Goal: Transaction & Acquisition: Book appointment/travel/reservation

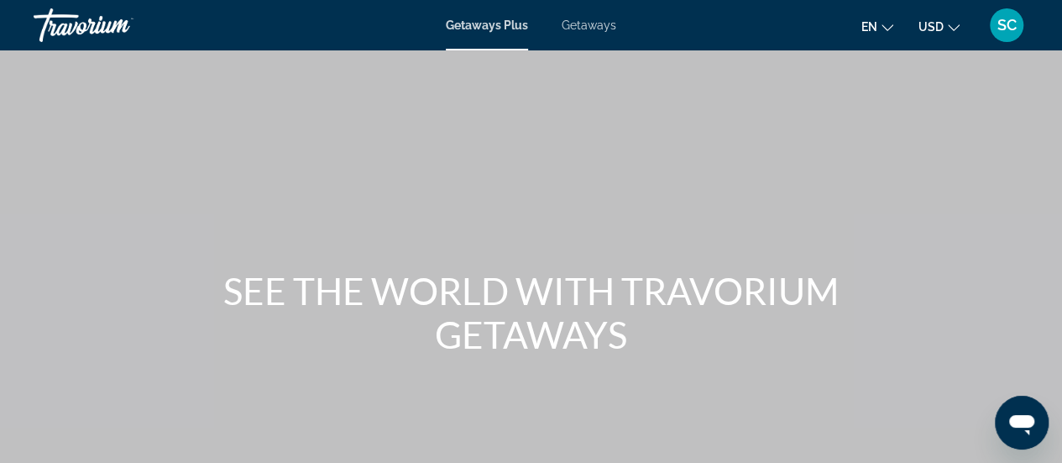
click at [885, 32] on button "en English Español Français Italiano Português русский" at bounding box center [877, 26] width 32 height 24
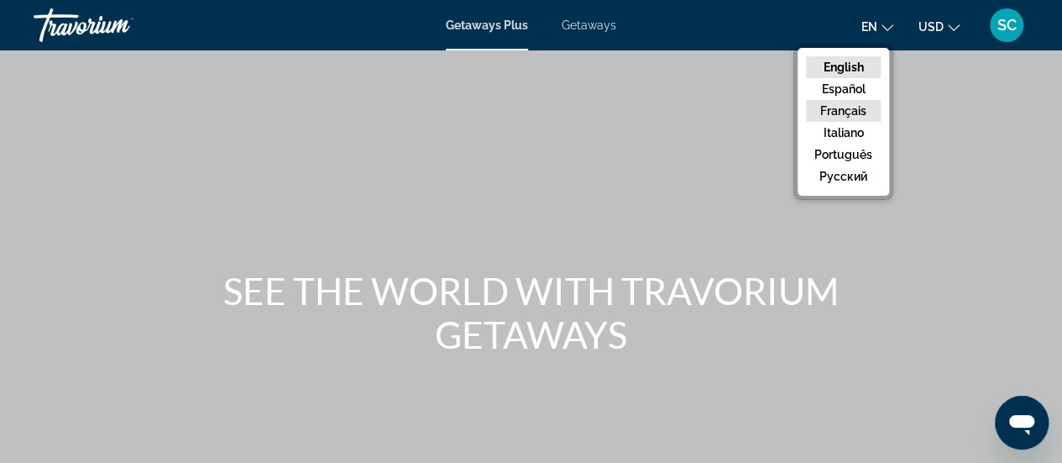
click at [850, 102] on button "Français" at bounding box center [843, 111] width 75 height 22
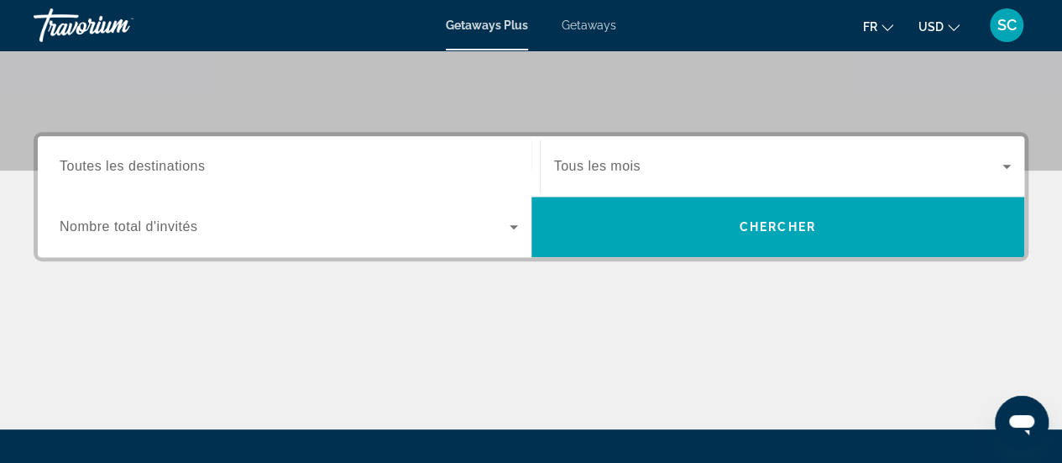
scroll to position [343, 0]
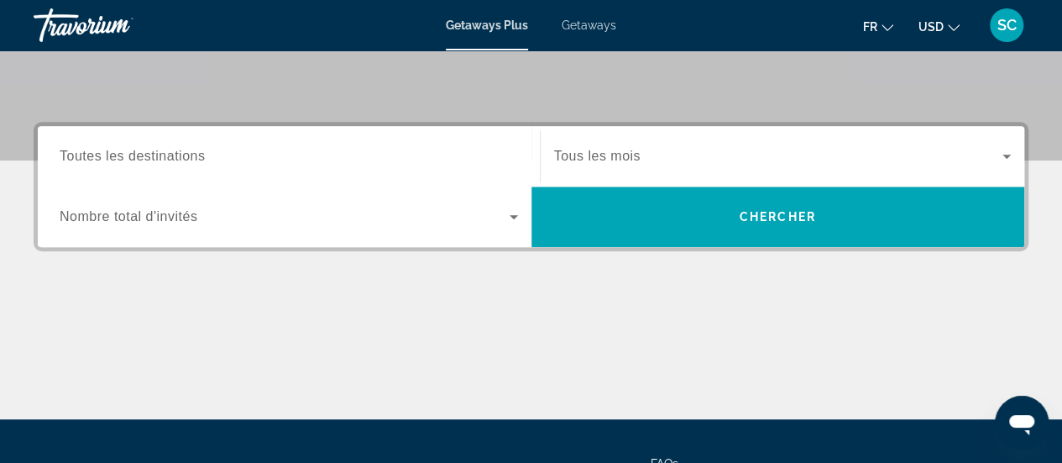
click at [158, 155] on span "Toutes les destinations" at bounding box center [132, 156] width 145 height 14
click at [158, 155] on input "Destination Toutes les destinations" at bounding box center [289, 157] width 458 height 20
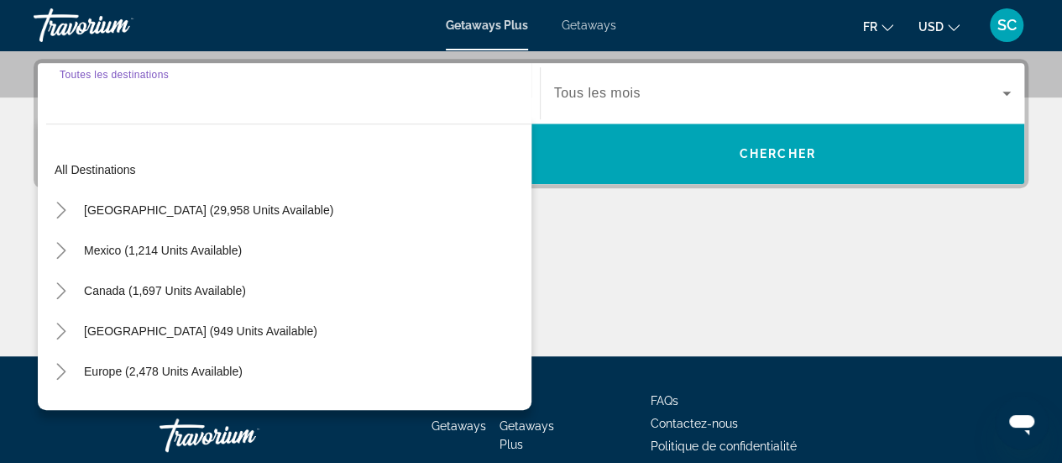
scroll to position [410, 0]
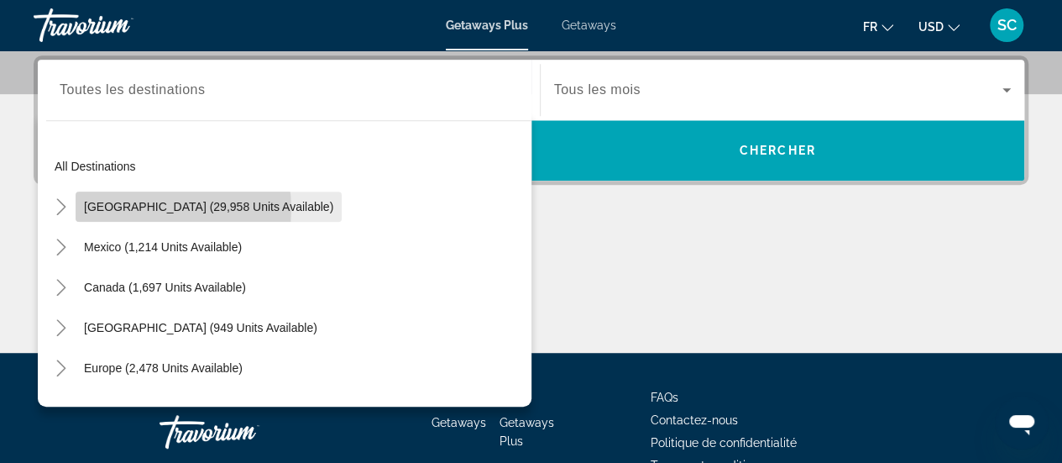
click at [151, 207] on span "United States (29,958 units available)" at bounding box center [208, 206] width 249 height 13
type input "**********"
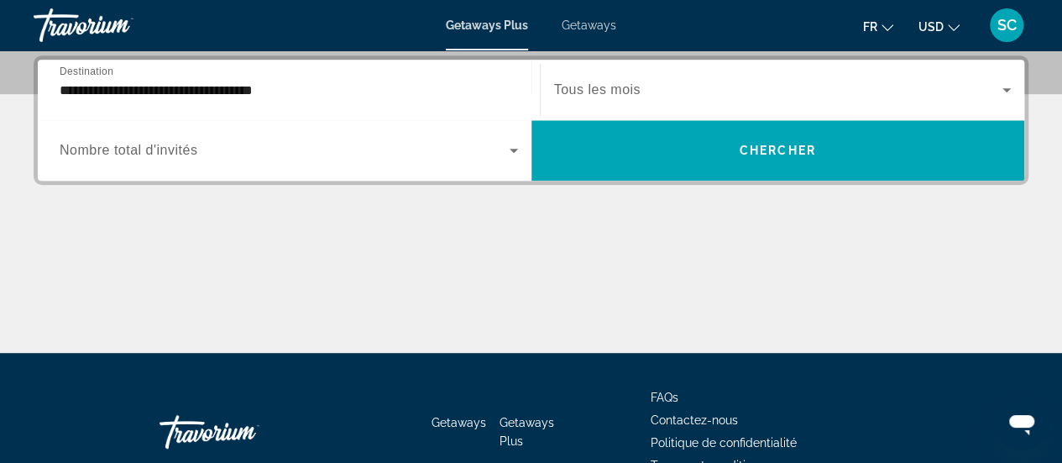
click at [166, 147] on span "Nombre total d'invités" at bounding box center [129, 150] width 138 height 14
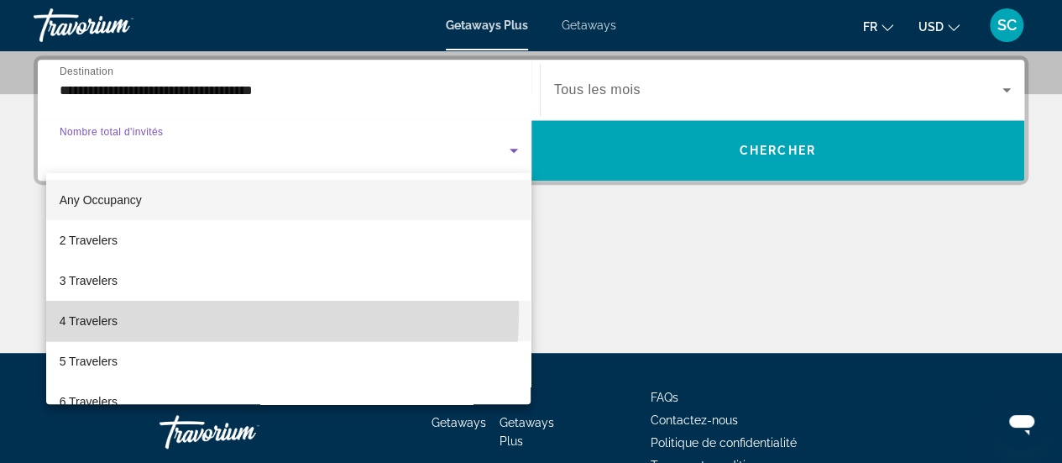
click at [97, 311] on span "4 Travelers" at bounding box center [89, 321] width 58 height 20
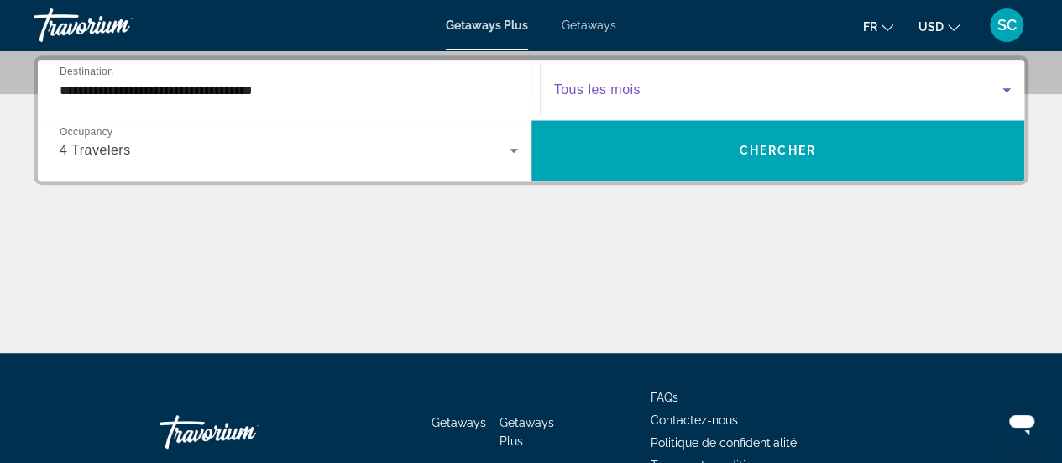
click at [702, 95] on span "Search widget" at bounding box center [778, 90] width 449 height 20
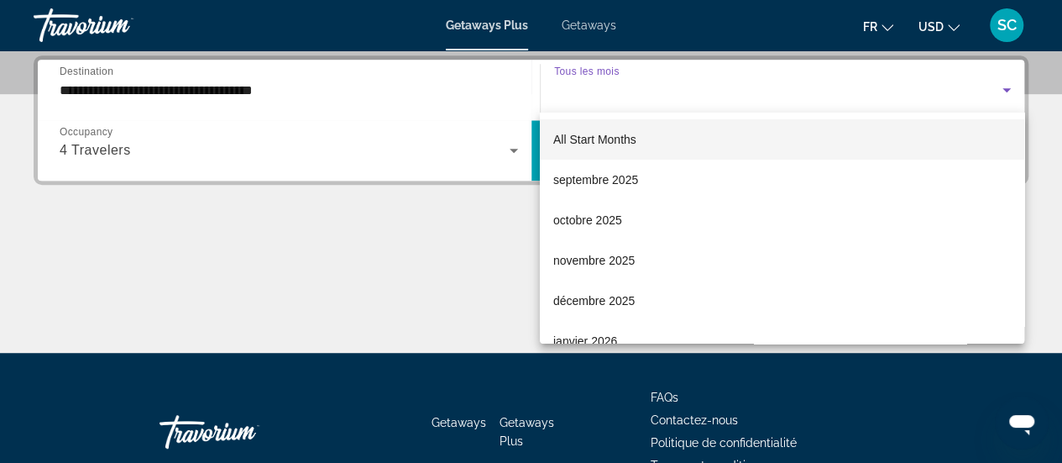
scroll to position [0, 0]
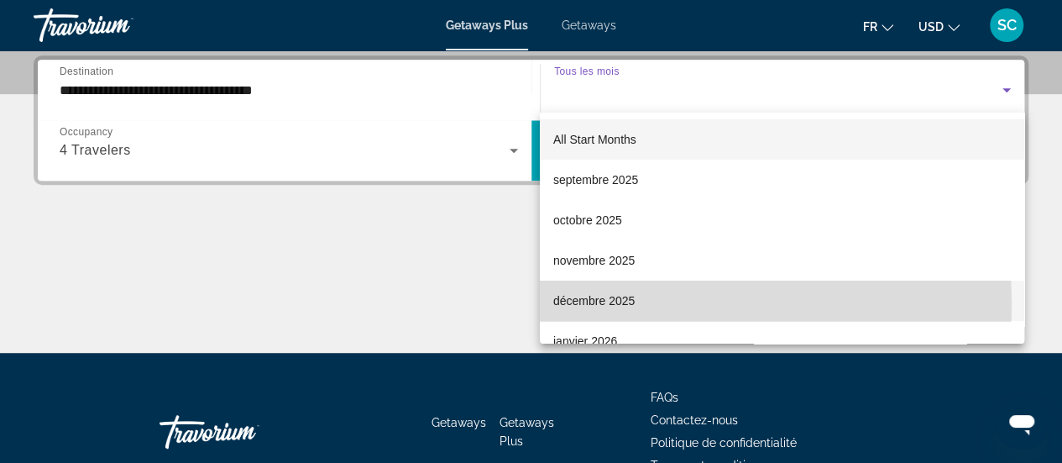
click at [601, 302] on span "décembre 2025" at bounding box center [593, 300] width 81 height 20
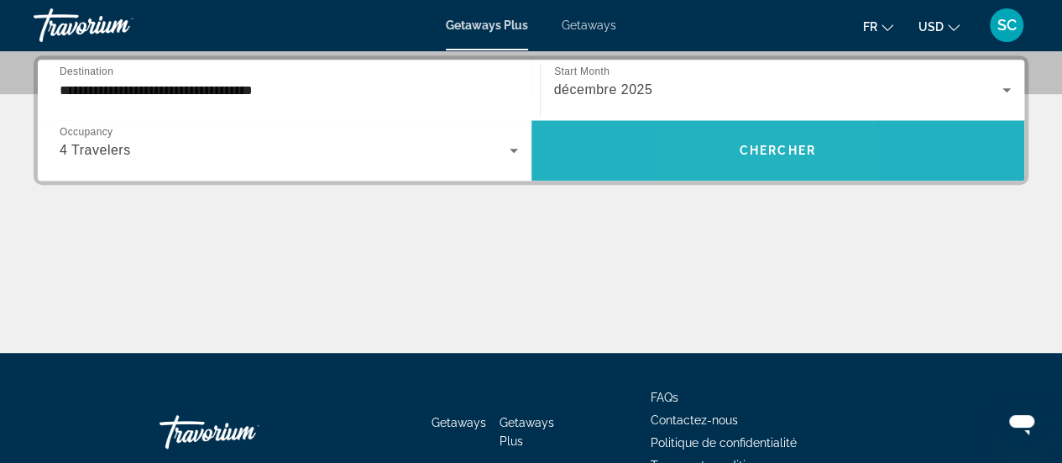
click at [737, 149] on span "Search widget" at bounding box center [778, 150] width 494 height 40
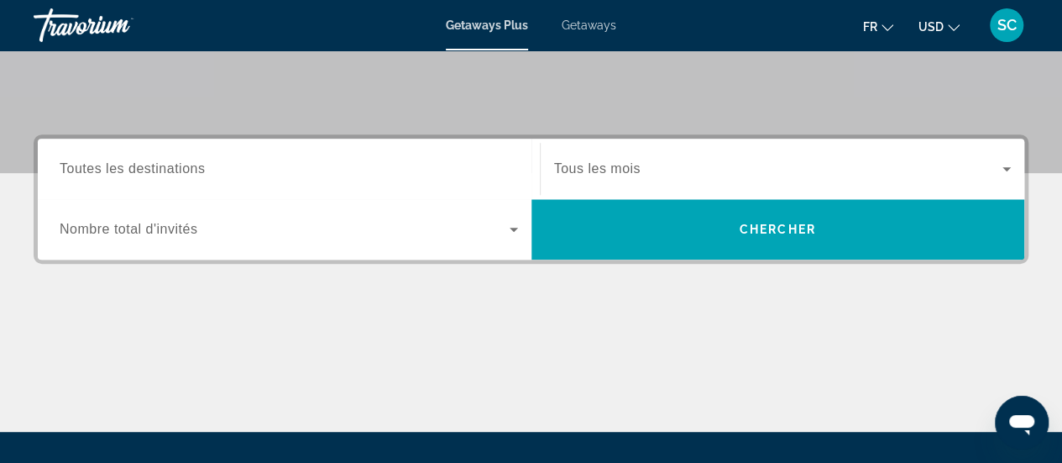
scroll to position [332, 0]
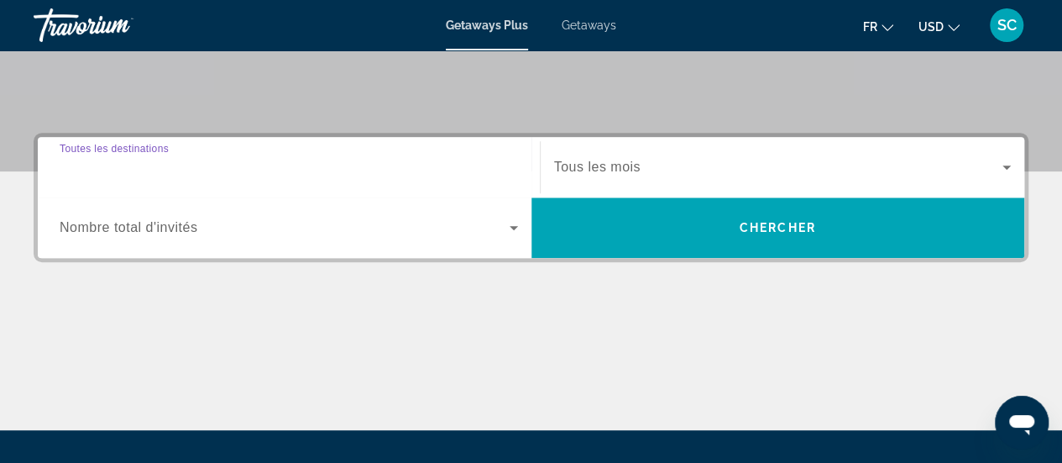
click at [208, 158] on input "Destination Toutes les destinations" at bounding box center [289, 168] width 458 height 20
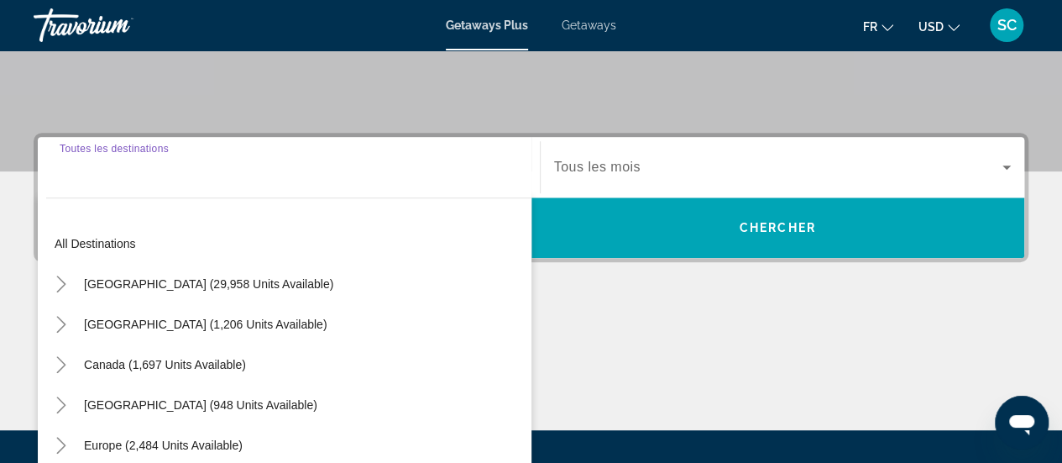
scroll to position [410, 0]
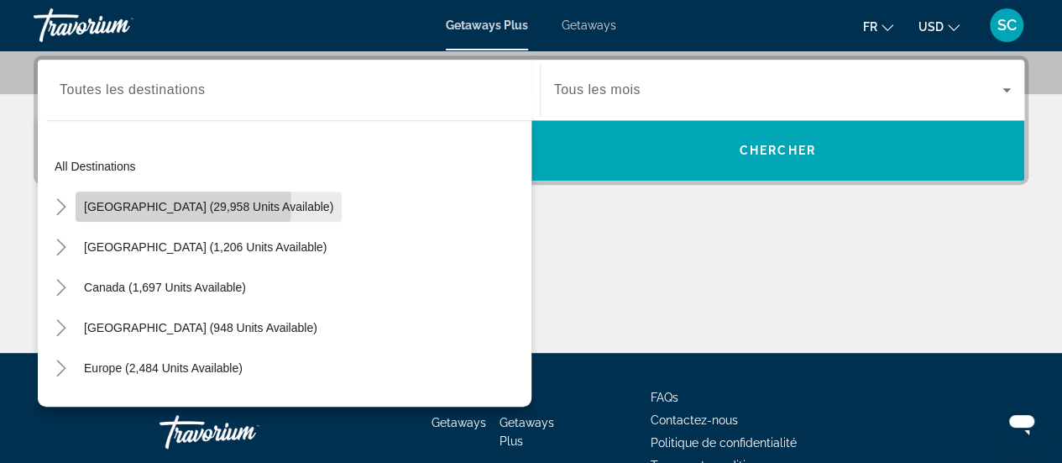
click at [178, 204] on span "United States (29,958 units available)" at bounding box center [208, 206] width 249 height 13
type input "**********"
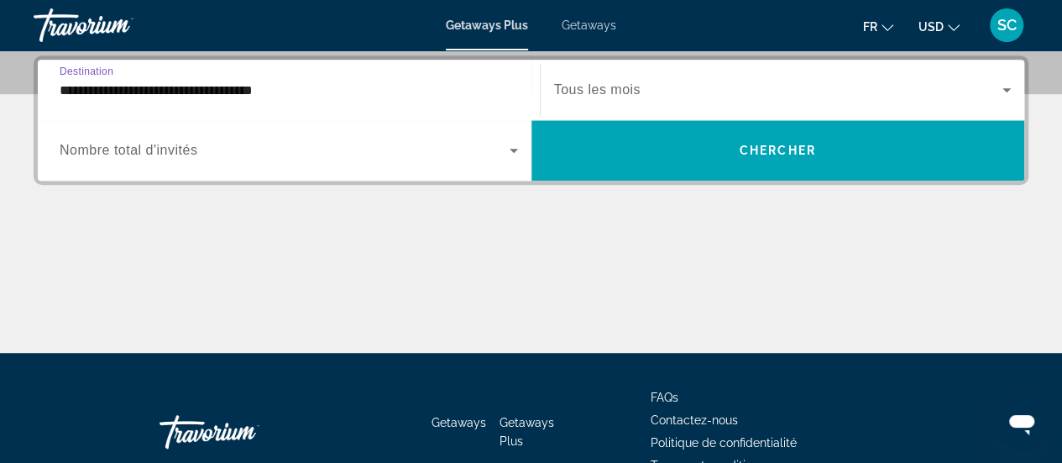
click at [223, 137] on div "Search widget" at bounding box center [289, 150] width 458 height 47
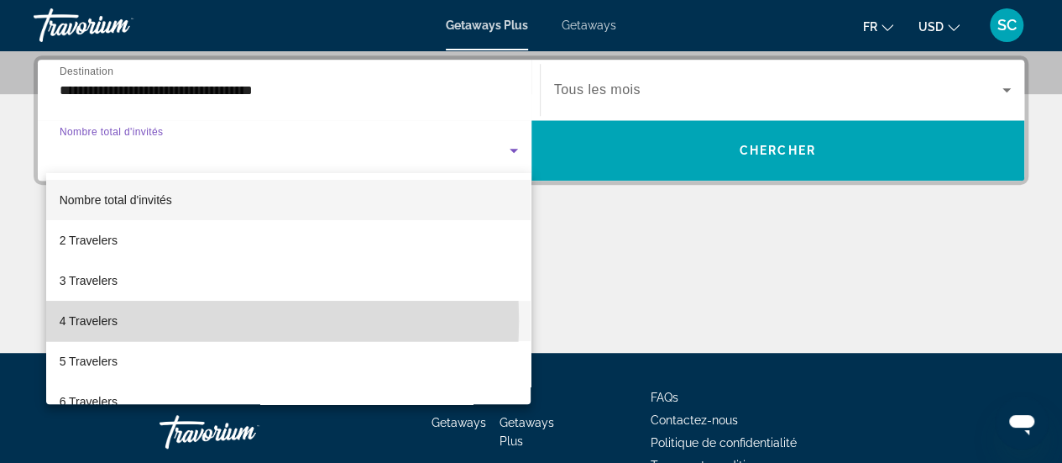
click at [92, 321] on span "4 Travelers" at bounding box center [89, 321] width 58 height 20
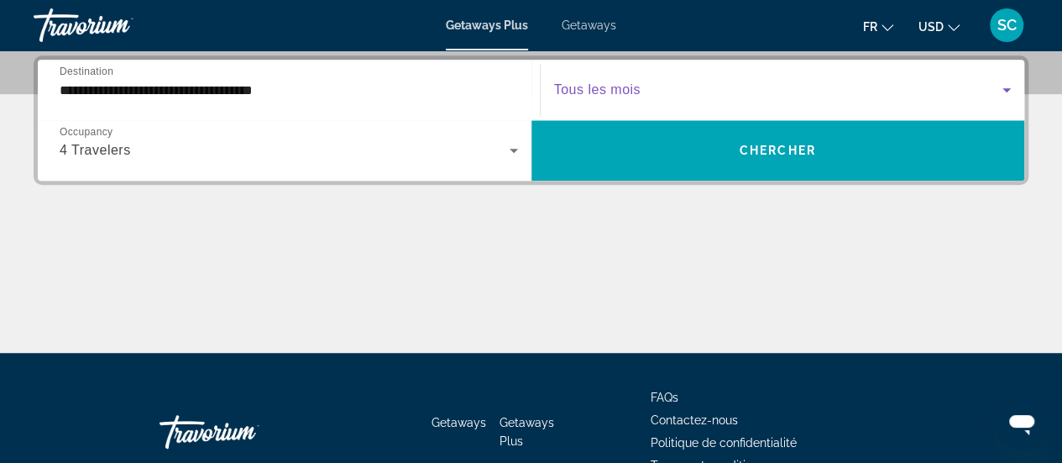
click at [679, 90] on span "Search widget" at bounding box center [778, 90] width 449 height 20
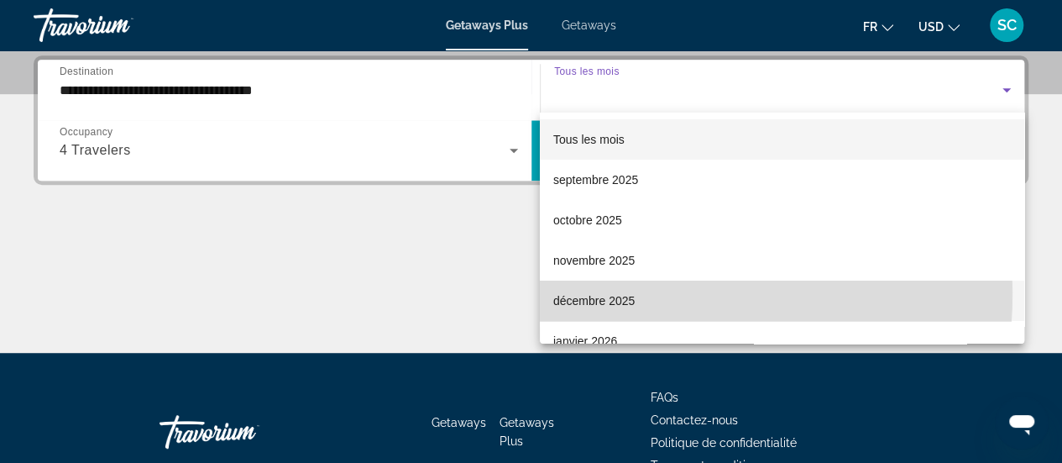
click at [615, 293] on span "décembre 2025" at bounding box center [593, 300] width 81 height 20
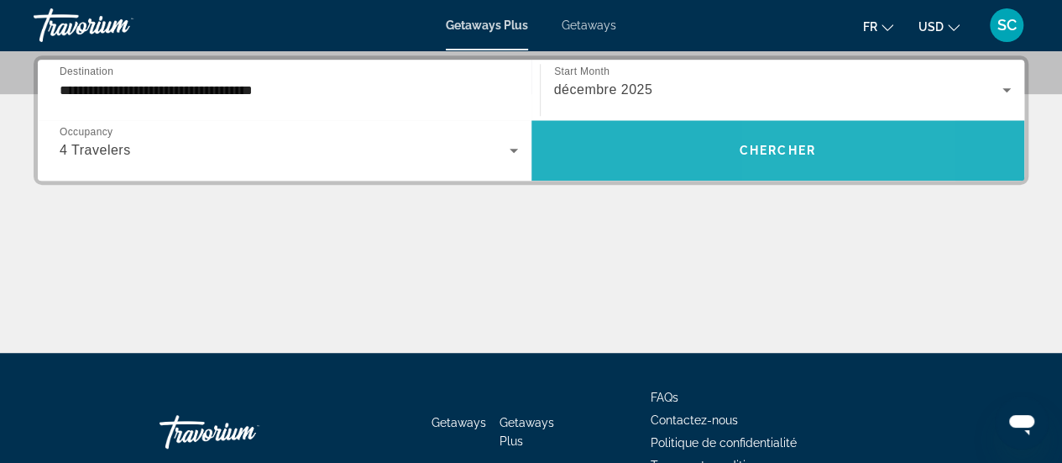
click at [794, 144] on span "Chercher" at bounding box center [778, 150] width 76 height 13
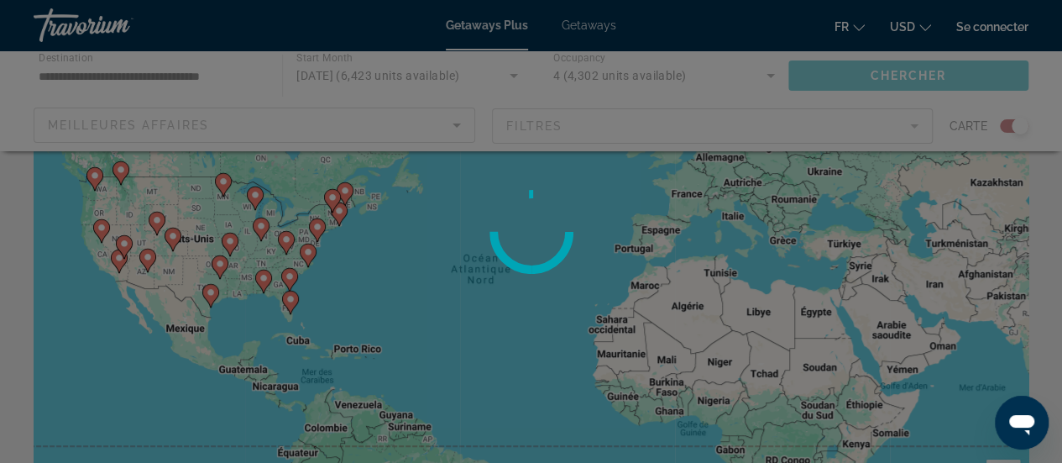
scroll to position [131, 0]
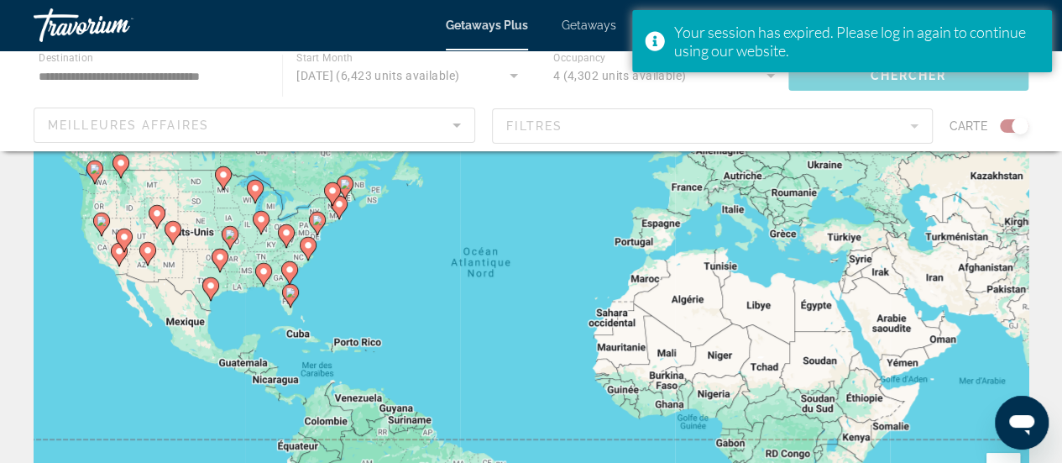
click at [296, 320] on div "Pour activer le glissement avec le clavier, appuyez sur Alt+Entrée. Une fois ce…" at bounding box center [531, 289] width 995 height 504
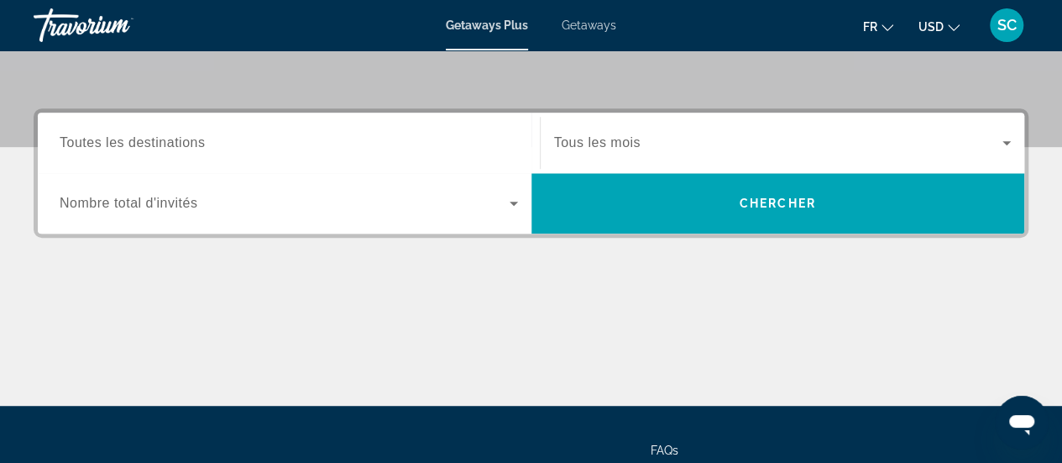
scroll to position [356, 0]
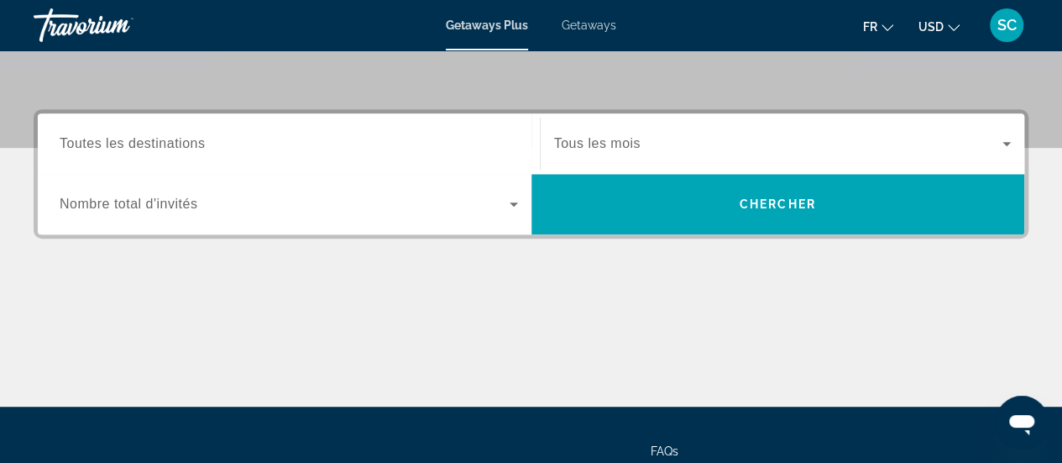
click at [171, 137] on span "Toutes les destinations" at bounding box center [132, 143] width 145 height 14
click at [171, 137] on input "Destination Toutes les destinations" at bounding box center [289, 144] width 458 height 20
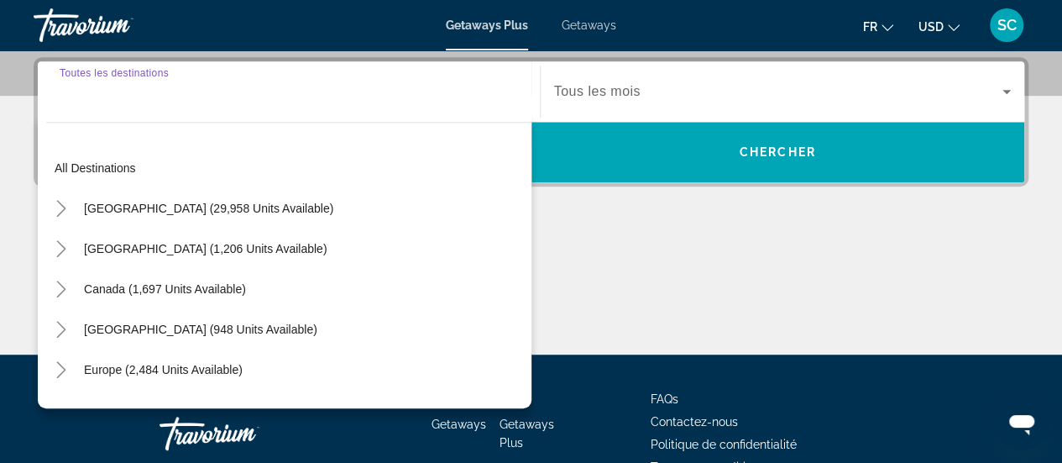
scroll to position [410, 0]
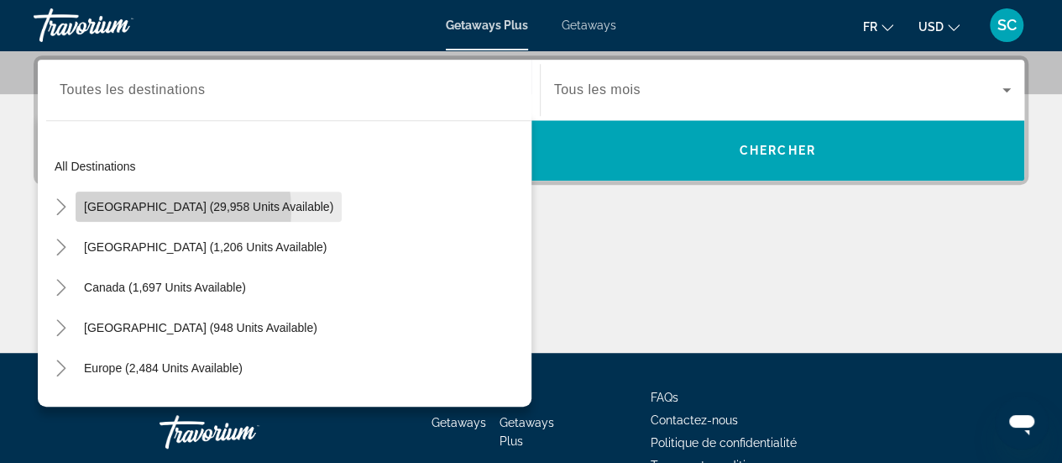
click at [149, 209] on span "[GEOGRAPHIC_DATA] (29,958 units available)" at bounding box center [208, 206] width 249 height 13
type input "**********"
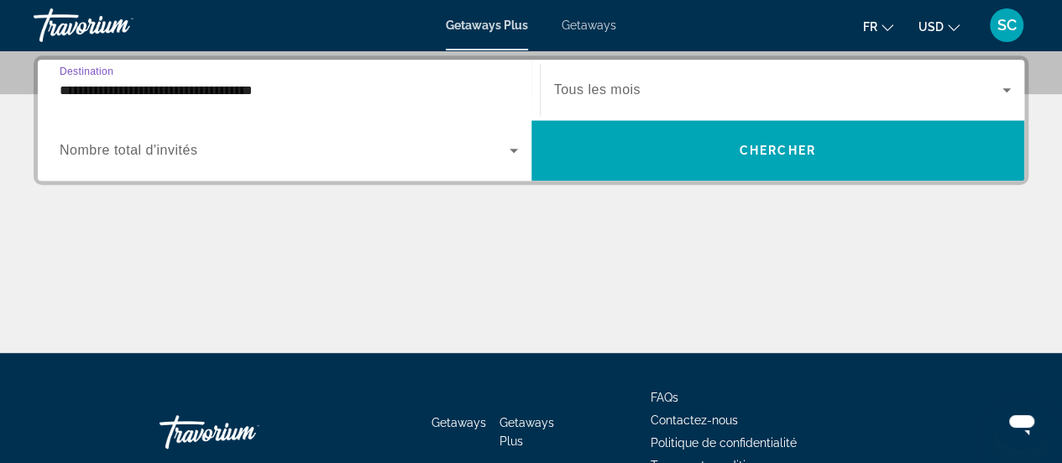
click at [160, 158] on span "Search widget" at bounding box center [285, 150] width 450 height 20
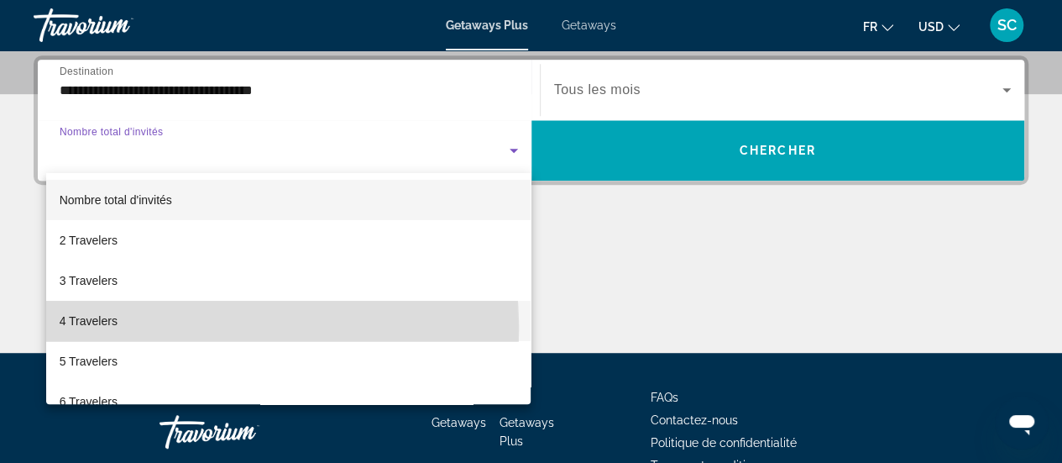
click at [82, 330] on span "4 Travelers" at bounding box center [89, 321] width 58 height 20
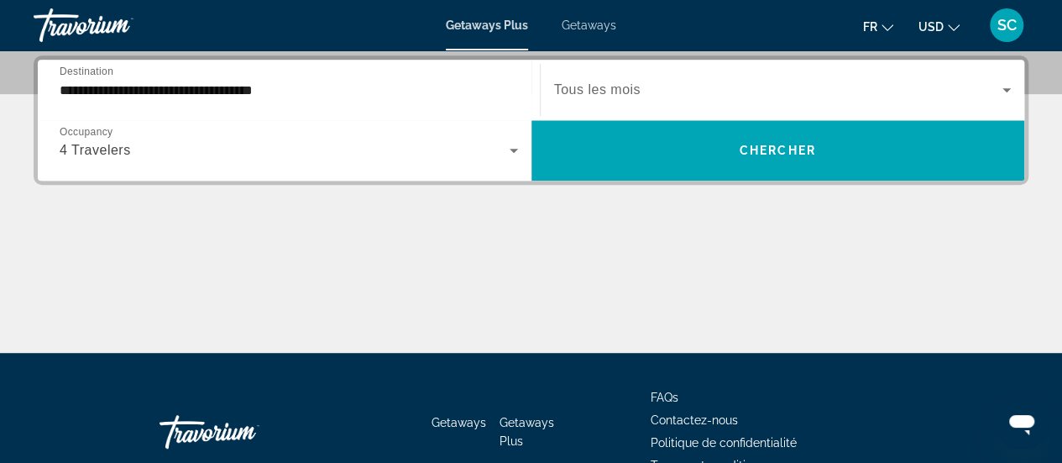
click at [638, 99] on div "Search widget" at bounding box center [783, 89] width 458 height 47
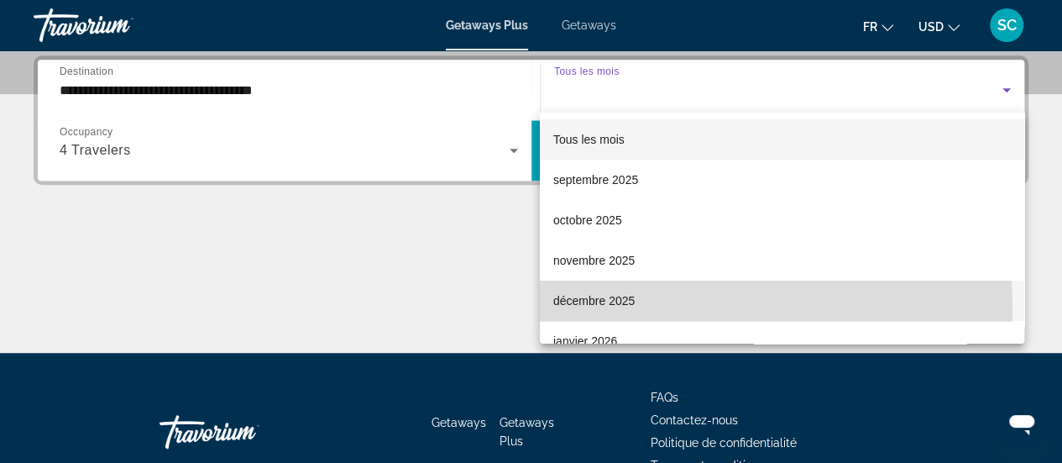
click at [605, 308] on span "décembre 2025" at bounding box center [593, 300] width 81 height 20
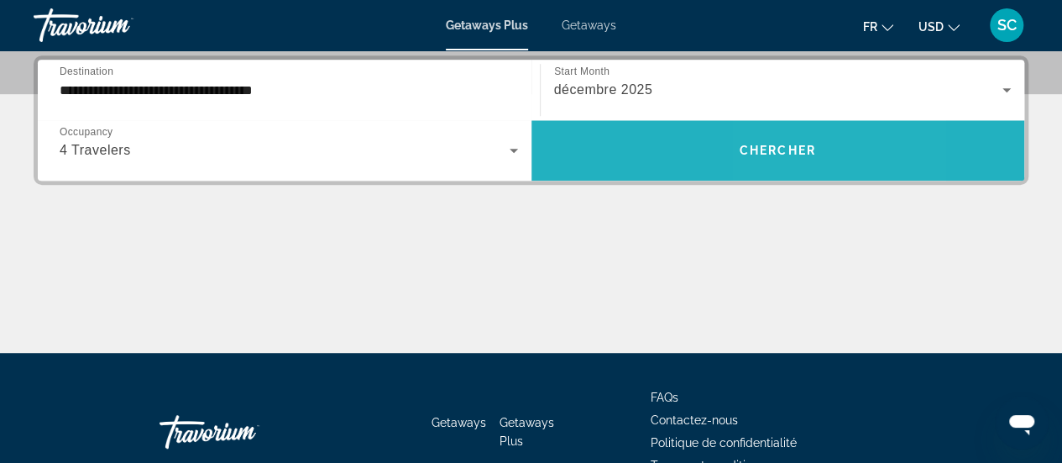
click at [772, 149] on span "Chercher" at bounding box center [778, 150] width 76 height 13
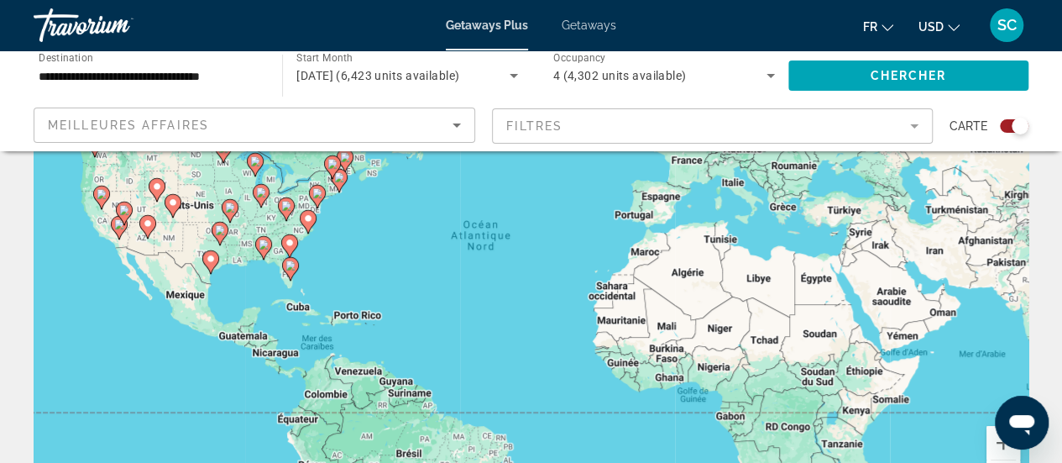
scroll to position [175, 0]
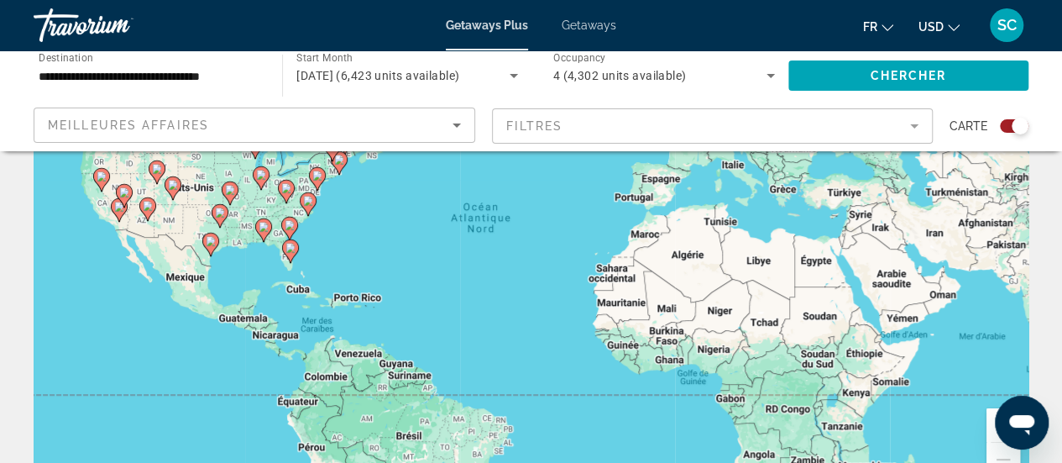
click at [290, 256] on icon "Main content" at bounding box center [289, 251] width 15 height 22
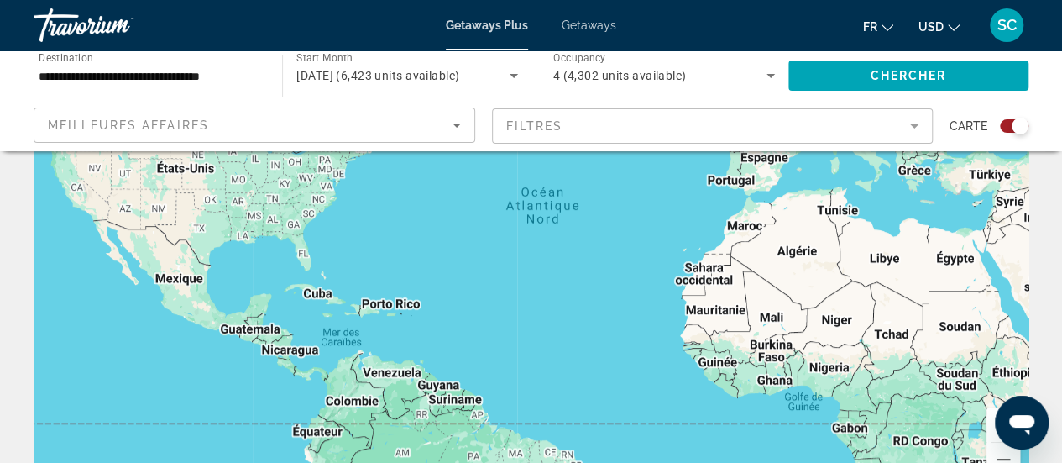
click at [290, 256] on div "Pour naviguer, appuyez sur les touches fléchées." at bounding box center [531, 244] width 995 height 504
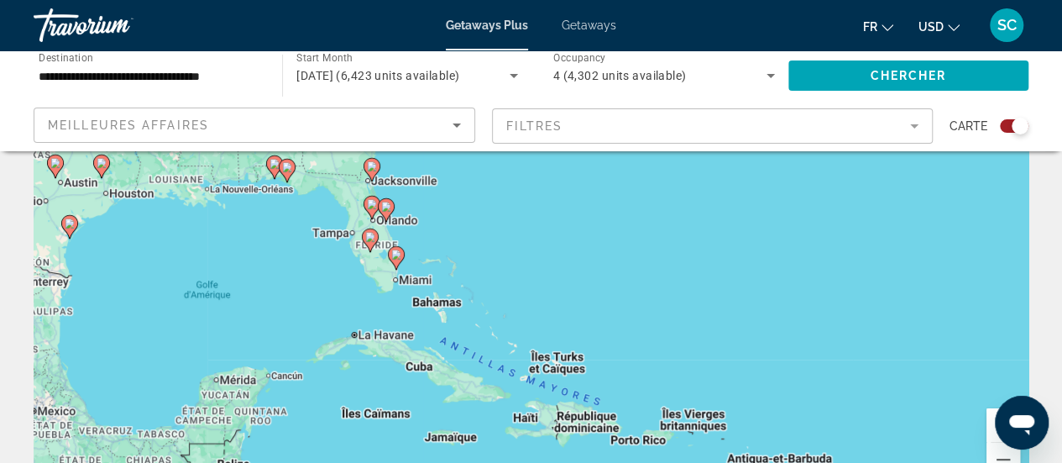
click at [385, 214] on icon "Main content" at bounding box center [385, 210] width 15 height 22
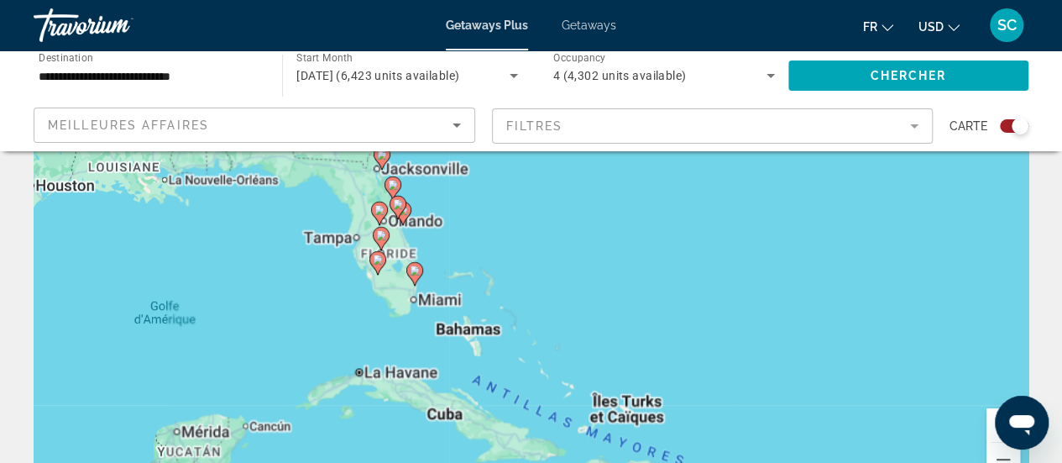
click at [531, 244] on div "Main content" at bounding box center [1028, 244] width 995 height 0
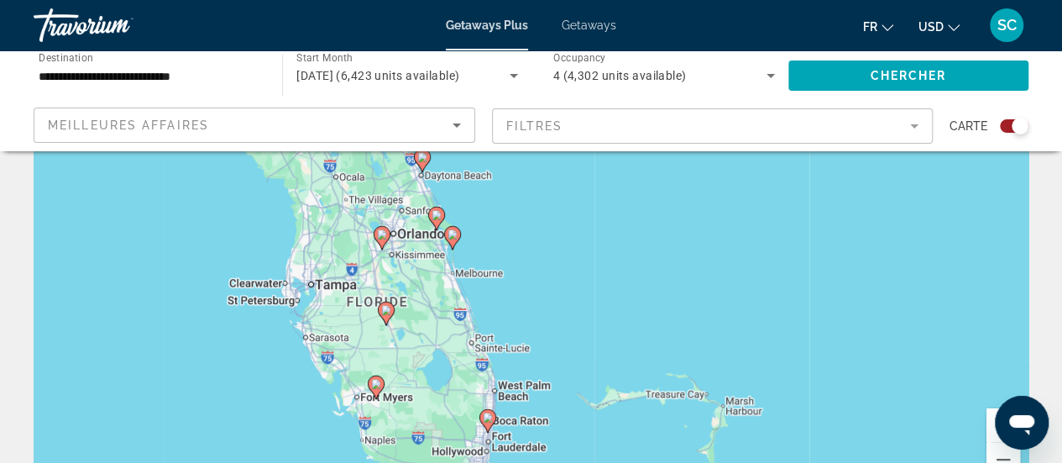
click at [386, 235] on image "Main content" at bounding box center [382, 234] width 10 height 10
click at [386, 235] on div "Pour activer le glissement avec le clavier, appuyez sur Alt+Entrée. Une fois ce…" at bounding box center [531, 244] width 995 height 504
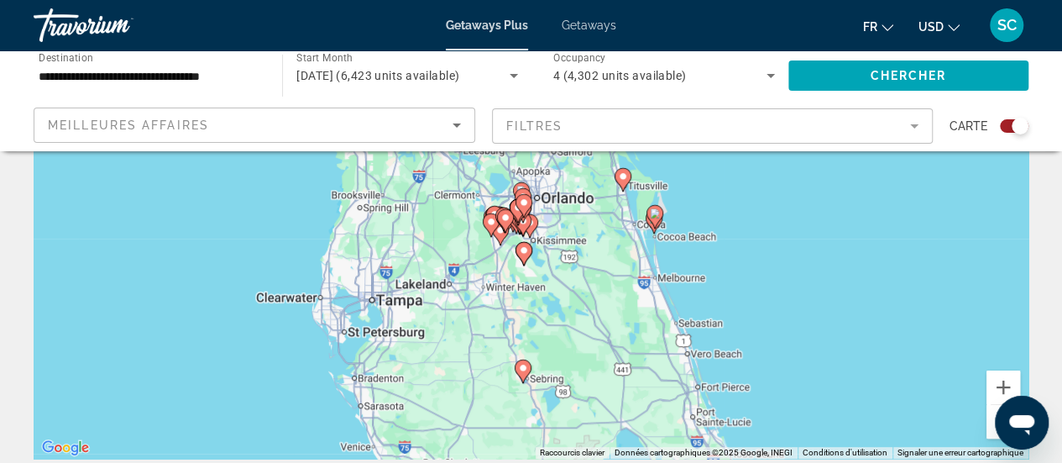
scroll to position [227, 0]
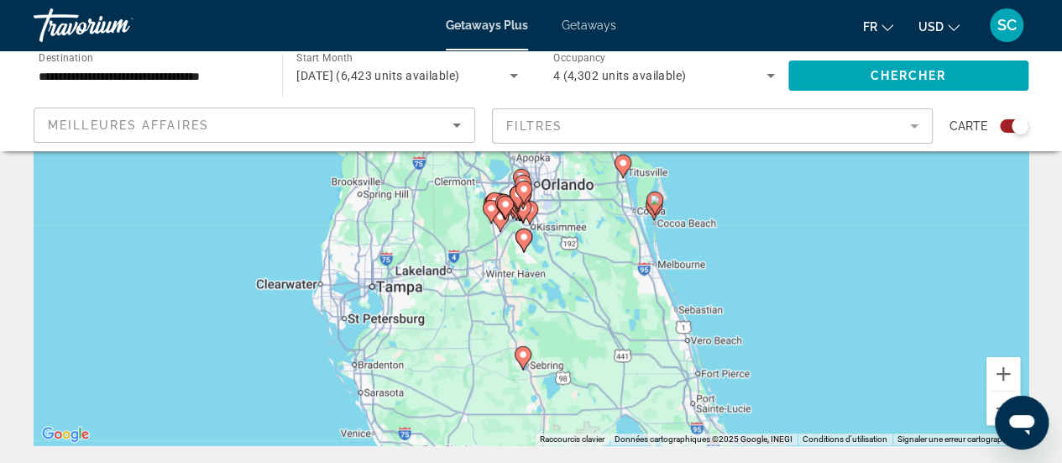
click at [505, 197] on icon "Main content" at bounding box center [504, 207] width 15 height 22
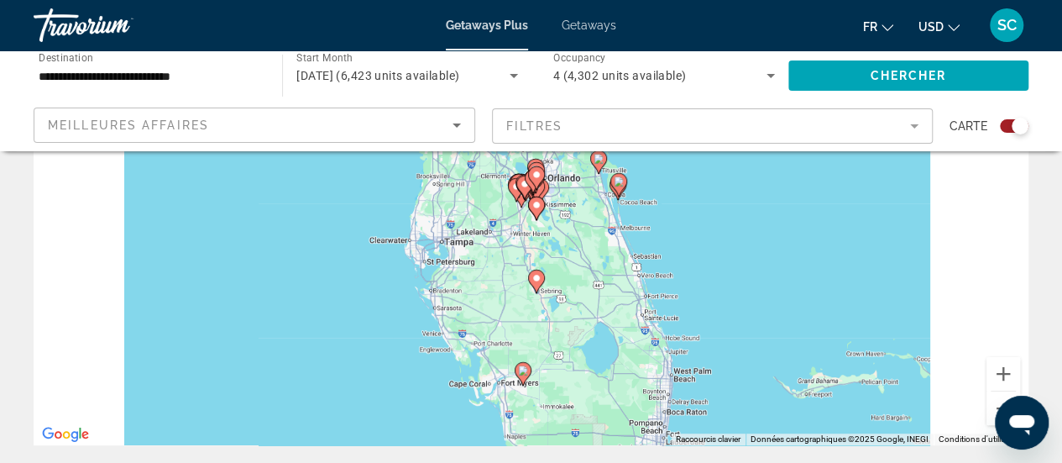
click at [505, 197] on div "Pour naviguer, appuyez sur les touches fléchées. Pour activer le glissement ave…" at bounding box center [531, 193] width 995 height 504
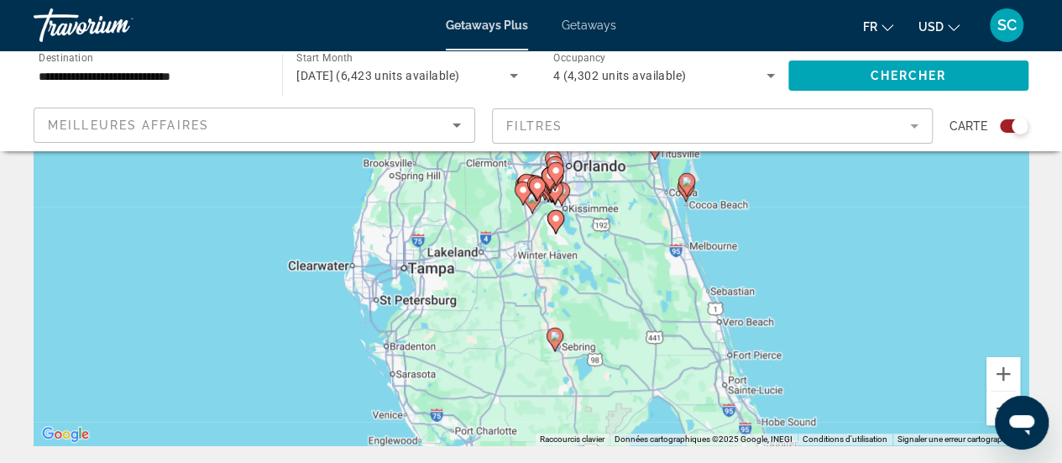
click at [505, 197] on div "Pour activer le glissement avec le clavier, appuyez sur Alt+Entrée. Une fois ce…" at bounding box center [531, 193] width 995 height 504
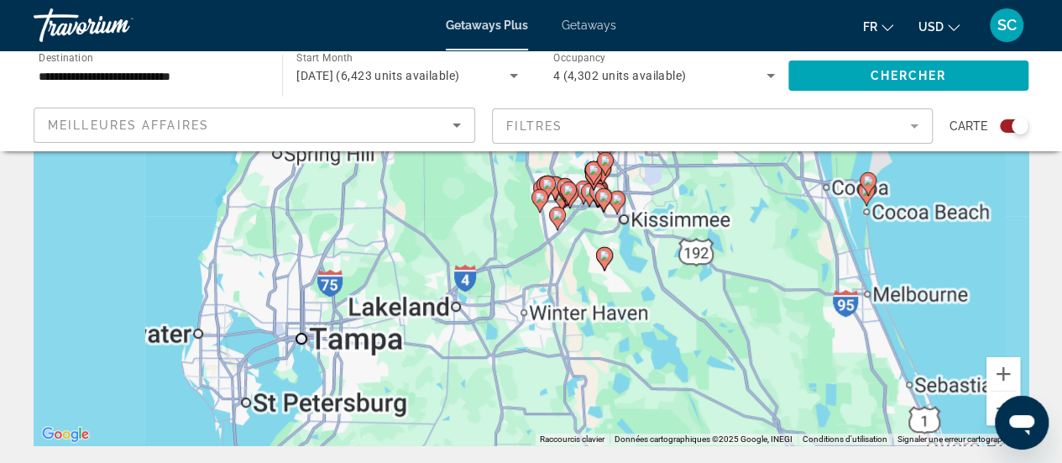
click at [505, 197] on div "Pour activer le glissement avec le clavier, appuyez sur Alt+Entrée. Une fois ce…" at bounding box center [531, 193] width 995 height 504
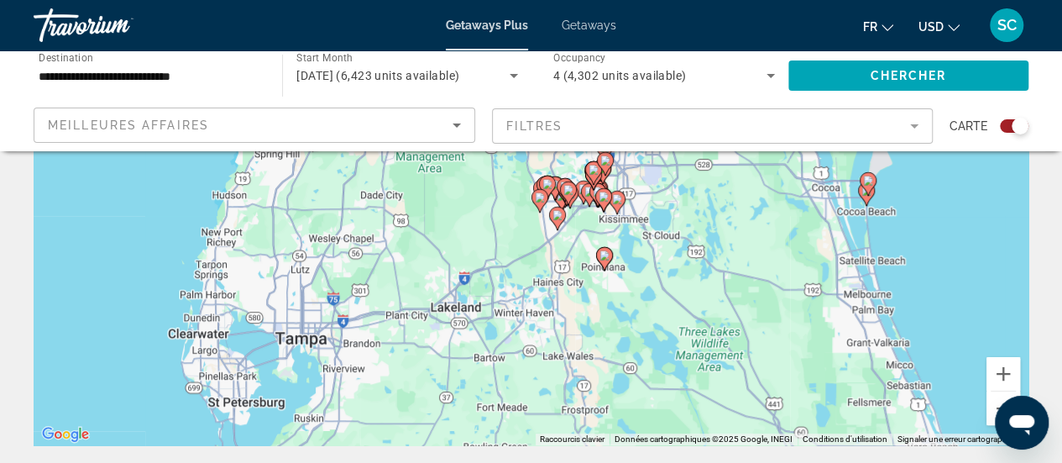
click at [505, 197] on div "Pour activer le glissement avec le clavier, appuyez sur Alt+Entrée. Une fois ce…" at bounding box center [531, 193] width 995 height 504
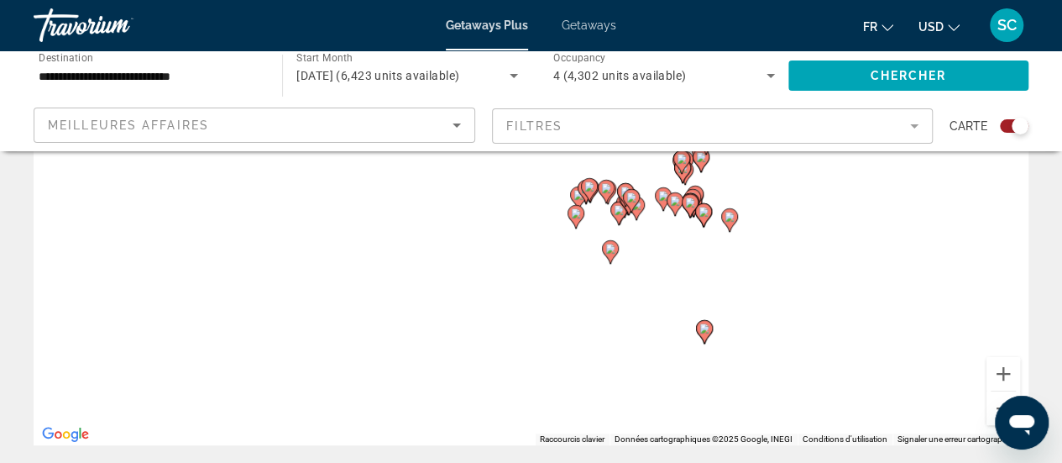
click at [505, 197] on div "Pour activer le glissement avec le clavier, appuyez sur Alt+Entrée. Une fois ce…" at bounding box center [531, 193] width 995 height 504
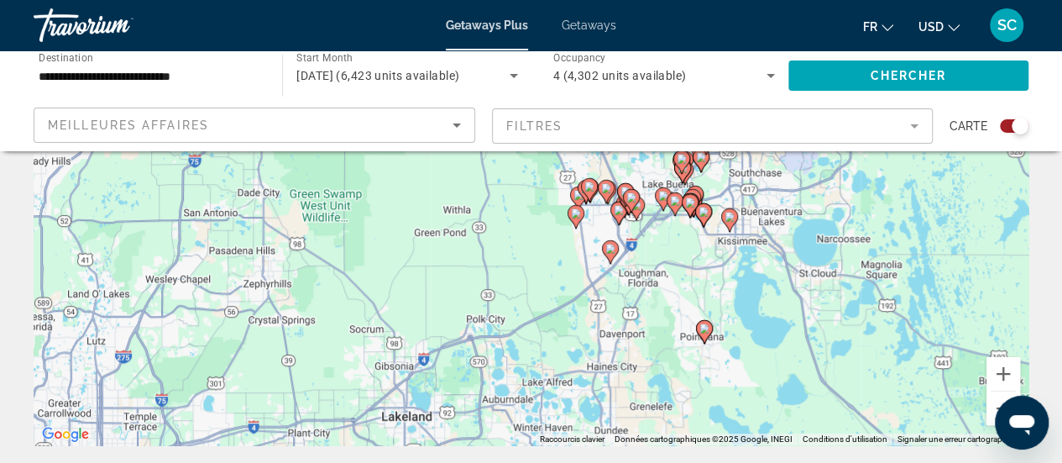
click at [505, 197] on div "Pour activer le glissement avec le clavier, appuyez sur Alt+Entrée. Une fois ce…" at bounding box center [531, 193] width 995 height 504
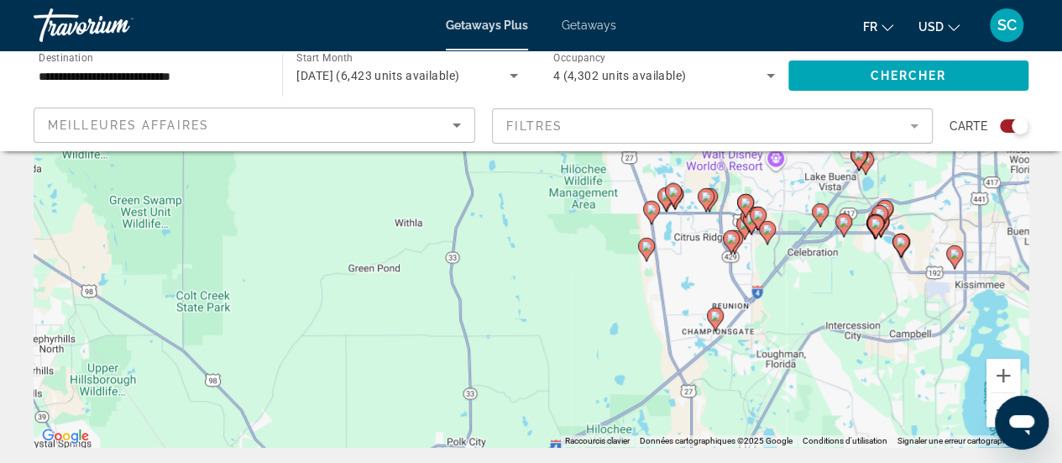
scroll to position [282, 0]
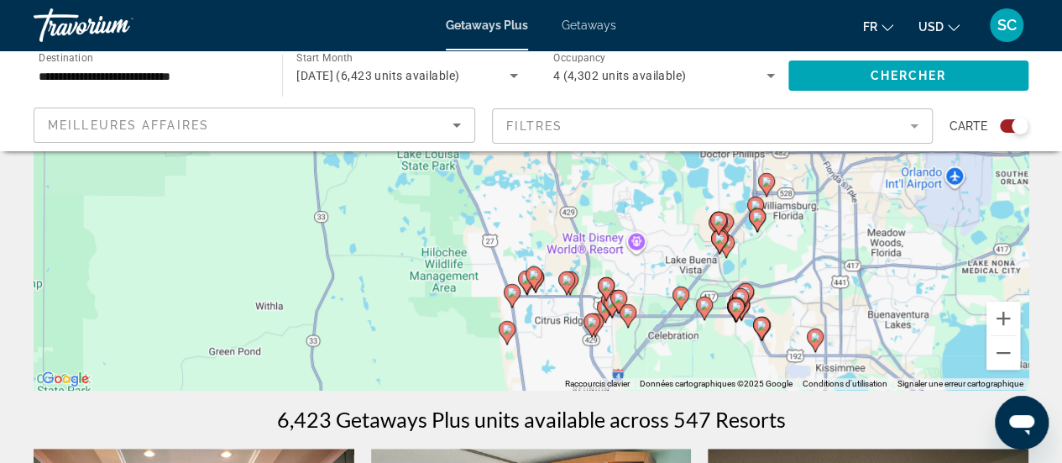
drag, startPoint x: 902, startPoint y: 293, endPoint x: 749, endPoint y: 453, distance: 221.5
click at [638, 283] on div "Pour activer le glissement avec le clavier, appuyez sur Alt+Entrée. Une fois ce…" at bounding box center [531, 138] width 995 height 504
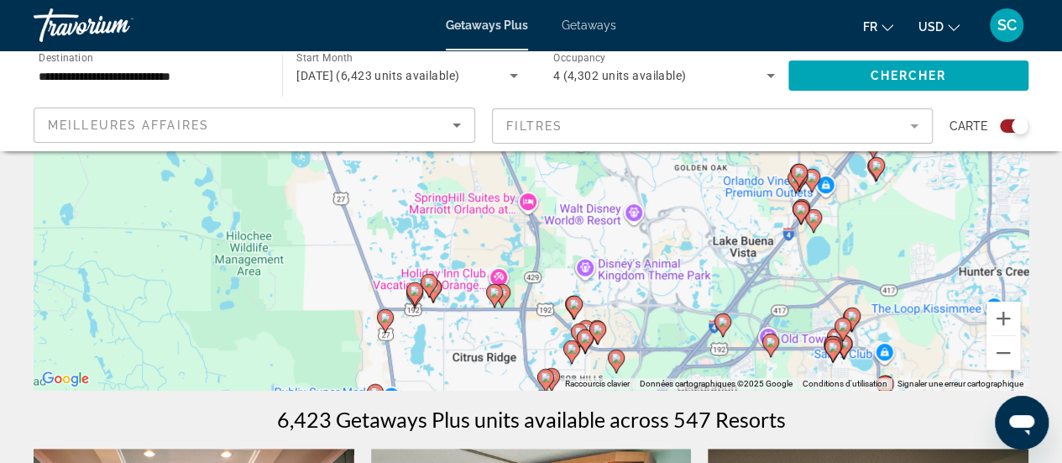
click at [638, 283] on div "Pour activer le glissement avec le clavier, appuyez sur Alt+Entrée. Une fois ce…" at bounding box center [531, 138] width 995 height 504
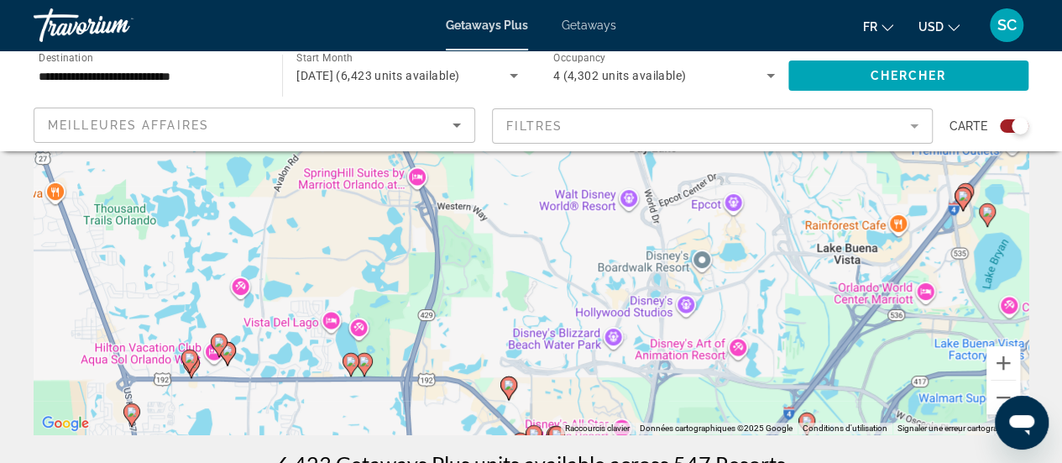
scroll to position [255, 0]
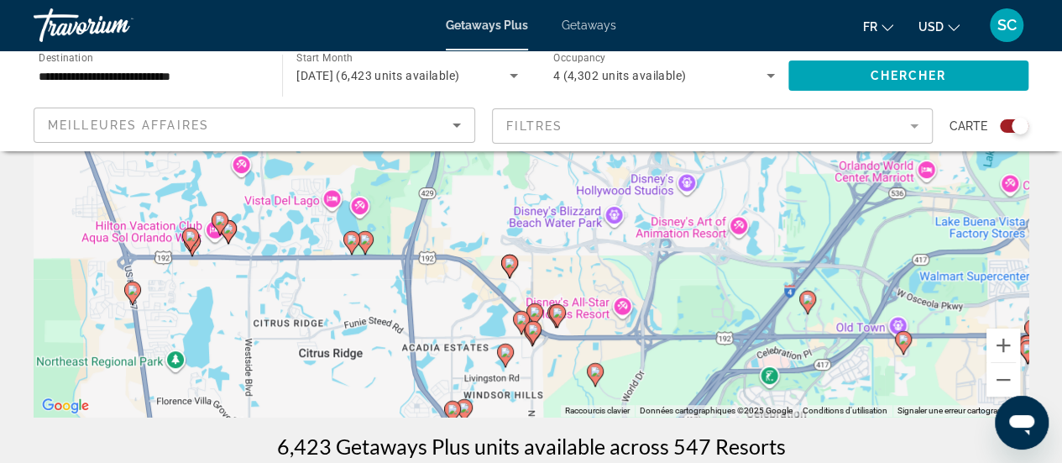
drag, startPoint x: 740, startPoint y: 349, endPoint x: 740, endPoint y: 217, distance: 132.7
click at [740, 217] on div "Pour activer le glissement avec le clavier, appuyez sur Alt+Entrée. Une fois ce…" at bounding box center [531, 165] width 995 height 504
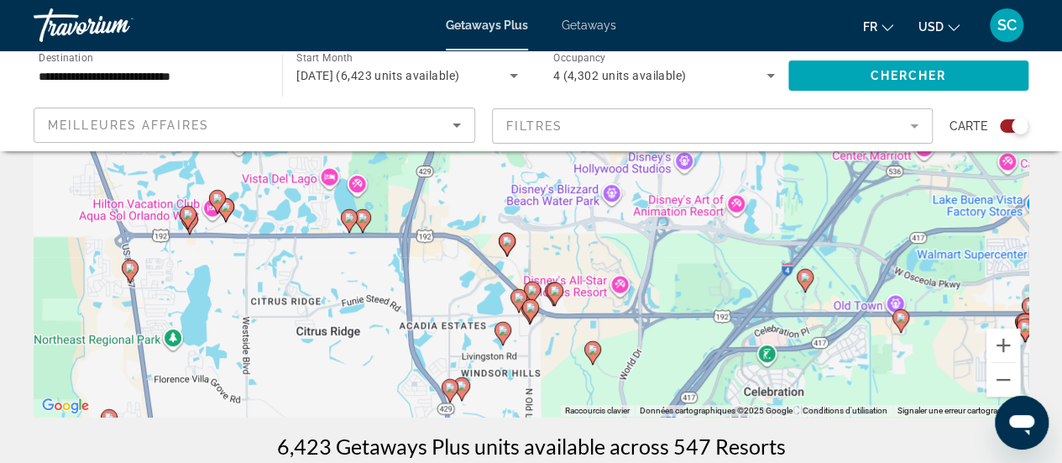
click at [542, 332] on div "Pour activer le glissement avec le clavier, appuyez sur Alt+Entrée. Une fois ce…" at bounding box center [531, 165] width 995 height 504
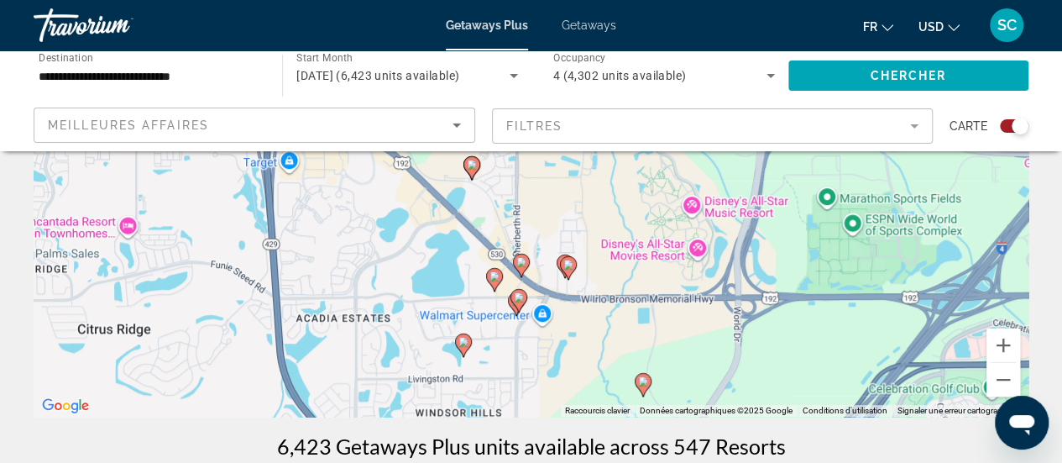
click at [472, 165] on image "Main content" at bounding box center [472, 165] width 10 height 10
type input "**********"
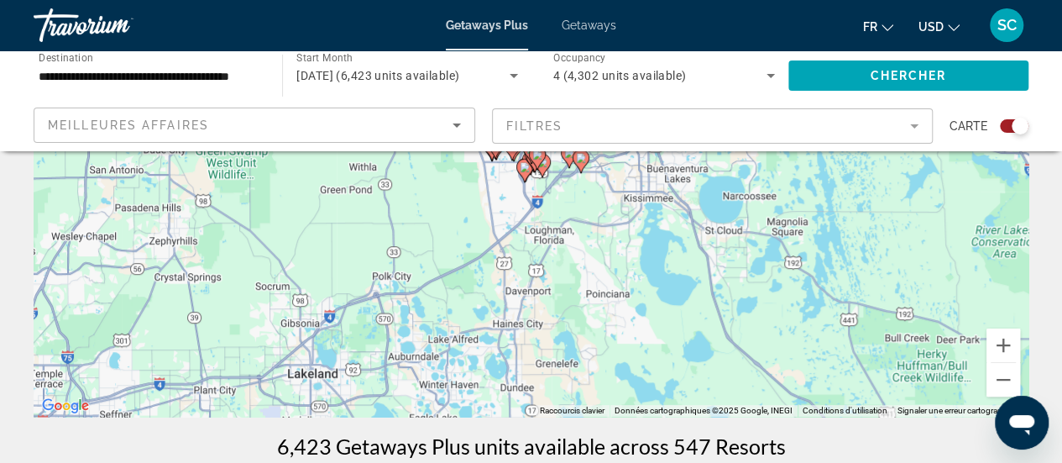
click at [534, 181] on div "Pour naviguer, appuyez sur les touches fléchées. Pour activer le glissement ave…" at bounding box center [531, 165] width 995 height 504
click at [534, 181] on div "Pour activer le glissement avec le clavier, appuyez sur Alt+Entrée. Une fois ce…" at bounding box center [531, 165] width 995 height 504
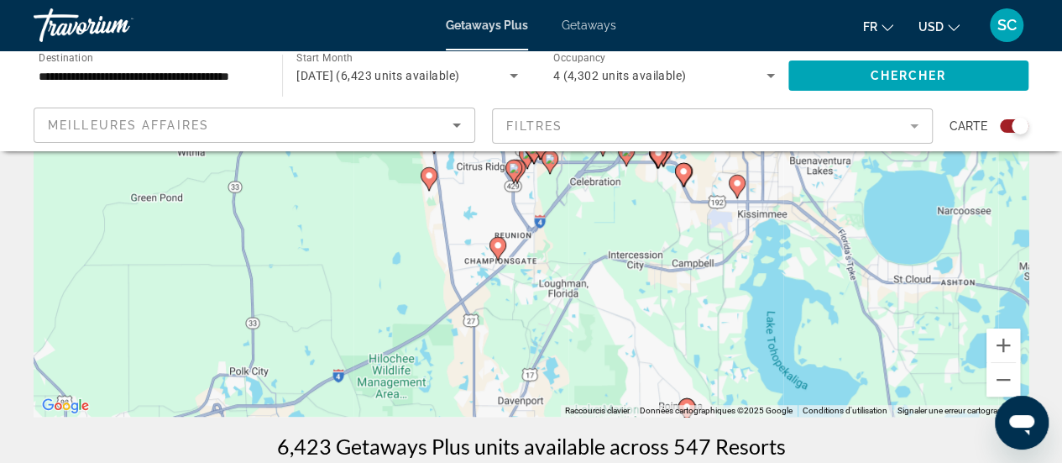
click at [534, 181] on div "Pour activer le glissement avec le clavier, appuyez sur Alt+Entrée. Une fois ce…" at bounding box center [531, 165] width 995 height 504
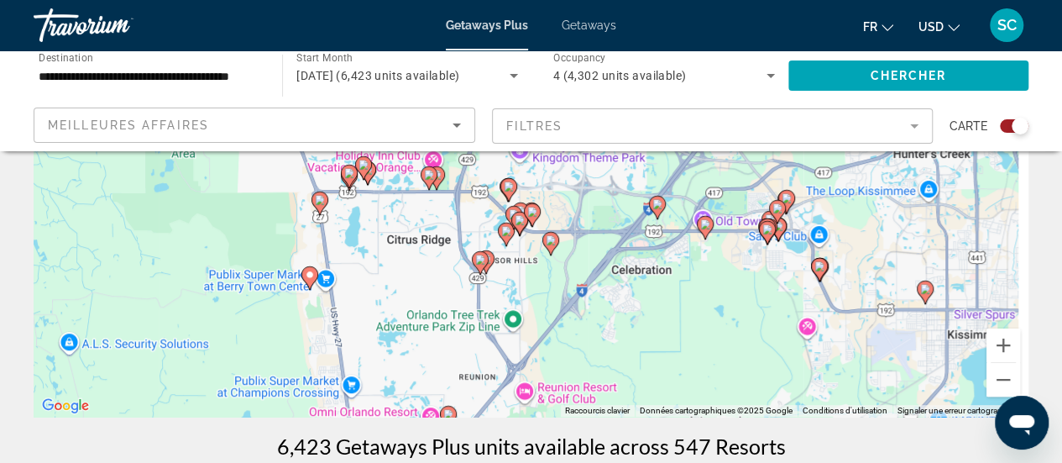
drag, startPoint x: 534, startPoint y: 234, endPoint x: 524, endPoint y: 369, distance: 135.5
click at [524, 369] on div "Pour activer le glissement avec le clavier, appuyez sur Alt+Entrée. Une fois ce…" at bounding box center [531, 165] width 995 height 504
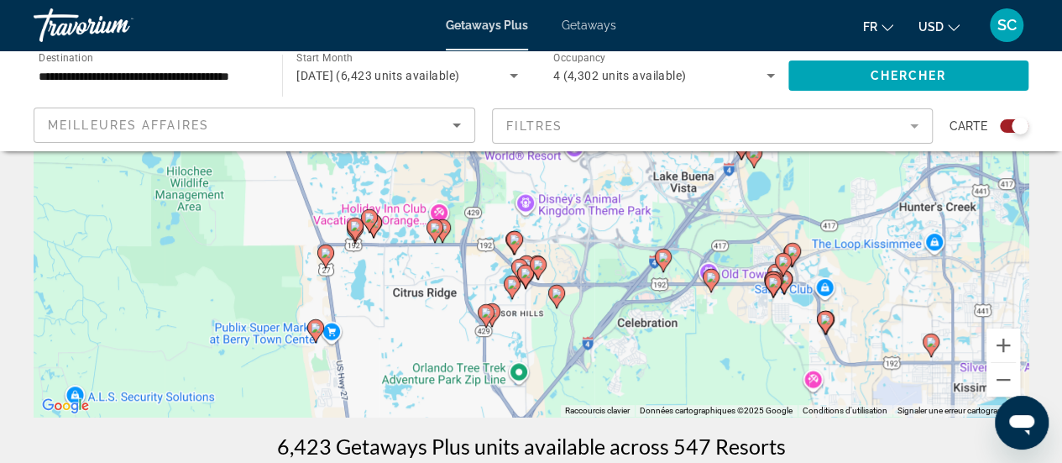
click at [510, 243] on image "Main content" at bounding box center [515, 239] width 10 height 10
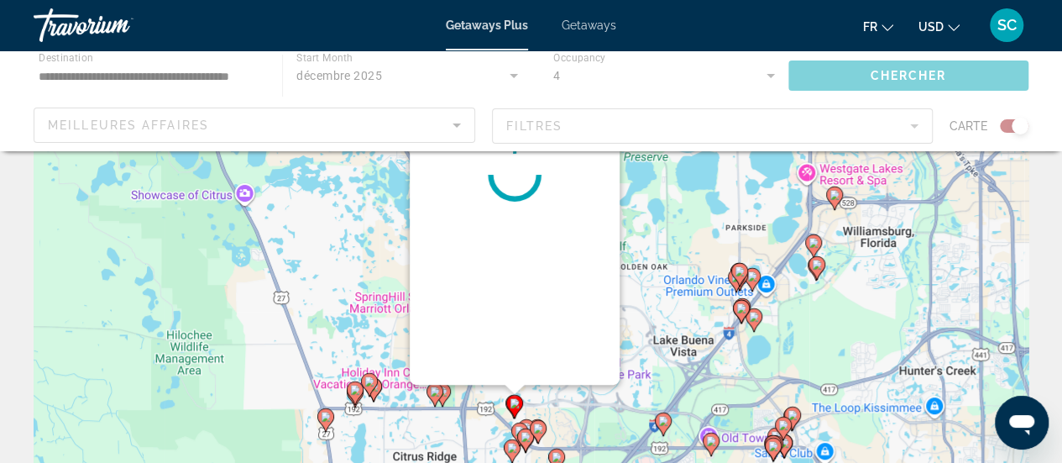
click at [531, 328] on div "Pour naviguer, appuyez sur les touches fléchées. Pour activer le glissement ave…" at bounding box center [1028, 328] width 995 height 0
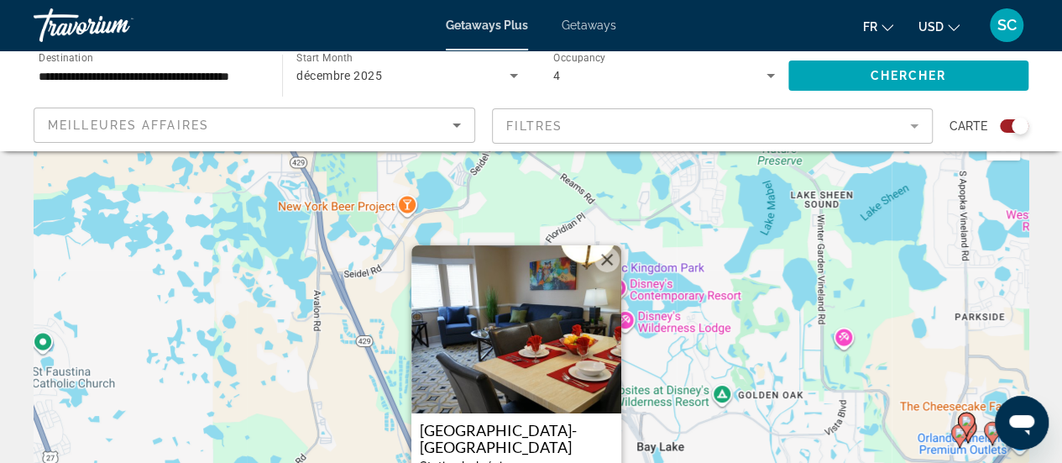
scroll to position [32, 0]
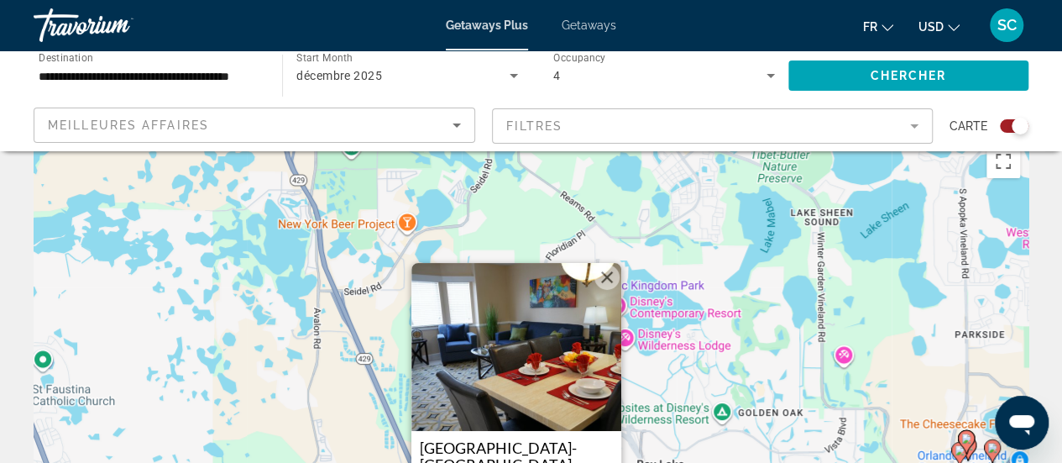
click at [610, 272] on button "Fermer" at bounding box center [606, 276] width 25 height 25
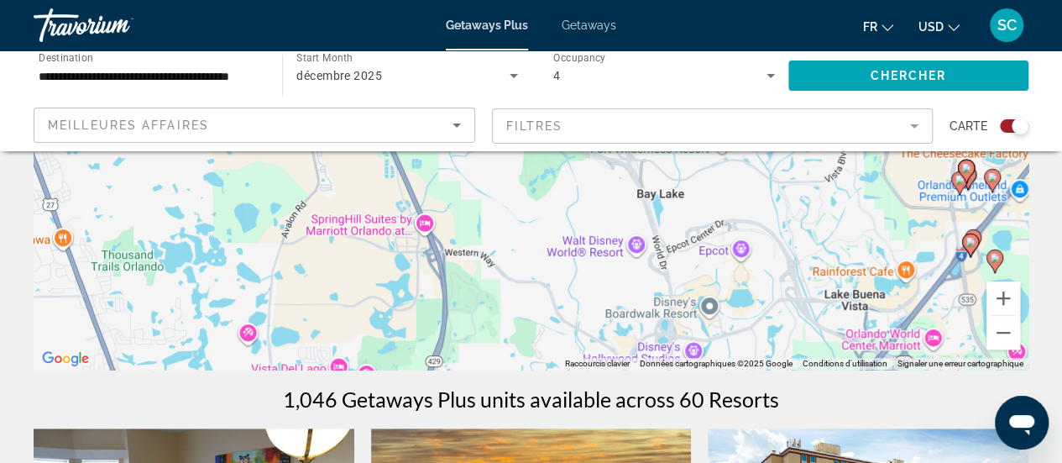
scroll to position [343, 0]
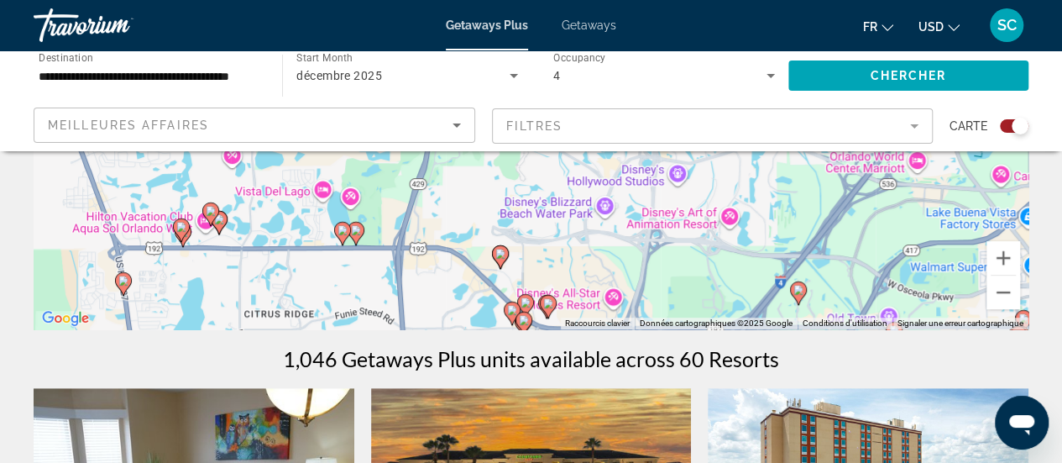
drag, startPoint x: 523, startPoint y: 254, endPoint x: 507, endPoint y: 115, distance: 140.3
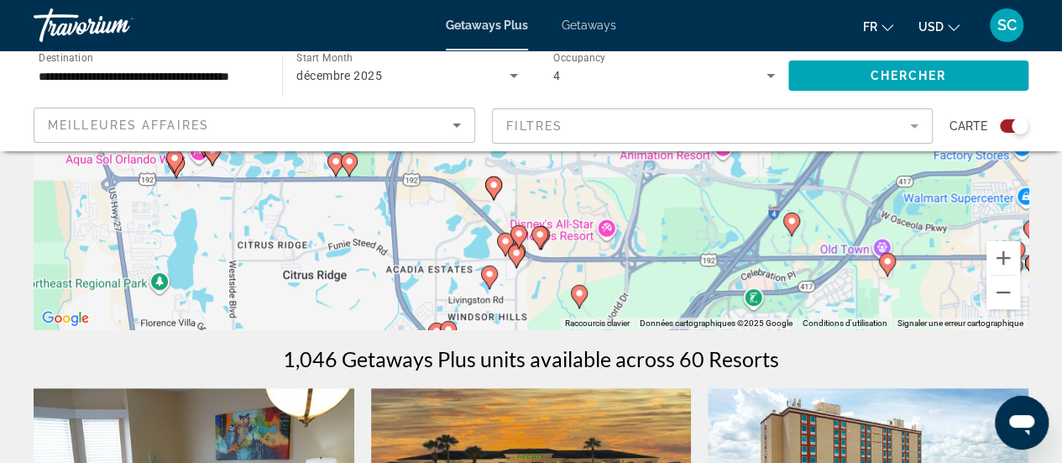
drag, startPoint x: 573, startPoint y: 266, endPoint x: 554, endPoint y: 175, distance: 92.7
click at [554, 175] on div "Pour activer le glissement avec le clavier, appuyez sur Alt+Entrée. Une fois ce…" at bounding box center [531, 77] width 995 height 504
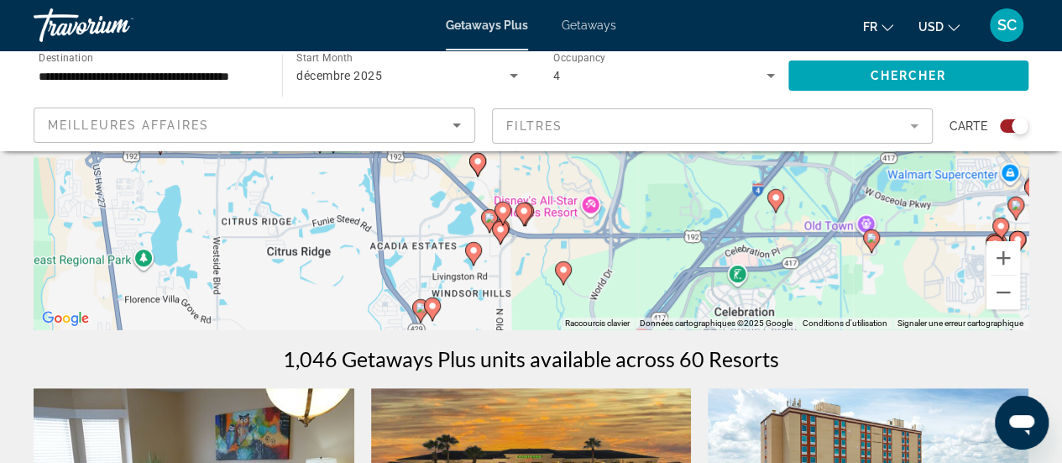
click at [539, 233] on div "Pour activer le glissement avec le clavier, appuyez sur Alt+Entrée. Une fois ce…" at bounding box center [531, 77] width 995 height 504
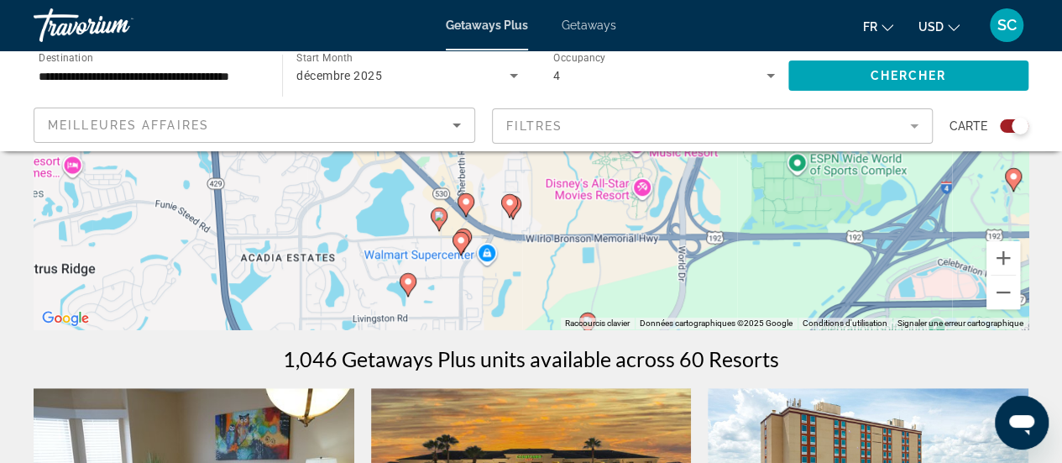
click at [539, 233] on div "Pour activer le glissement avec le clavier, appuyez sur Alt+Entrée. Une fois ce…" at bounding box center [531, 77] width 995 height 504
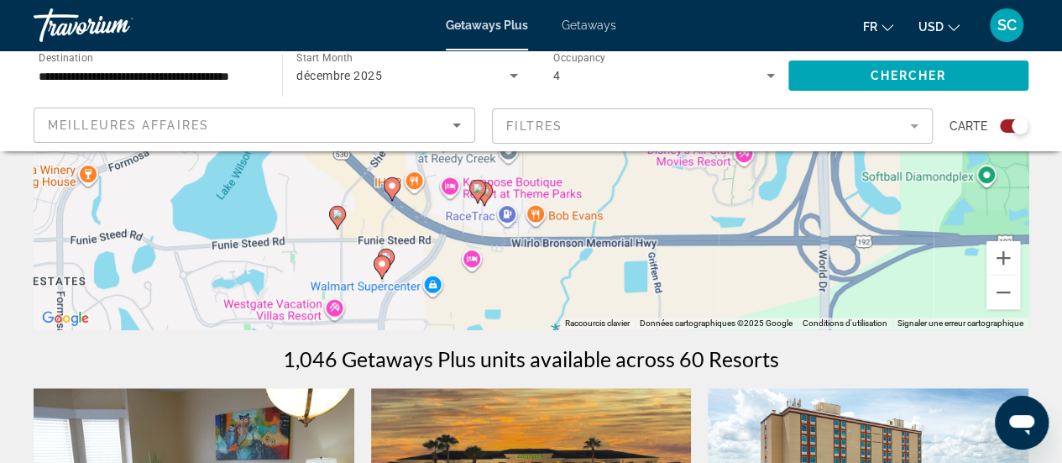
click at [477, 249] on div "Pour activer le glissement avec le clavier, appuyez sur Alt+Entrée. Une fois ce…" at bounding box center [531, 77] width 995 height 504
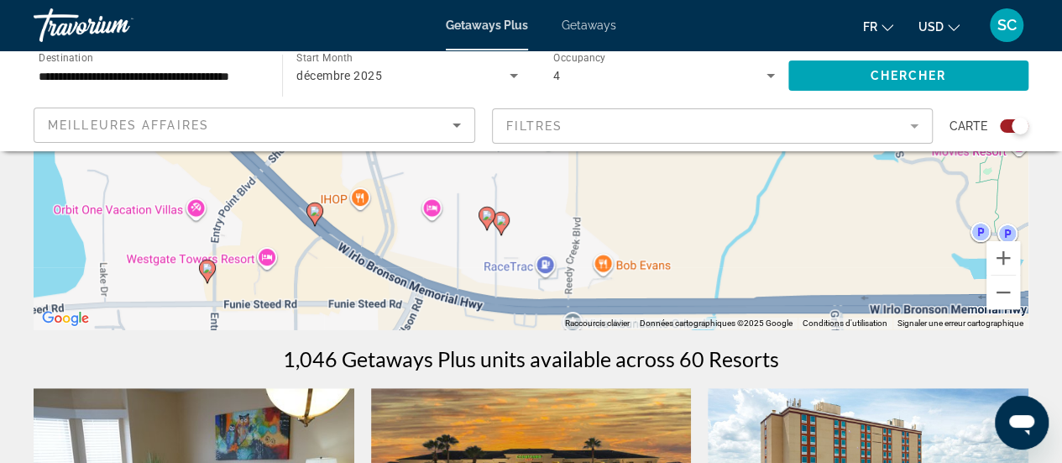
drag, startPoint x: 475, startPoint y: 211, endPoint x: 486, endPoint y: 317, distance: 107.2
click at [486, 317] on div "Pour activer le glissement avec le clavier, appuyez sur Alt+Entrée. Une fois ce…" at bounding box center [531, 77] width 995 height 504
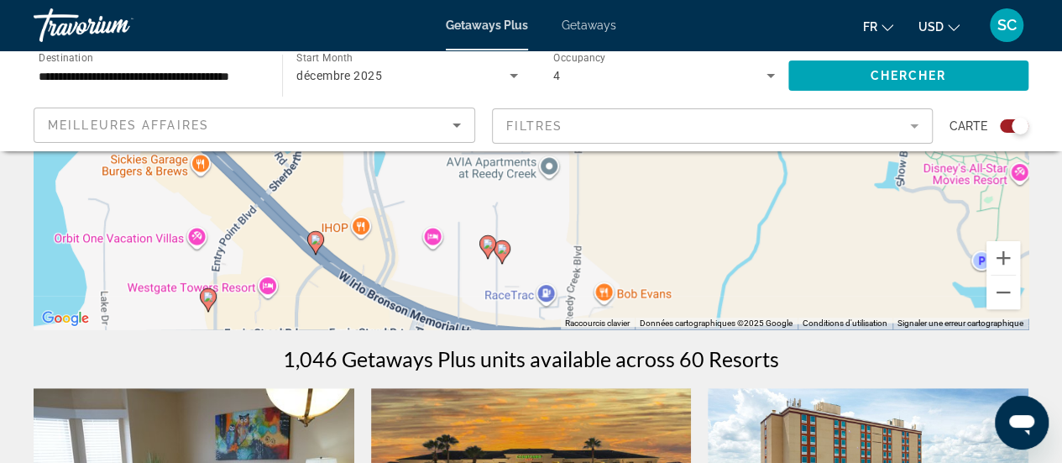
click at [483, 241] on image "Main content" at bounding box center [488, 243] width 10 height 10
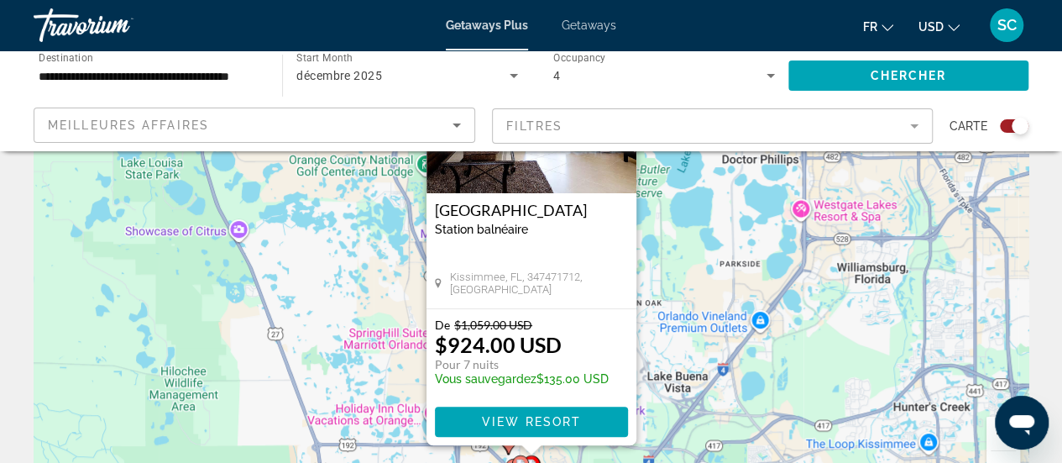
scroll to position [0, 0]
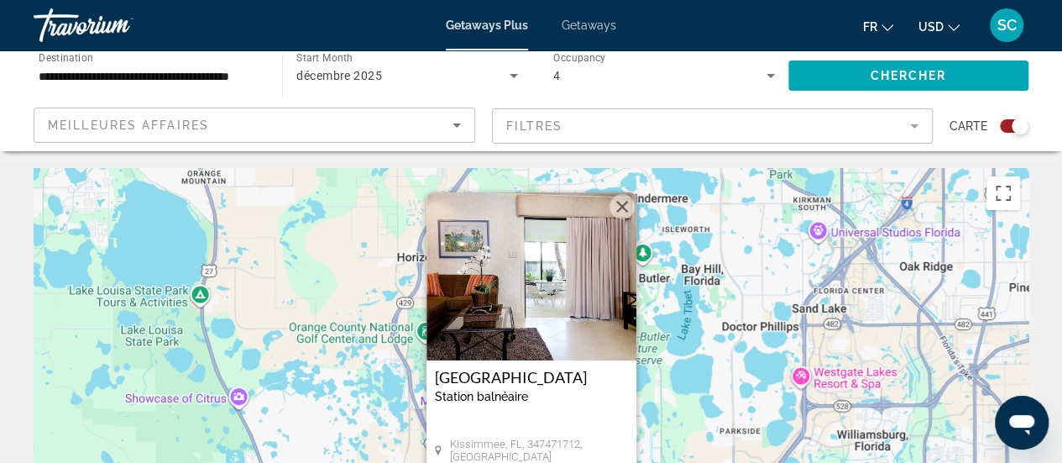
click at [619, 211] on button "Fermer" at bounding box center [622, 206] width 25 height 25
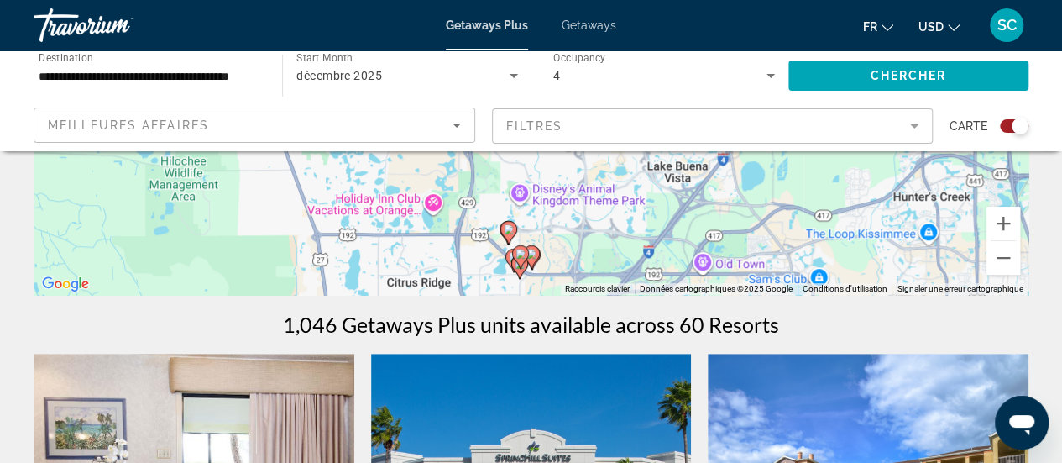
scroll to position [386, 0]
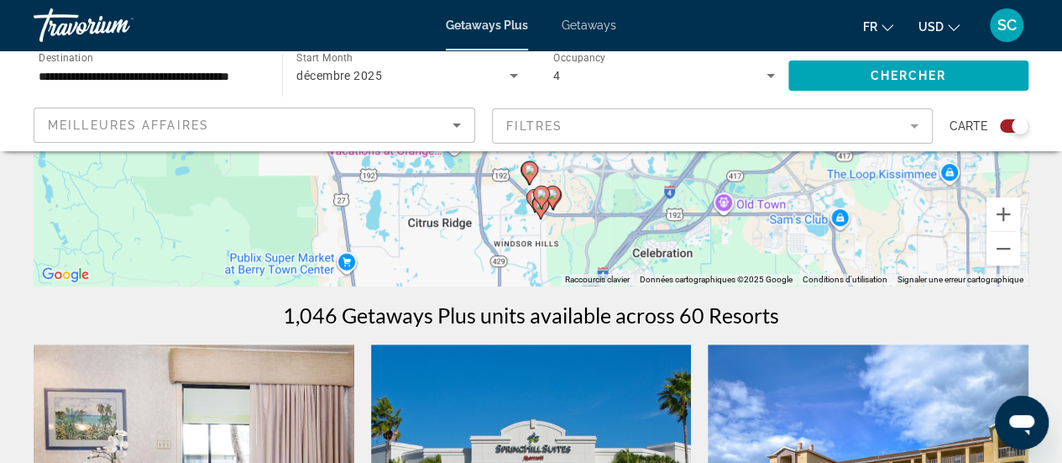
drag, startPoint x: 617, startPoint y: 249, endPoint x: 648, endPoint y: 182, distance: 73.2
click at [648, 182] on div "Pour activer le glissement avec le clavier, appuyez sur Alt+Entrée. Une fois ce…" at bounding box center [531, 34] width 995 height 504
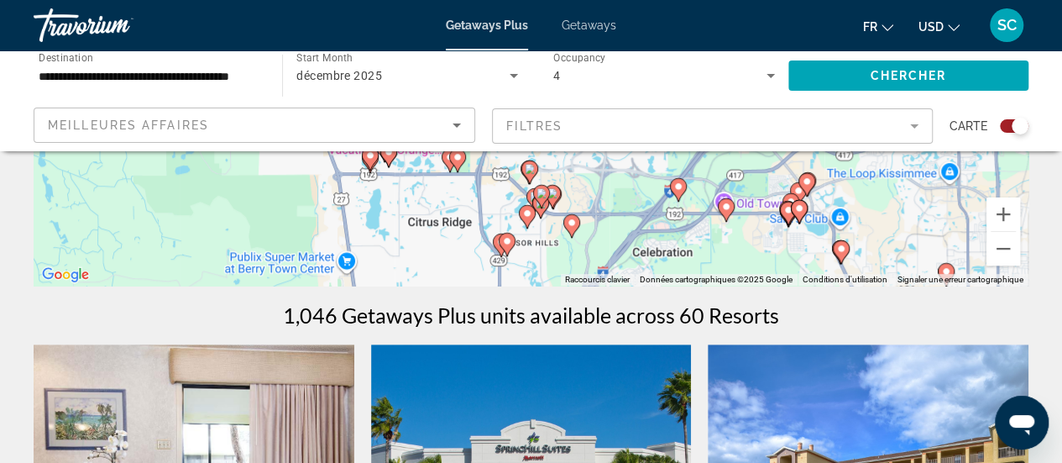
click at [545, 252] on div "Pour activer le glissement avec le clavier, appuyez sur Alt+Entrée. Une fois ce…" at bounding box center [531, 34] width 995 height 504
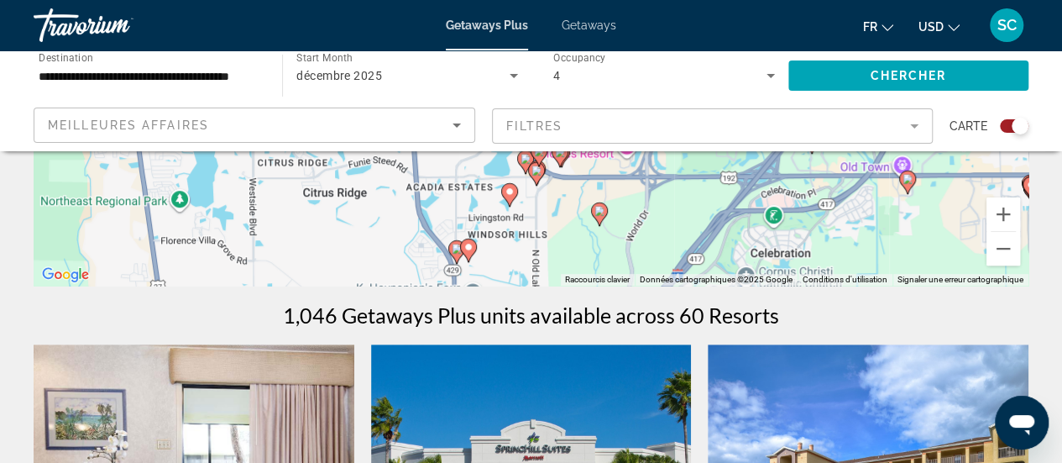
click at [545, 252] on div "Pour activer le glissement avec le clavier, appuyez sur Alt+Entrée. Une fois ce…" at bounding box center [531, 34] width 995 height 504
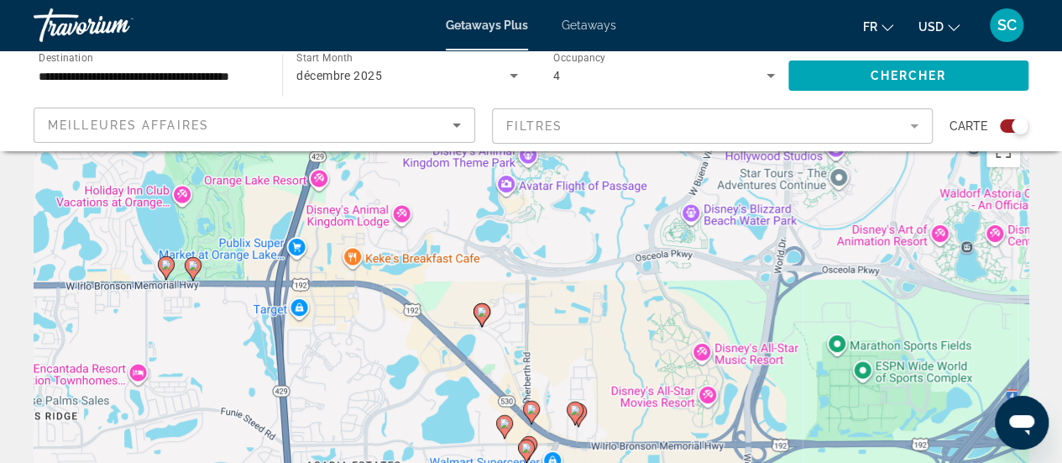
scroll to position [70, 0]
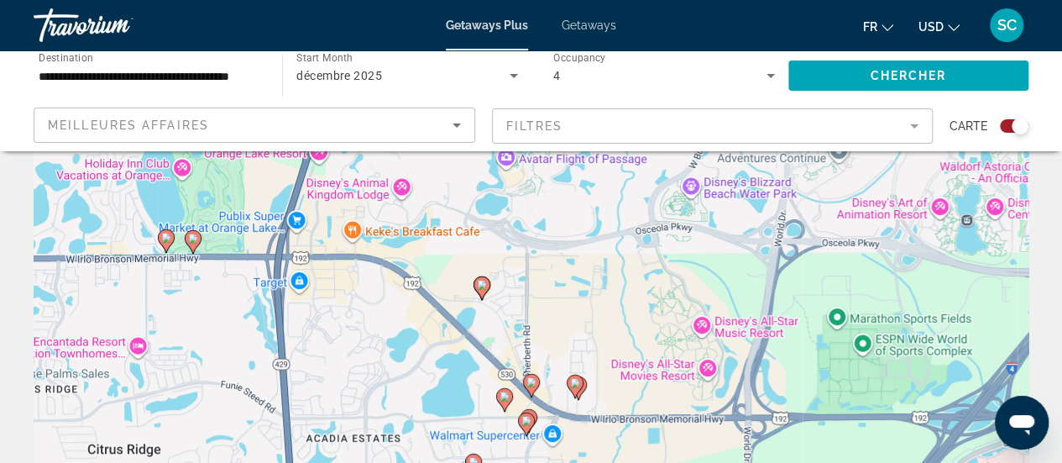
click at [596, 405] on div "Pour activer le glissement avec le clavier, appuyez sur Alt+Entrée. Une fois ce…" at bounding box center [531, 350] width 995 height 504
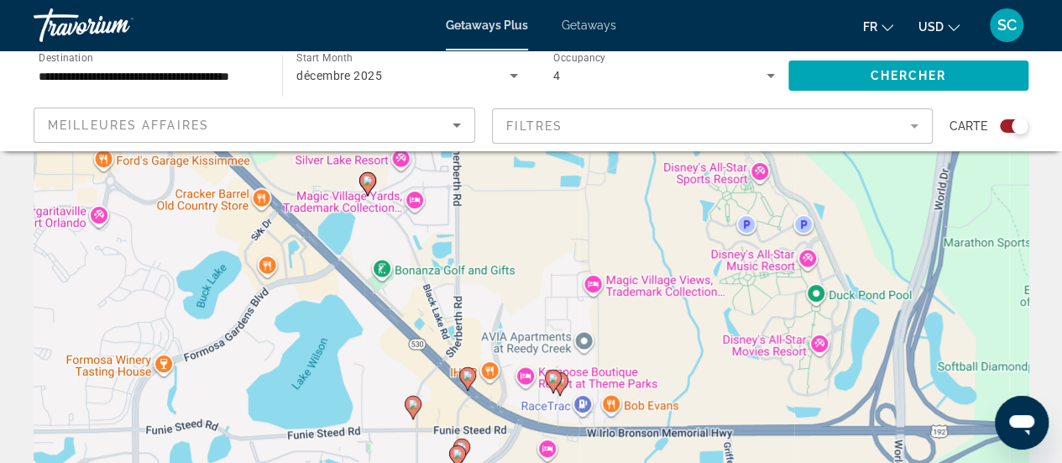
click at [561, 379] on icon "Main content" at bounding box center [553, 381] width 17 height 24
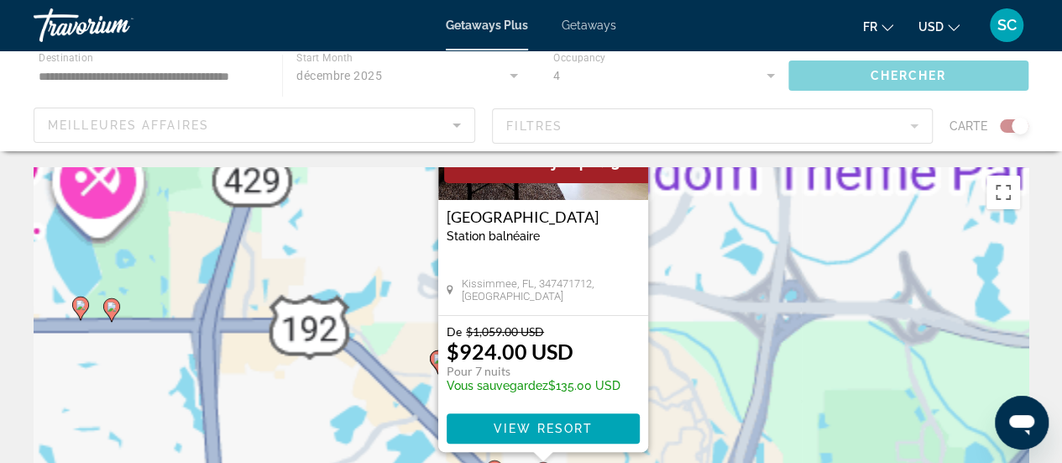
scroll to position [0, 0]
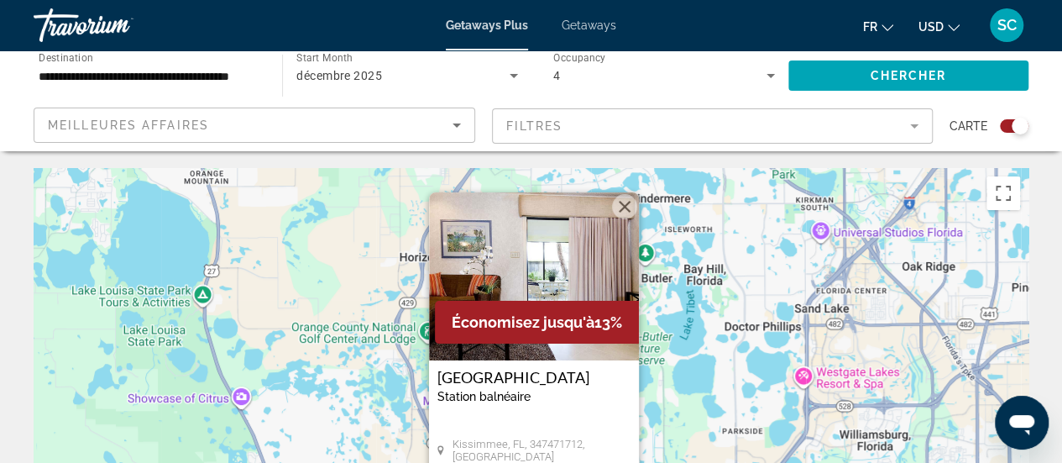
click at [620, 209] on button "Fermer" at bounding box center [624, 206] width 25 height 25
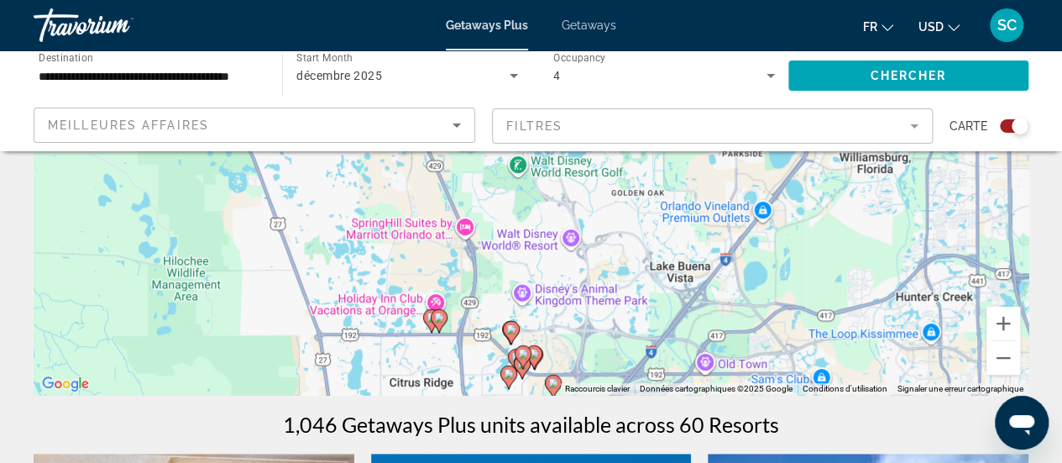
scroll to position [291, 0]
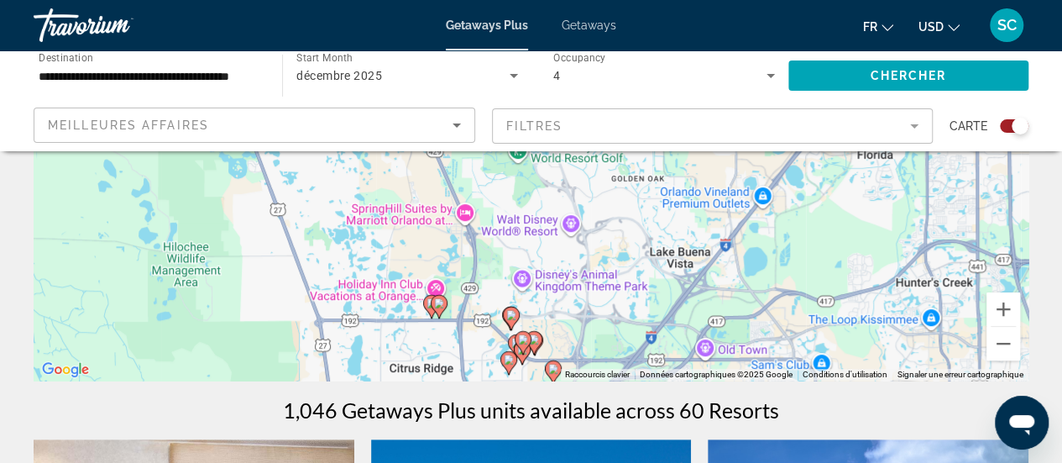
click at [577, 358] on div "Pour activer le glissement avec le clavier, appuyez sur Alt+Entrée. Une fois ce…" at bounding box center [531, 129] width 995 height 504
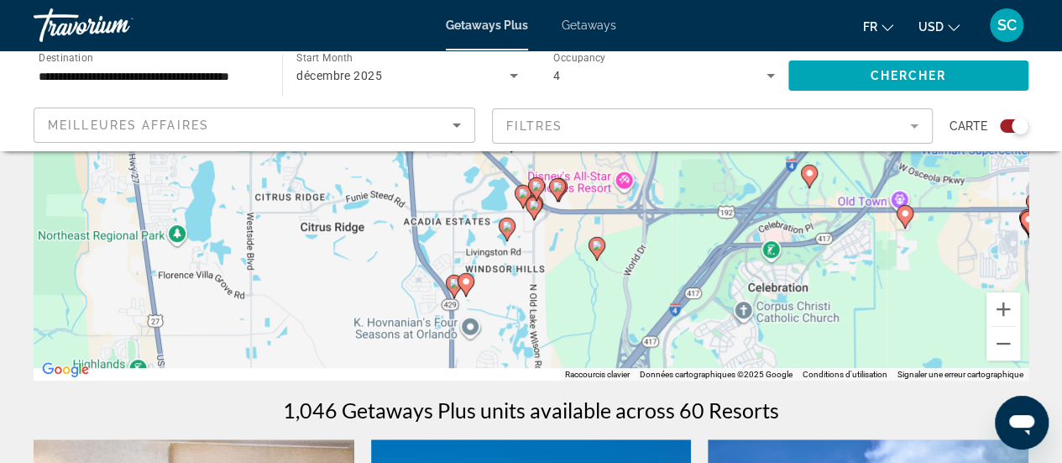
drag, startPoint x: 577, startPoint y: 358, endPoint x: 646, endPoint y: 192, distance: 179.5
click at [646, 192] on div "Pour activer le glissement avec le clavier, appuyez sur Alt+Entrée. Une fois ce…" at bounding box center [531, 129] width 995 height 504
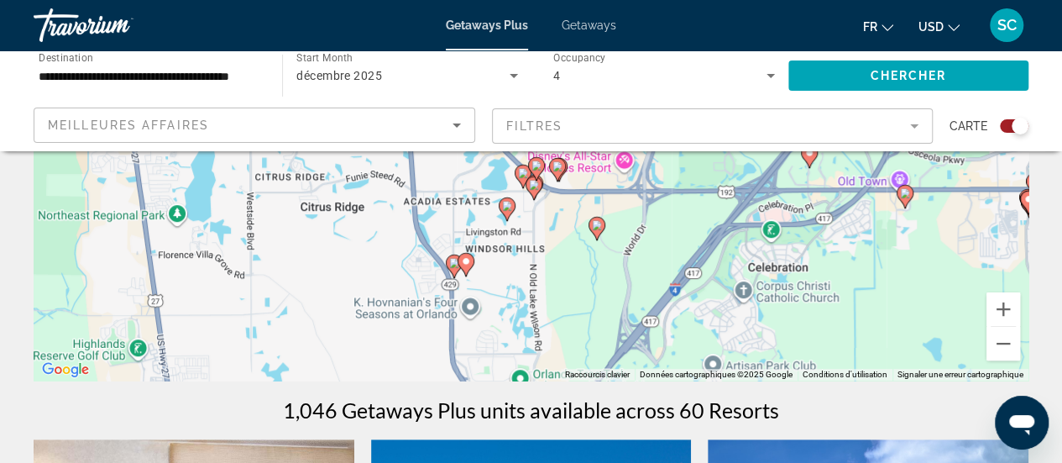
click at [542, 272] on div "Pour activer le glissement avec le clavier, appuyez sur Alt+Entrée. Une fois ce…" at bounding box center [531, 129] width 995 height 504
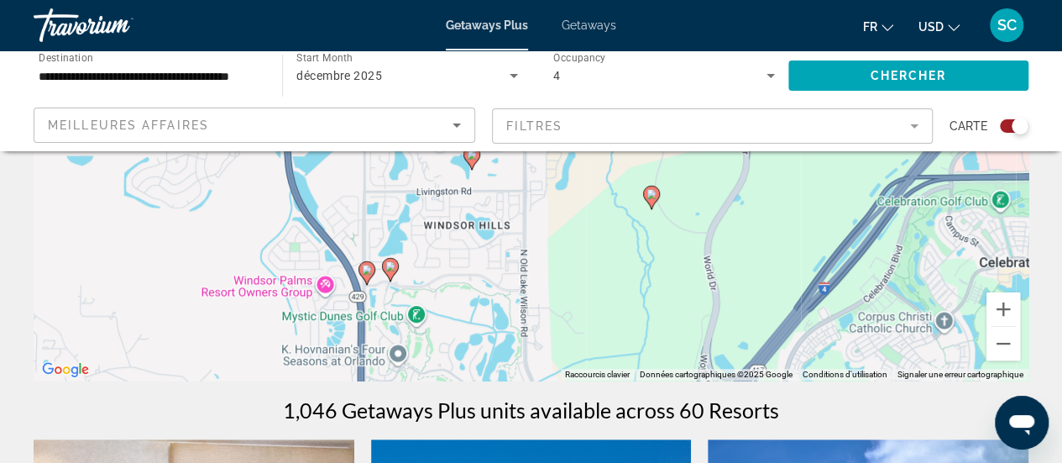
click at [650, 199] on icon "Main content" at bounding box center [650, 197] width 15 height 22
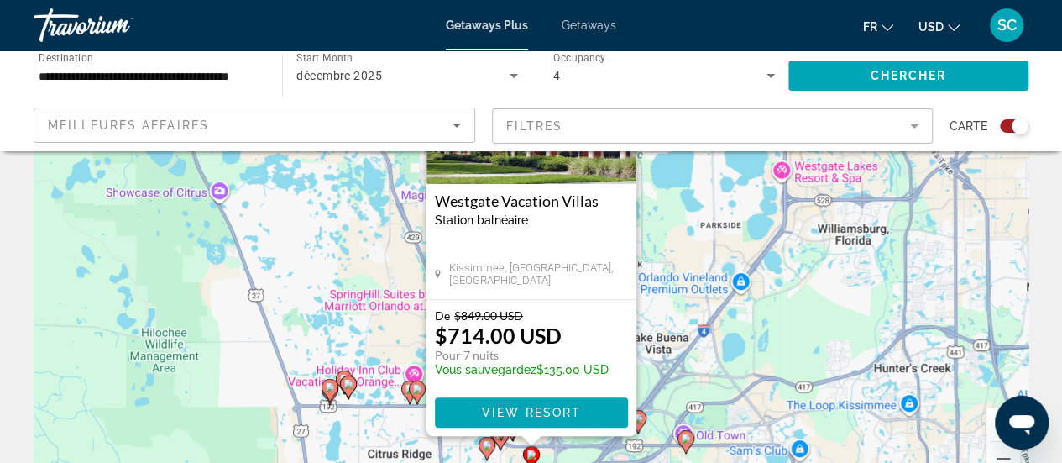
scroll to position [15, 0]
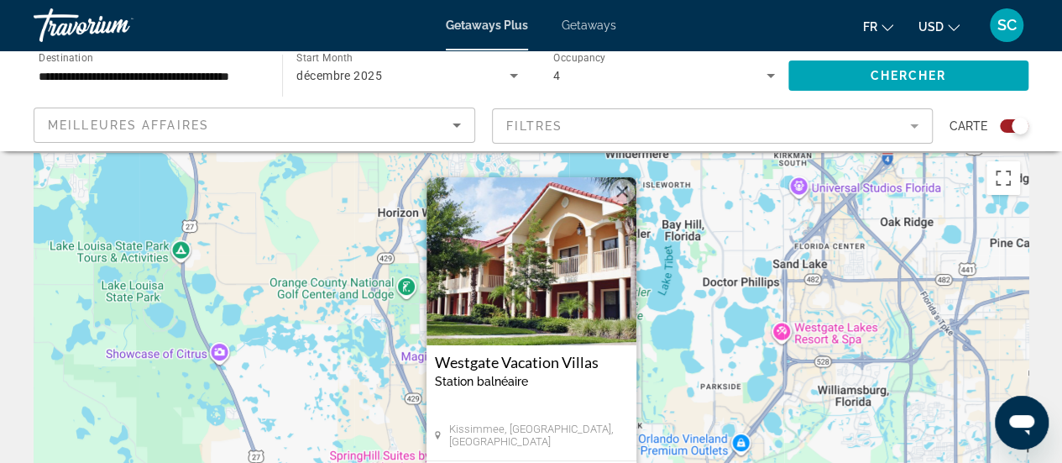
click at [621, 195] on button "Fermer" at bounding box center [622, 191] width 25 height 25
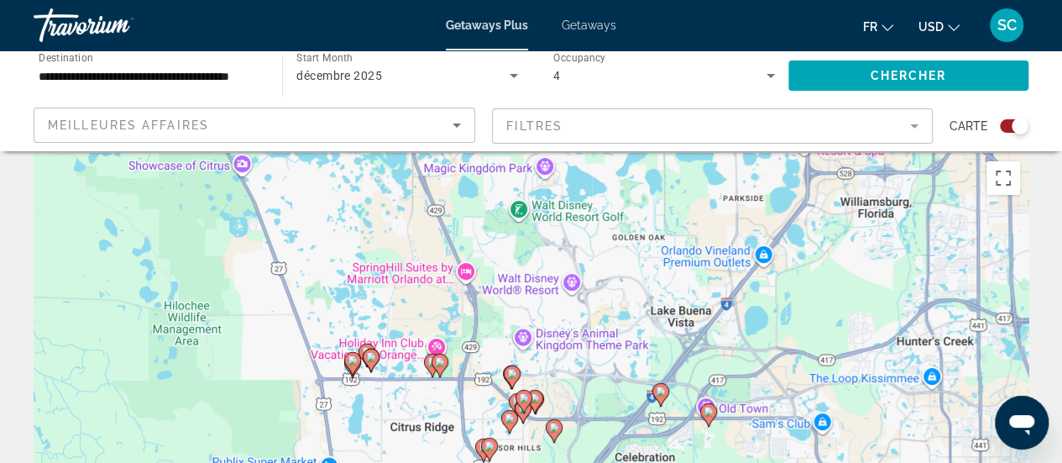
drag, startPoint x: 554, startPoint y: 412, endPoint x: 581, endPoint y: 190, distance: 224.1
click at [581, 190] on div "Pour activer le glissement avec le clavier, appuyez sur Alt+Entrée. Une fois ce…" at bounding box center [531, 405] width 995 height 504
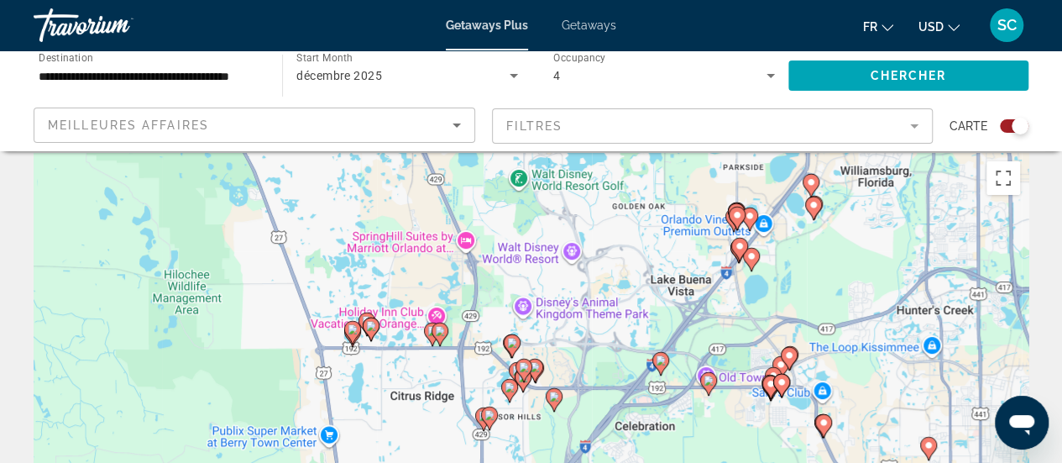
click at [470, 377] on div "Pour activer le glissement avec le clavier, appuyez sur Alt+Entrée. Une fois ce…" at bounding box center [531, 405] width 995 height 504
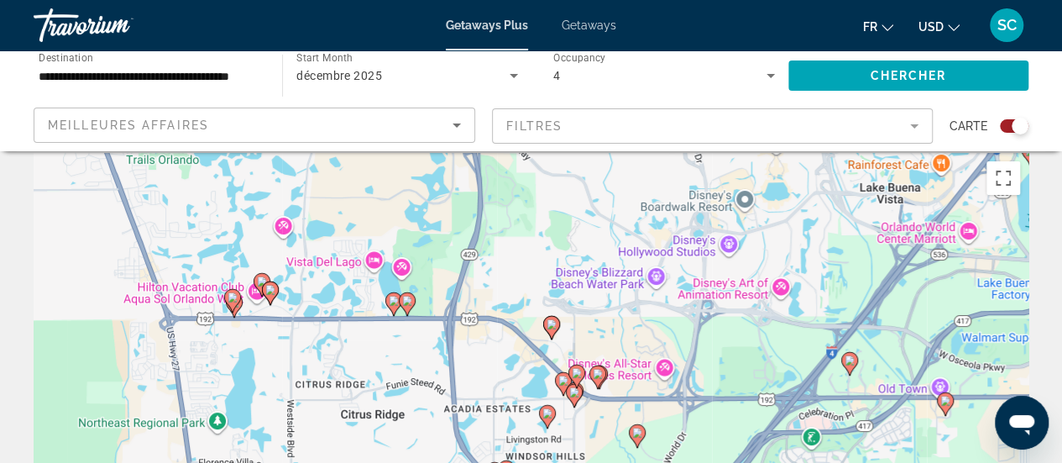
click at [470, 377] on div "Pour activer le glissement avec le clavier, appuyez sur Alt+Entrée. Une fois ce…" at bounding box center [531, 405] width 995 height 504
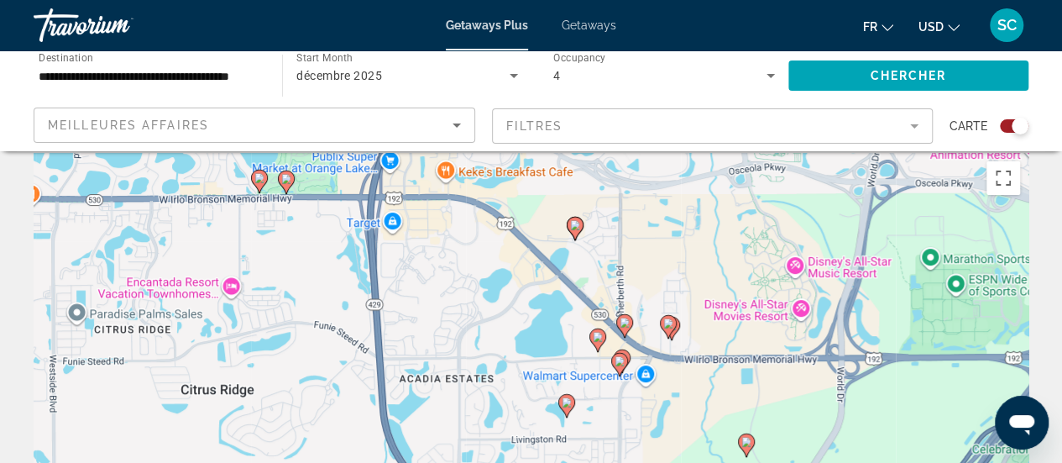
drag, startPoint x: 578, startPoint y: 405, endPoint x: 515, endPoint y: 338, distance: 90.9
click at [515, 338] on div "Pour activer le glissement avec le clavier, appuyez sur Alt+Entrée. Une fois ce…" at bounding box center [531, 405] width 995 height 504
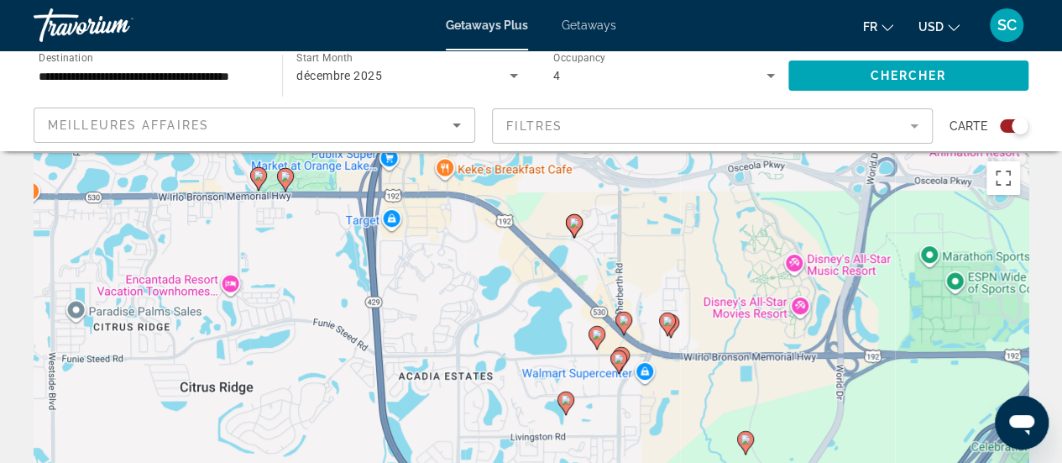
click at [577, 222] on image "Main content" at bounding box center [574, 222] width 10 height 10
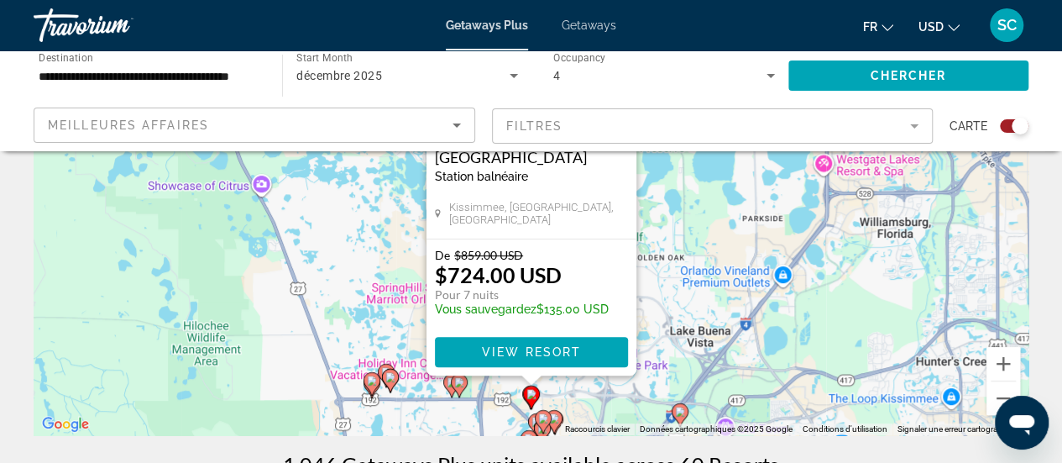
scroll to position [0, 0]
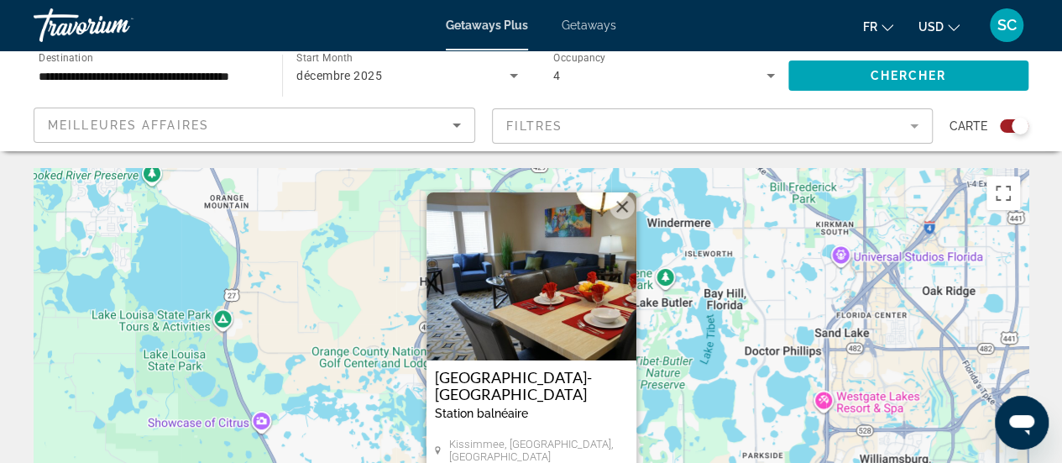
click at [620, 201] on button "Fermer" at bounding box center [622, 206] width 25 height 25
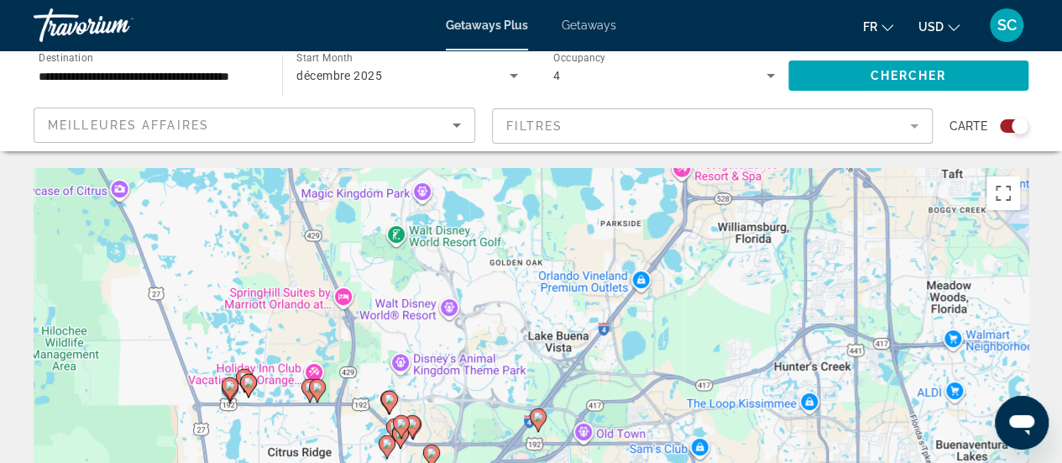
drag, startPoint x: 719, startPoint y: 381, endPoint x: 570, endPoint y: 120, distance: 300.4
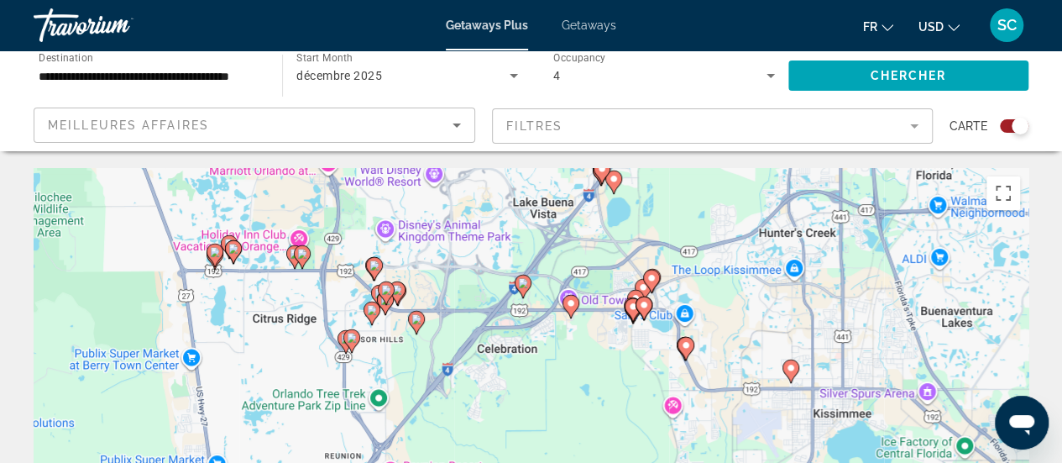
drag, startPoint x: 569, startPoint y: 282, endPoint x: 552, endPoint y: 185, distance: 98.8
click at [552, 185] on div "Pour activer le glissement avec le clavier, appuyez sur Alt+Entrée. Une fois ce…" at bounding box center [531, 420] width 995 height 504
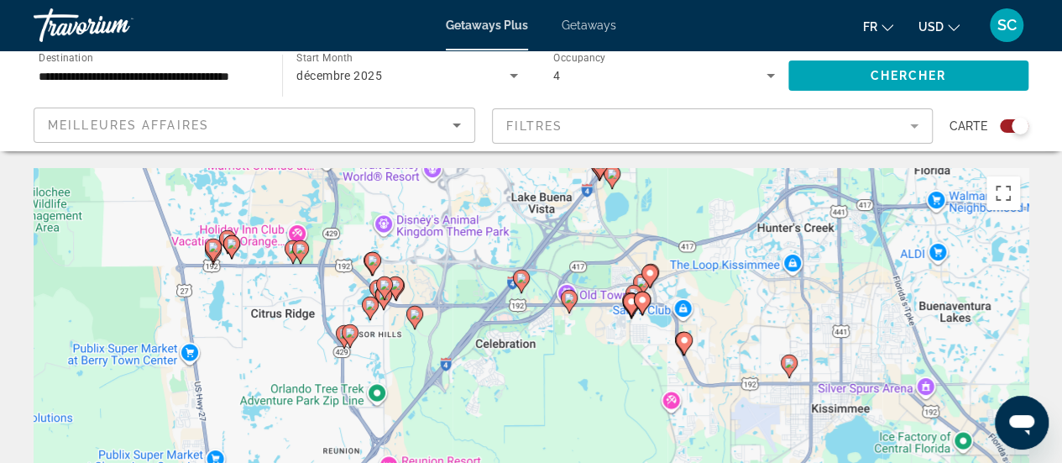
click at [517, 276] on image "Main content" at bounding box center [521, 278] width 10 height 10
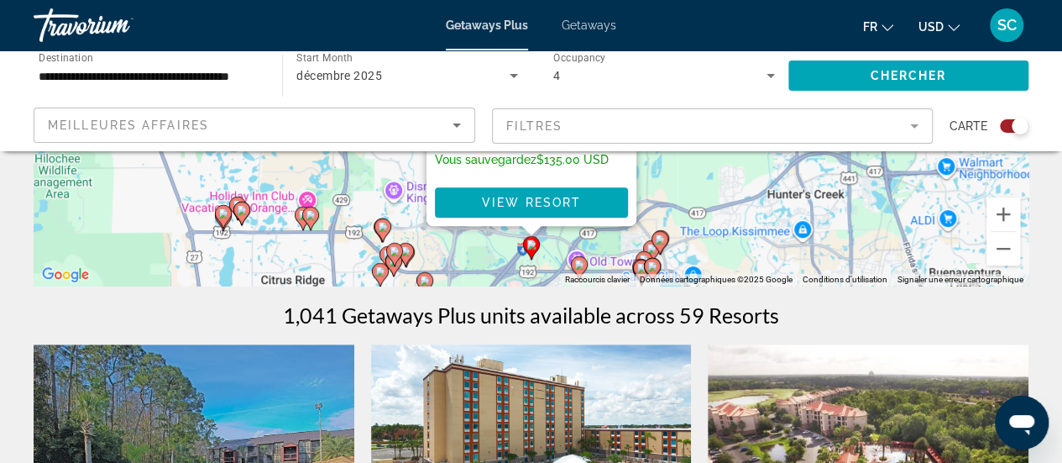
scroll to position [390, 0]
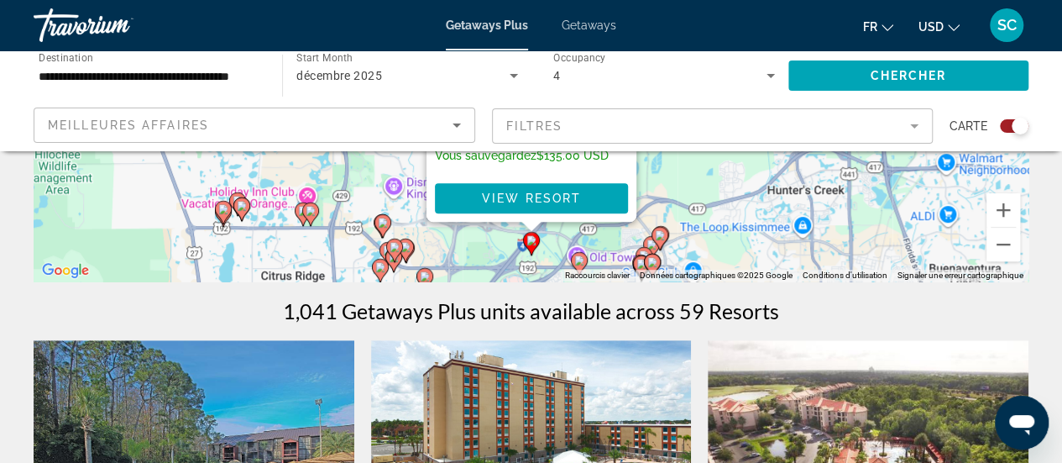
click at [657, 222] on div "Pour activer le glissement avec le clavier, appuyez sur Alt+Entrée. Une fois ce…" at bounding box center [531, 30] width 995 height 504
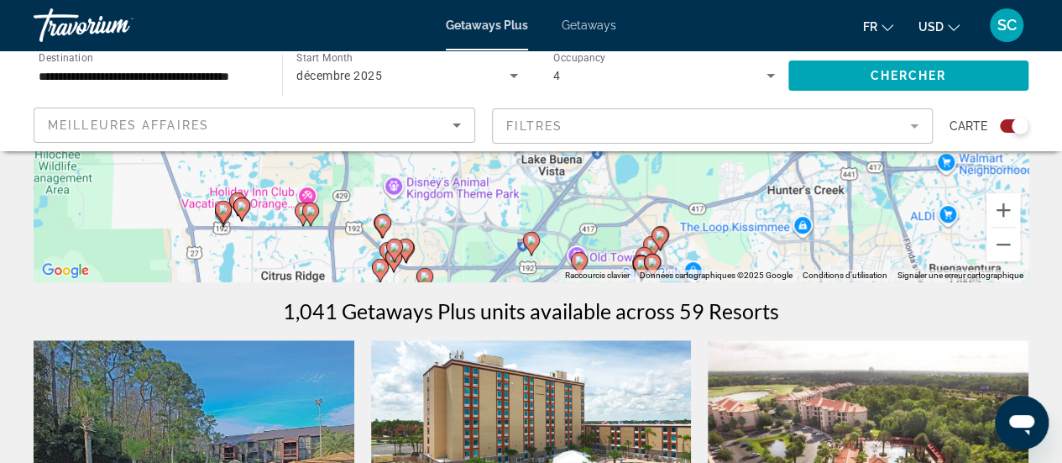
click at [657, 222] on div "Pour activer le glissement avec le clavier, appuyez sur Alt+Entrée. Une fois ce…" at bounding box center [531, 30] width 995 height 504
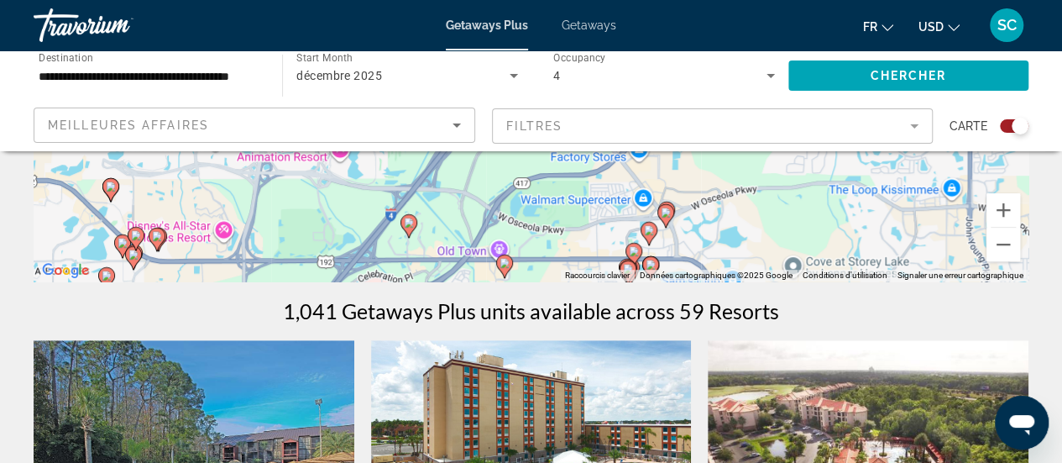
drag, startPoint x: 657, startPoint y: 222, endPoint x: 660, endPoint y: 160, distance: 62.2
click at [660, 160] on div "Pour activer le glissement avec le clavier, appuyez sur Alt+Entrée. Une fois ce…" at bounding box center [531, 30] width 995 height 504
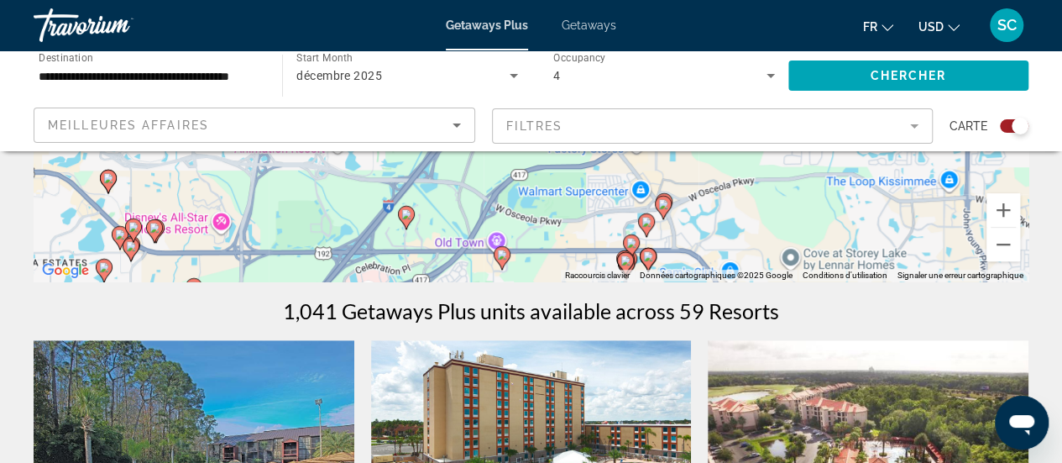
click at [662, 211] on icon "Main content" at bounding box center [662, 207] width 15 height 22
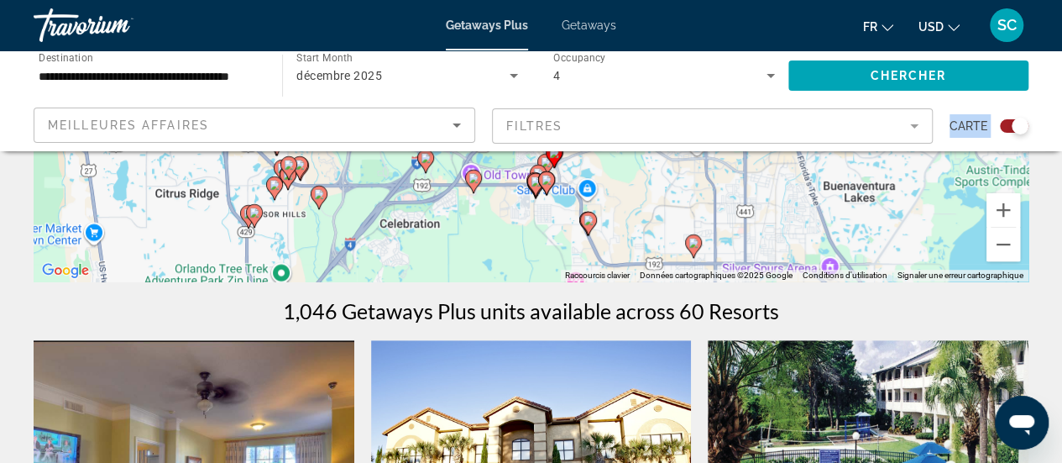
drag, startPoint x: 470, startPoint y: 244, endPoint x: 490, endPoint y: 113, distance: 132.5
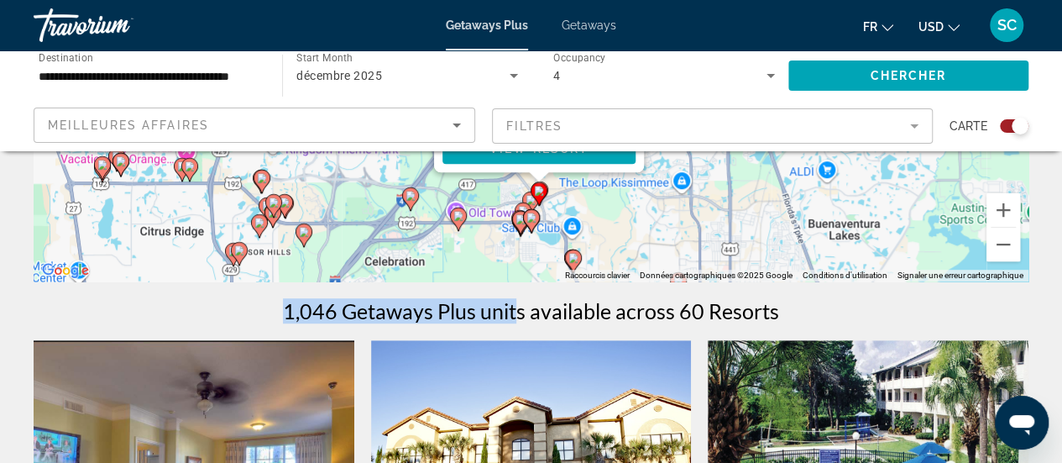
drag, startPoint x: 531, startPoint y: 204, endPoint x: 520, endPoint y: 296, distance: 92.3
click at [532, 218] on image "Main content" at bounding box center [531, 218] width 10 height 10
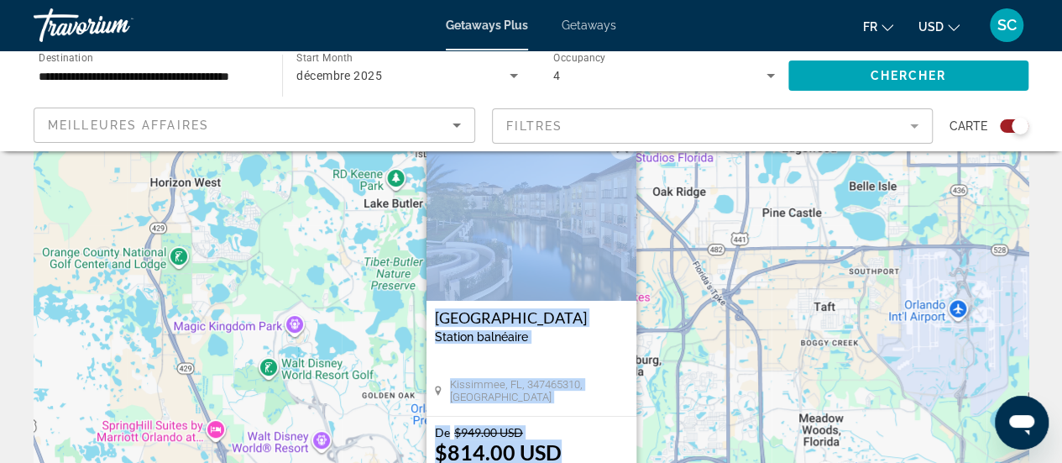
scroll to position [55, 0]
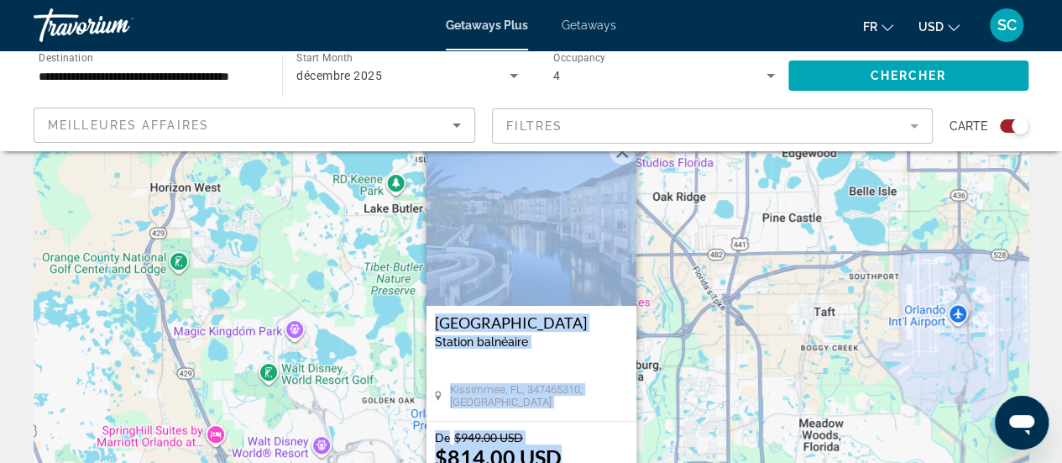
click at [583, 338] on div "Station balnéaire - Ceci est une station d'adultes seulement" at bounding box center [531, 341] width 193 height 13
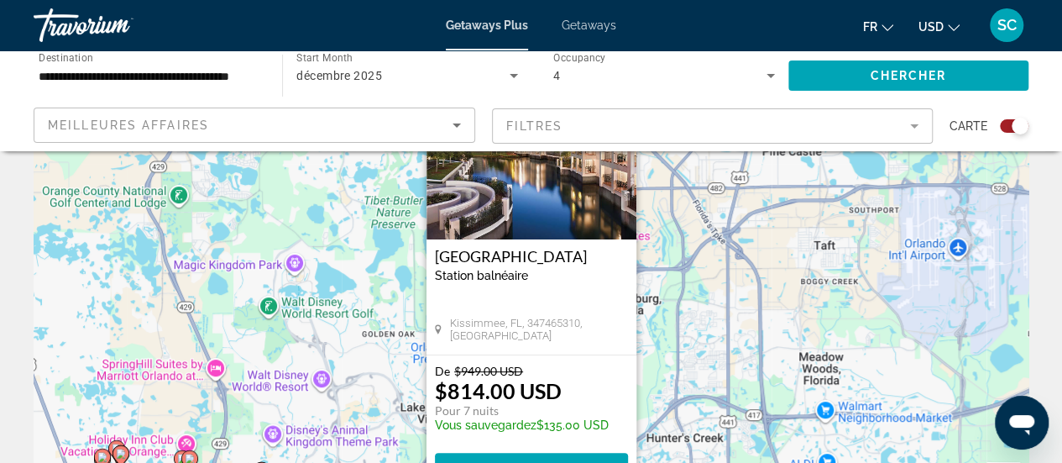
scroll to position [123, 0]
click at [536, 460] on span "View Resort" at bounding box center [530, 466] width 99 height 13
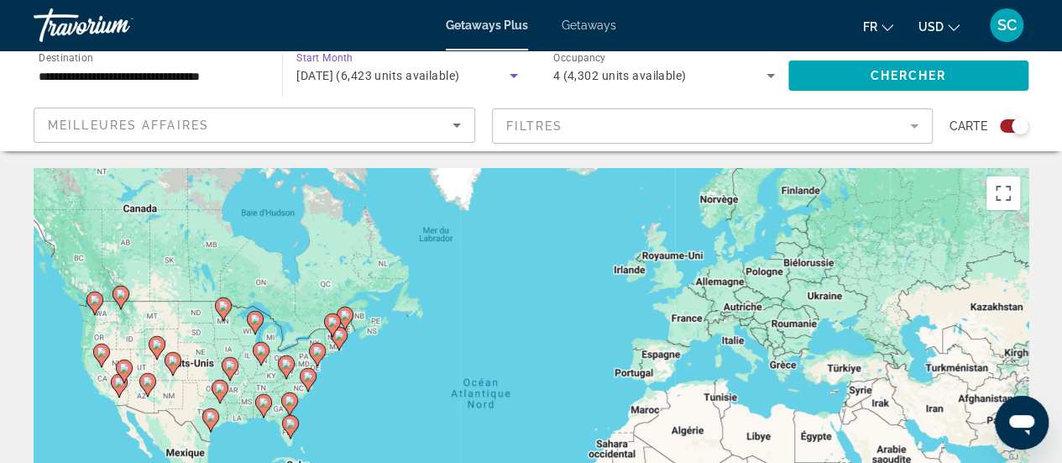
click at [512, 71] on icon "Search widget" at bounding box center [514, 75] width 20 height 20
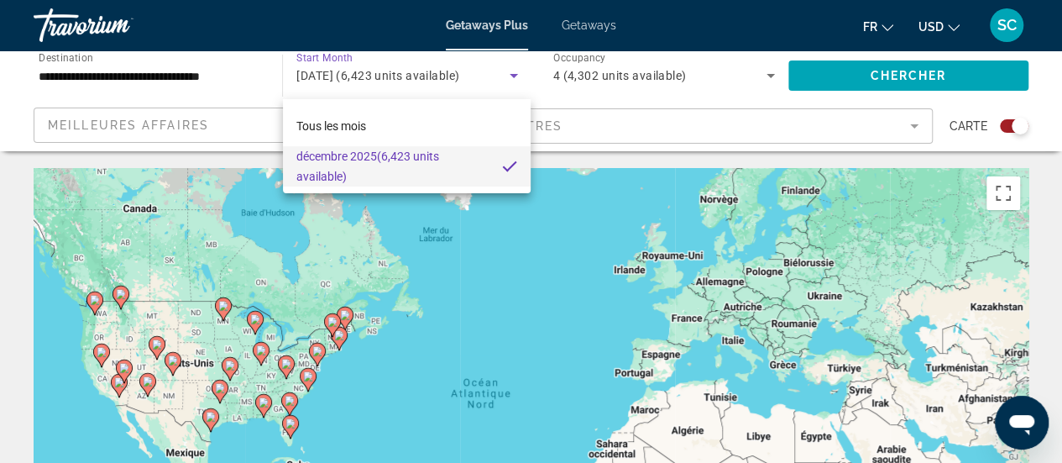
click at [381, 86] on div at bounding box center [531, 231] width 1062 height 463
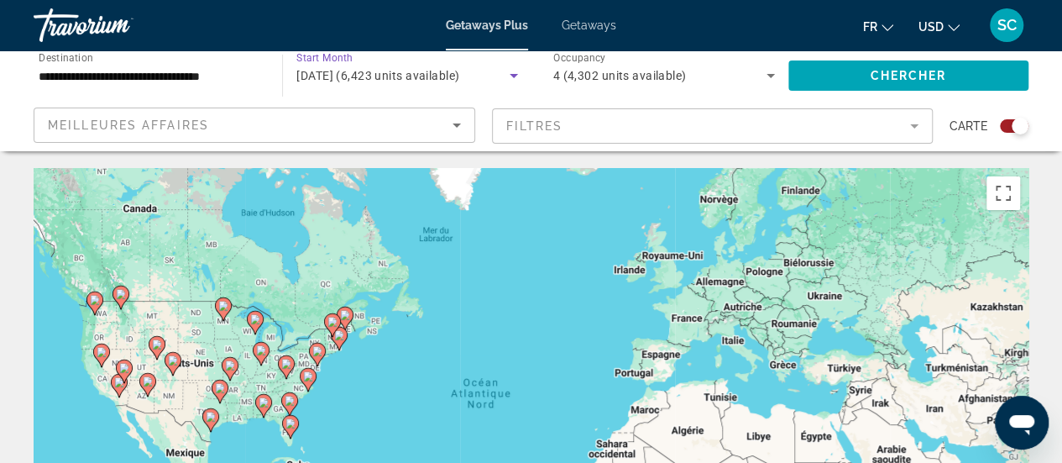
click at [378, 83] on div "[DATE] (6,423 units available)" at bounding box center [402, 75] width 212 height 20
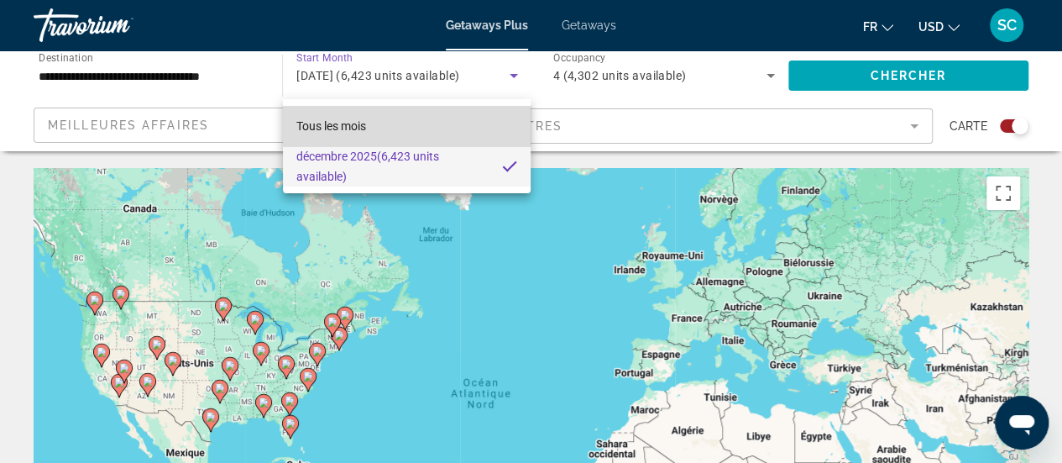
click at [348, 125] on span "Tous les mois" at bounding box center [331, 125] width 70 height 13
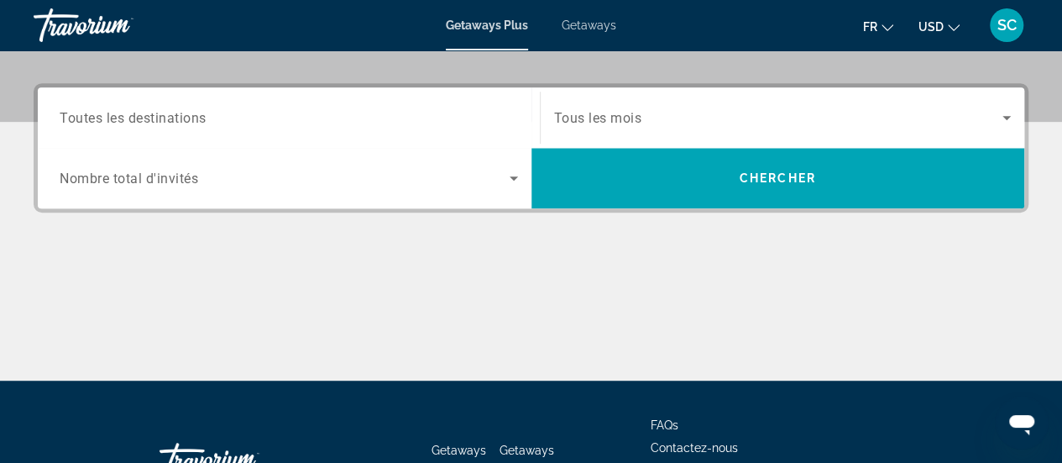
scroll to position [388, 0]
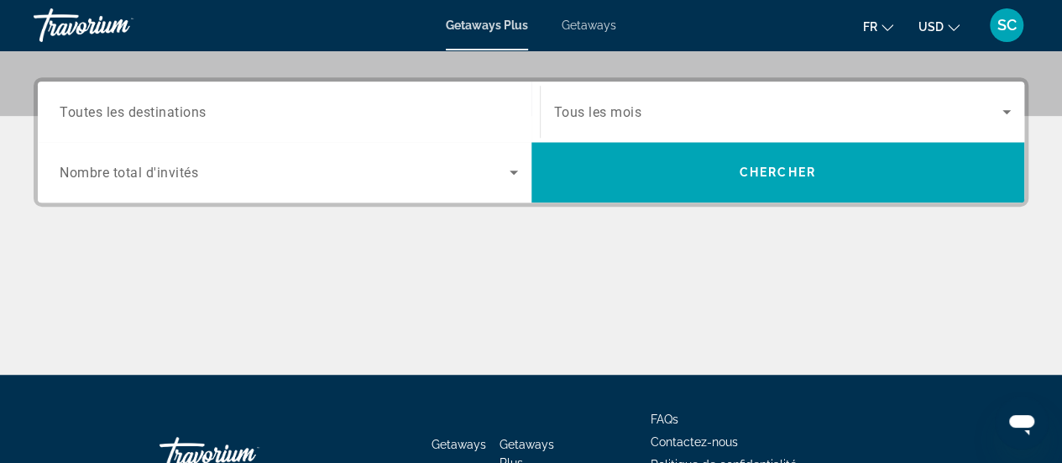
click at [192, 112] on span "Toutes les destinations" at bounding box center [133, 111] width 147 height 16
click at [192, 112] on input "Destination Toutes les destinations" at bounding box center [289, 112] width 458 height 20
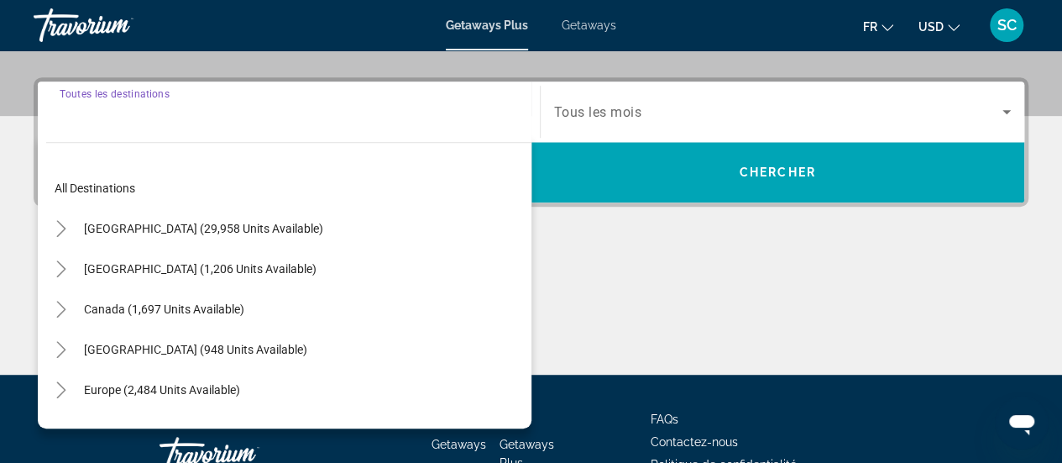
scroll to position [410, 0]
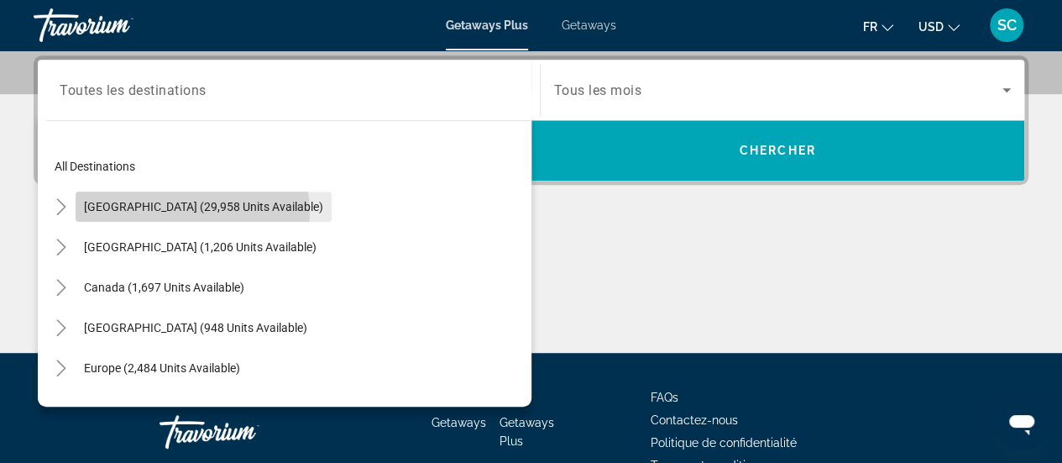
click at [191, 211] on span "[GEOGRAPHIC_DATA] (29,958 units available)" at bounding box center [203, 206] width 239 height 13
type input "**********"
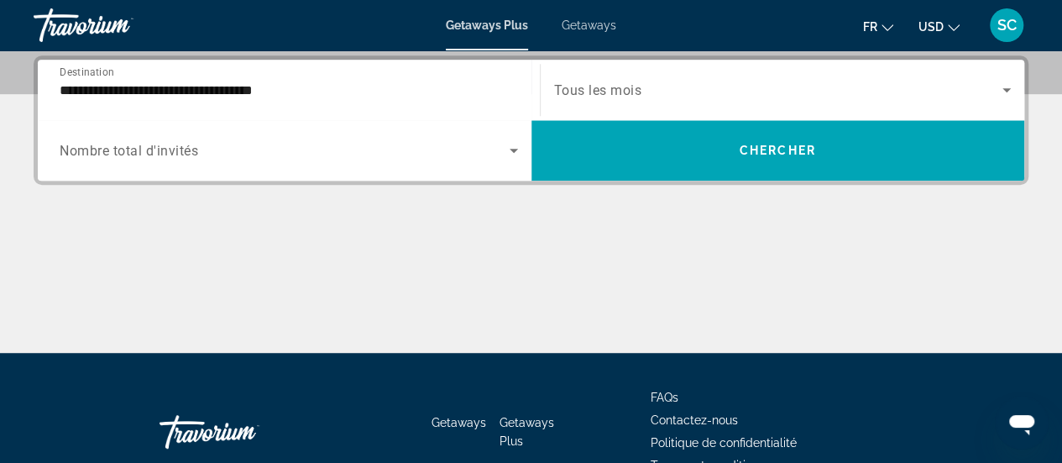
click at [193, 152] on span "Nombre total d'invités" at bounding box center [129, 151] width 139 height 16
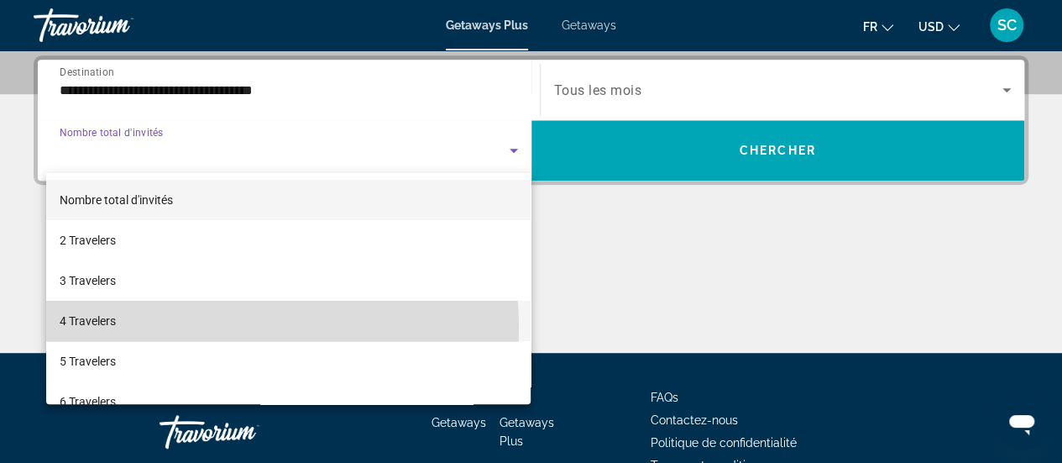
click at [139, 329] on mat-option "4 Travelers" at bounding box center [288, 321] width 485 height 40
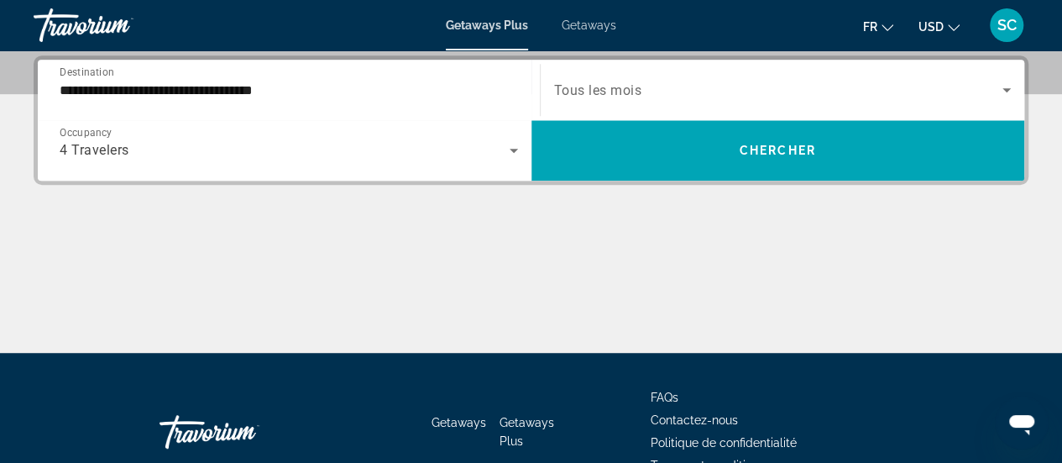
click at [668, 100] on div "Search widget" at bounding box center [783, 89] width 458 height 47
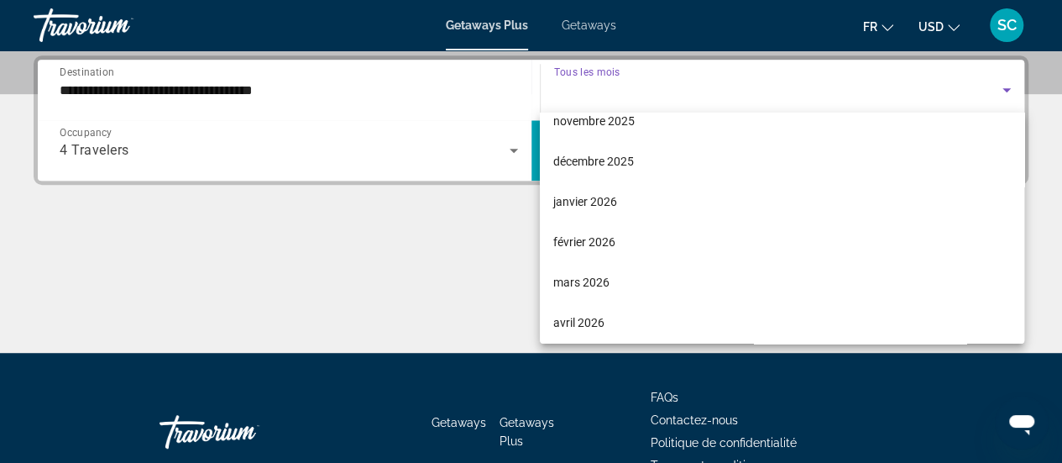
scroll to position [146, 0]
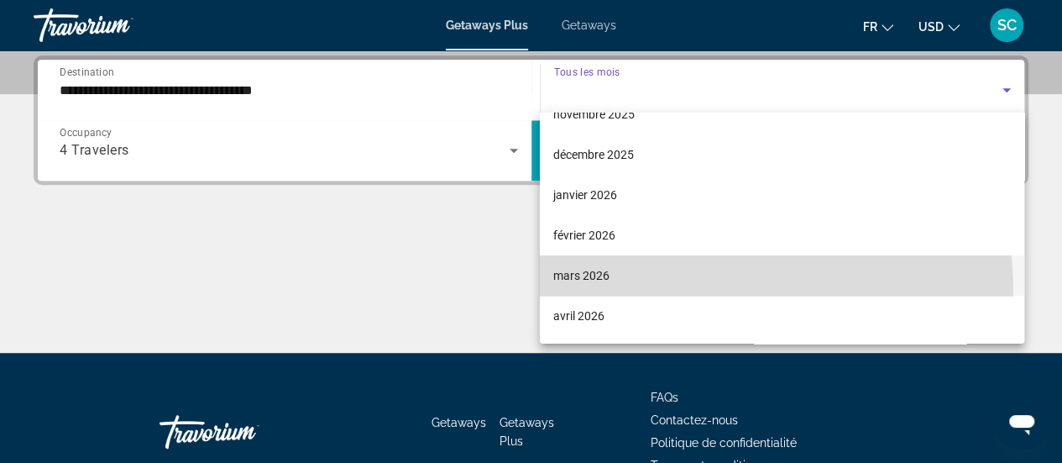
click at [672, 291] on mat-option "mars 2026" at bounding box center [782, 275] width 484 height 40
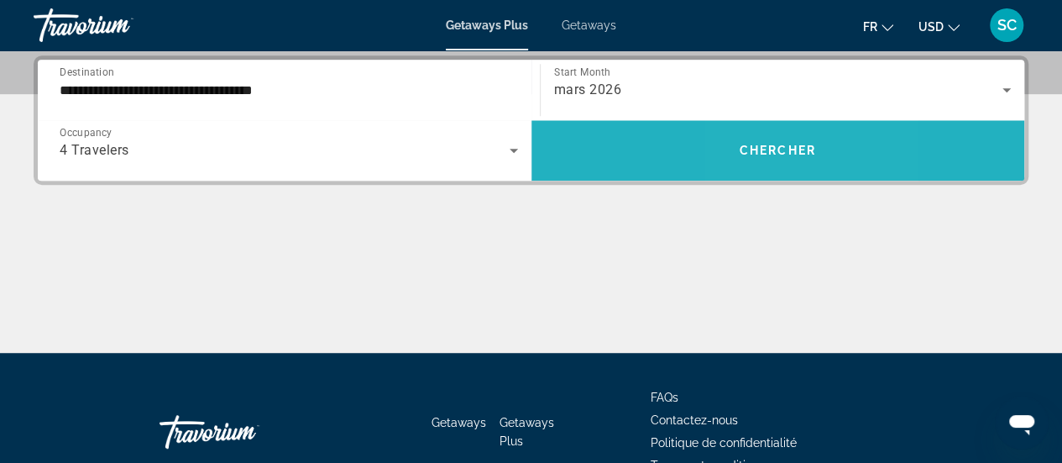
click at [759, 139] on span "Search widget" at bounding box center [778, 150] width 494 height 40
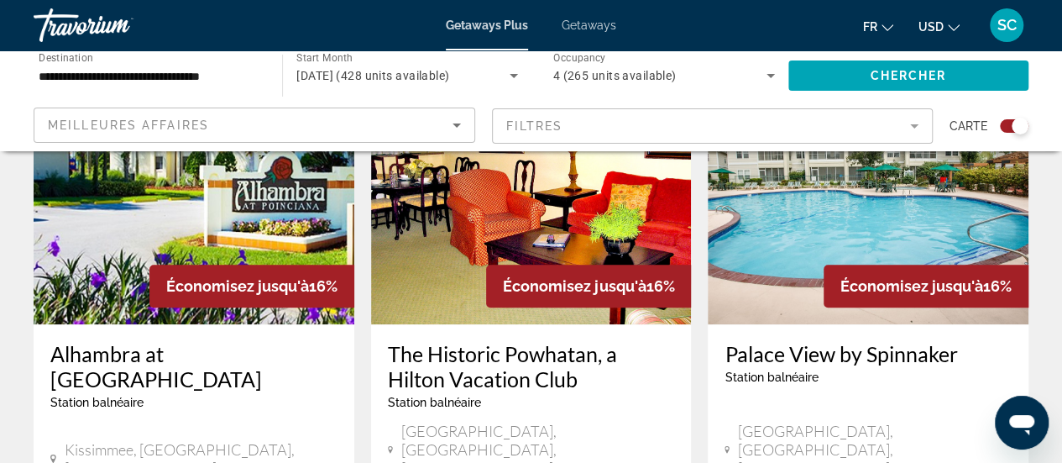
scroll to position [636, 0]
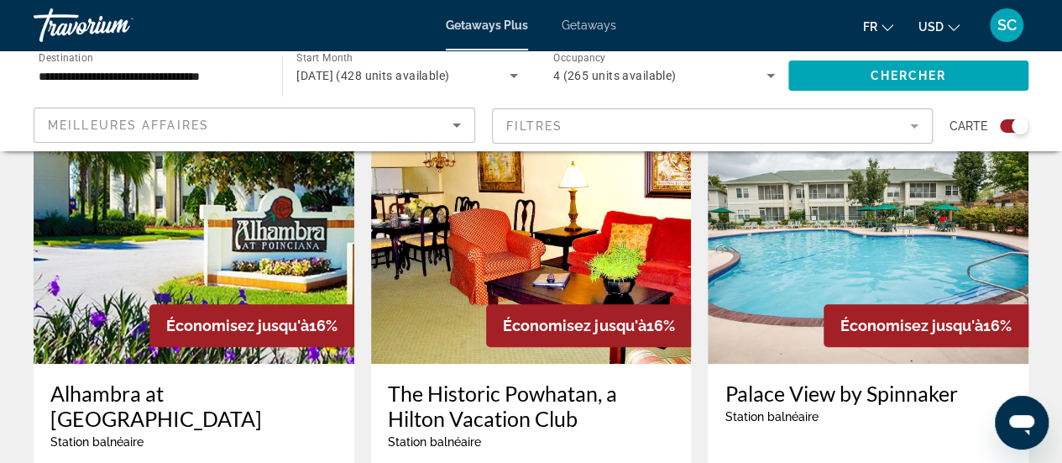
click at [997, 13] on div "SC" at bounding box center [1007, 25] width 34 height 34
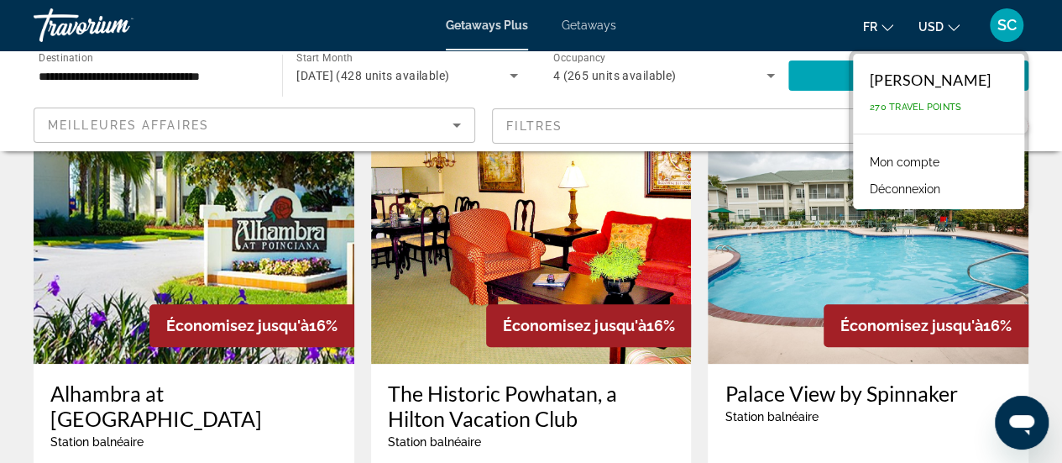
click at [908, 179] on button "Déconnexion" at bounding box center [904, 189] width 87 height 22
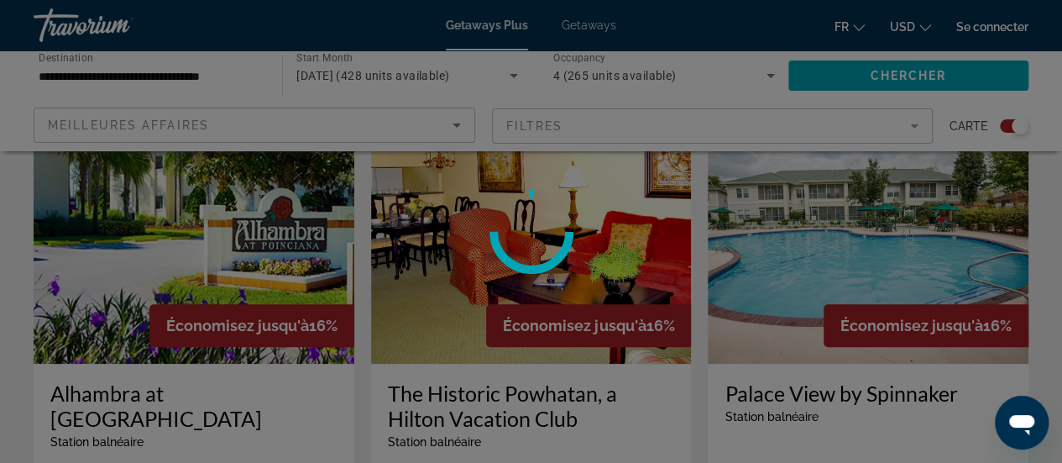
click at [908, 179] on div at bounding box center [531, 231] width 1062 height 463
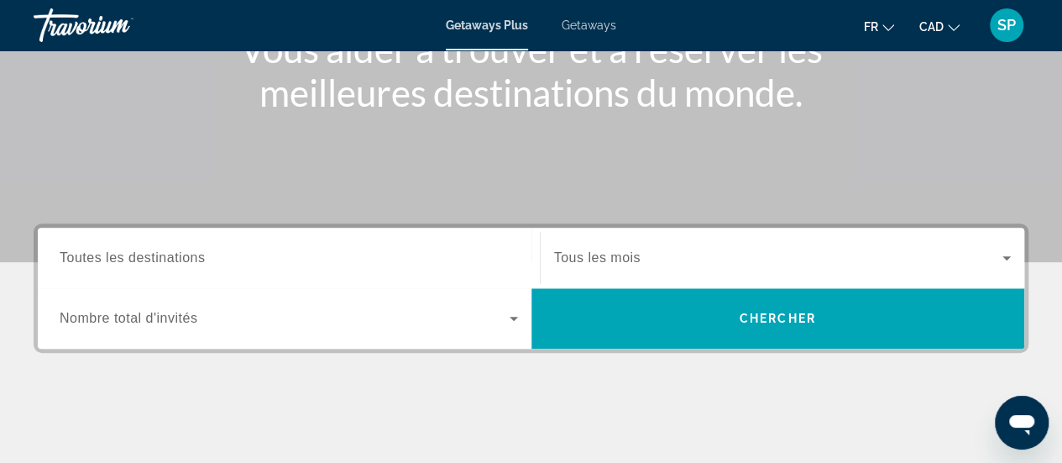
scroll to position [269, 0]
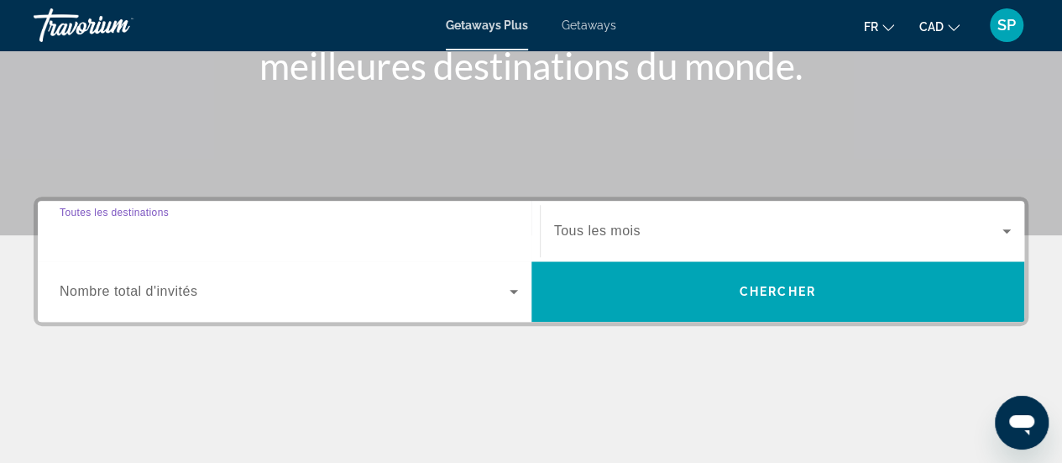
click at [416, 223] on input "Destination Toutes les destinations" at bounding box center [289, 232] width 458 height 20
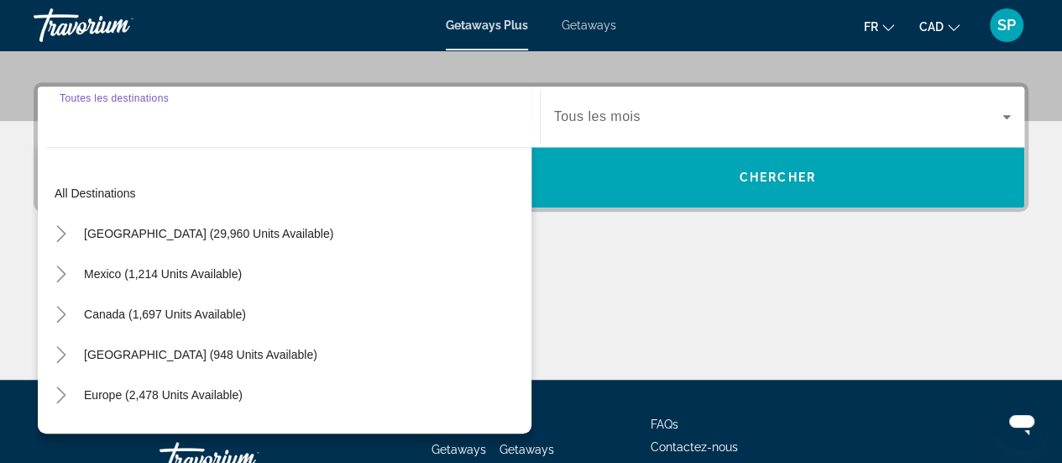
scroll to position [410, 0]
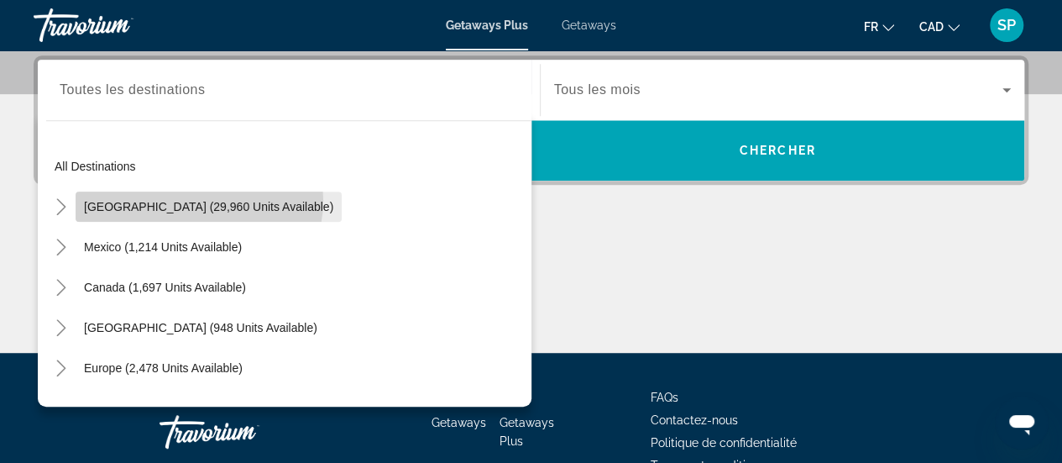
click at [198, 200] on span "[GEOGRAPHIC_DATA] (29,960 units available)" at bounding box center [208, 206] width 249 height 13
type input "**********"
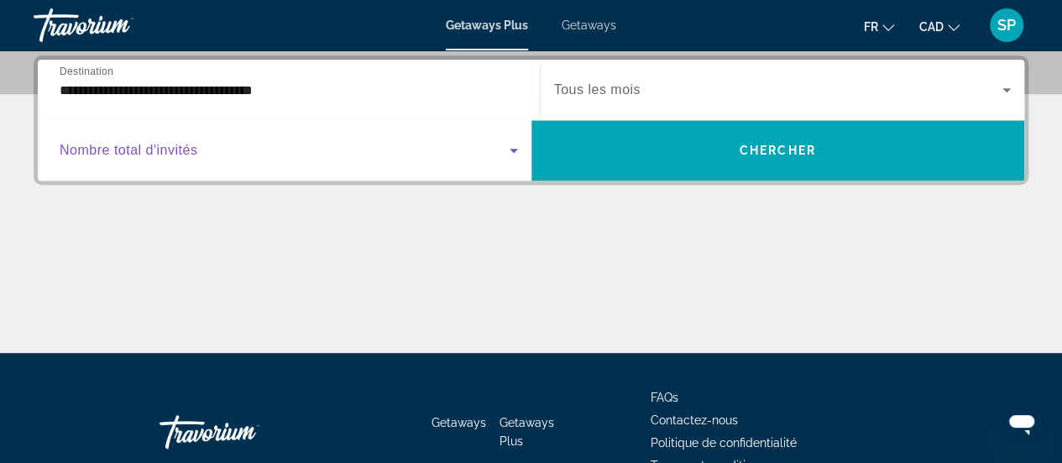
click at [265, 154] on span "Search widget" at bounding box center [285, 150] width 450 height 20
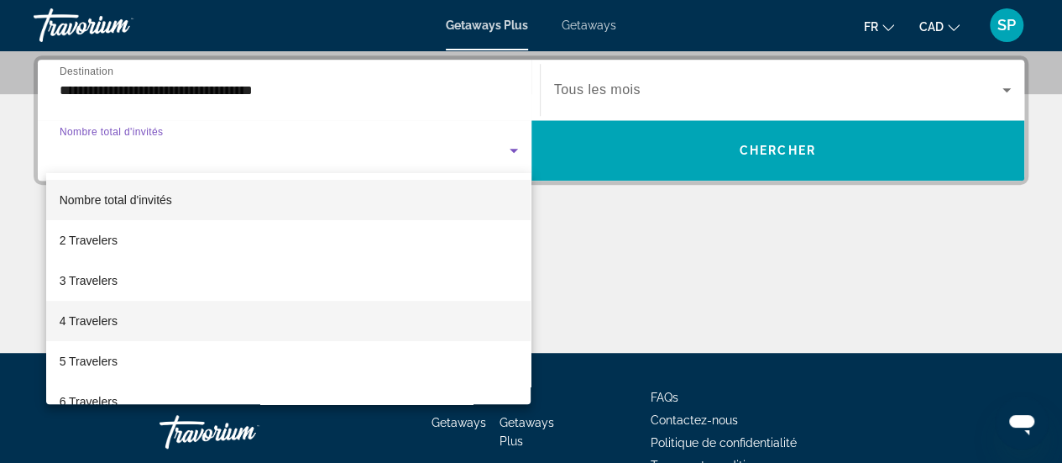
click at [149, 329] on mat-option "4 Travelers" at bounding box center [288, 321] width 485 height 40
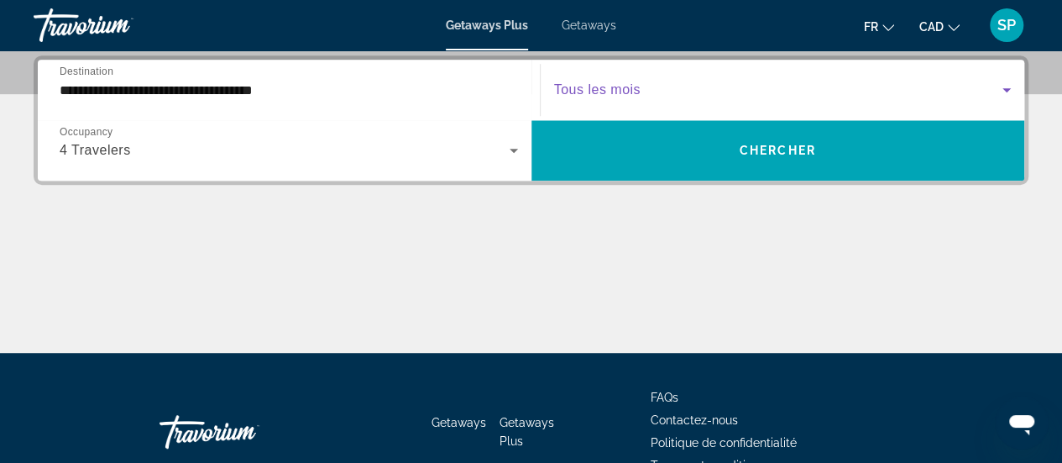
click at [641, 88] on span "Search widget" at bounding box center [778, 90] width 449 height 20
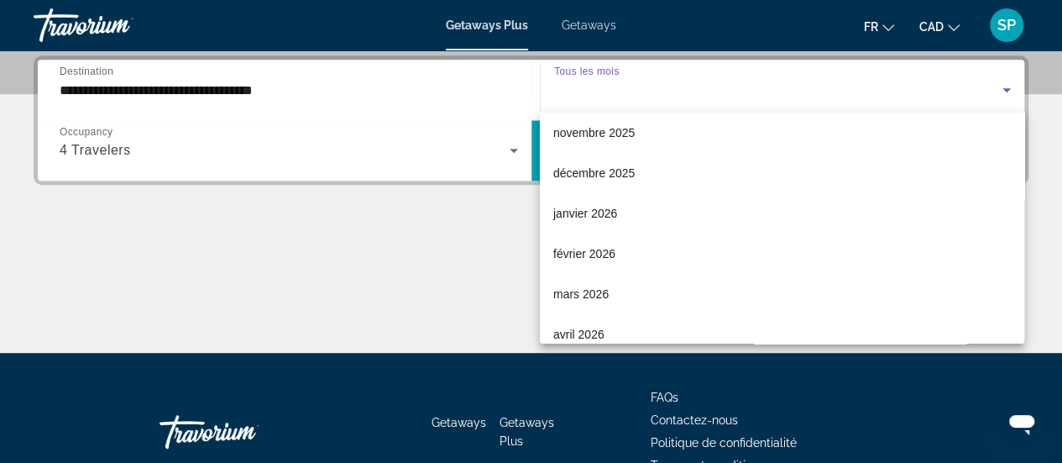
scroll to position [175, 0]
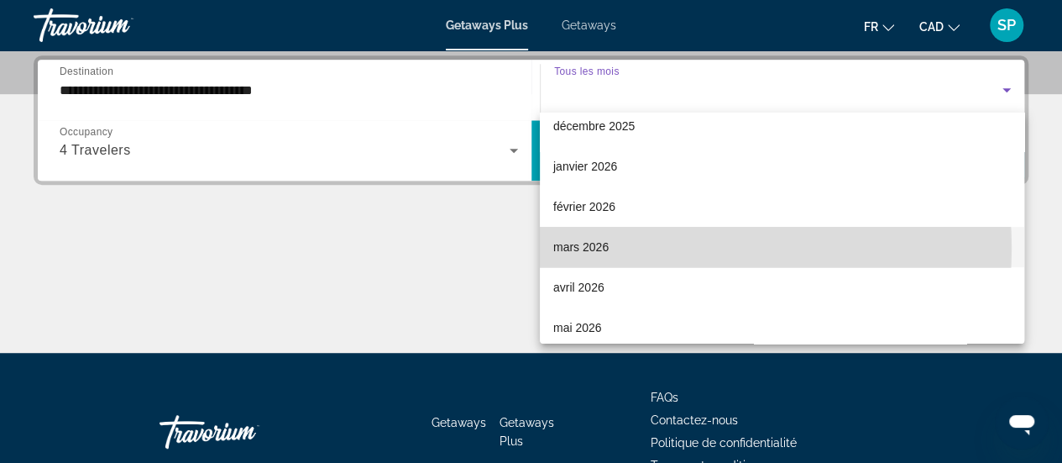
click at [668, 248] on mat-option "mars 2026" at bounding box center [782, 247] width 484 height 40
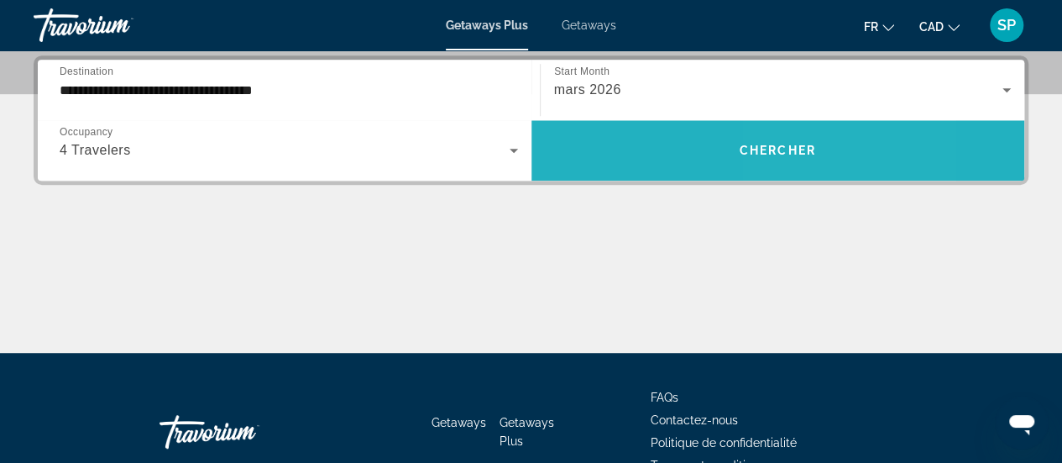
click at [783, 150] on span "Chercher" at bounding box center [778, 150] width 76 height 13
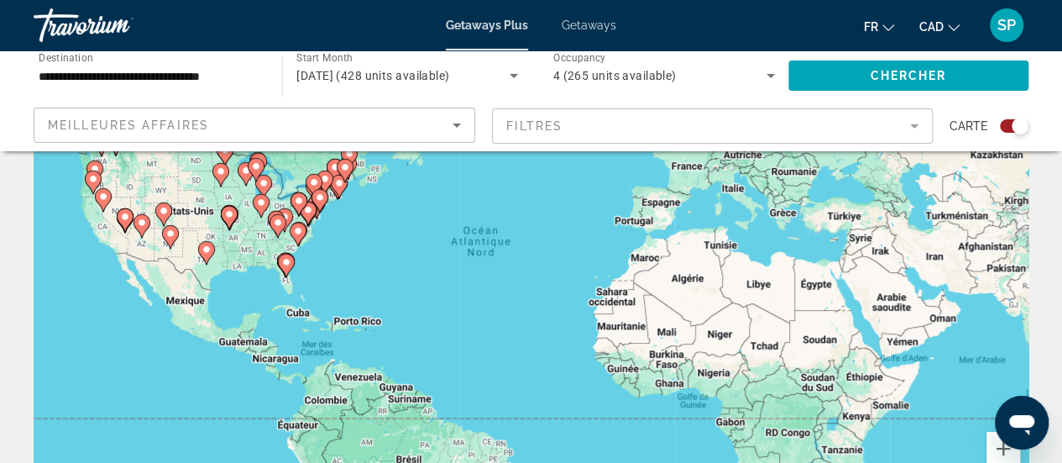
scroll to position [179, 0]
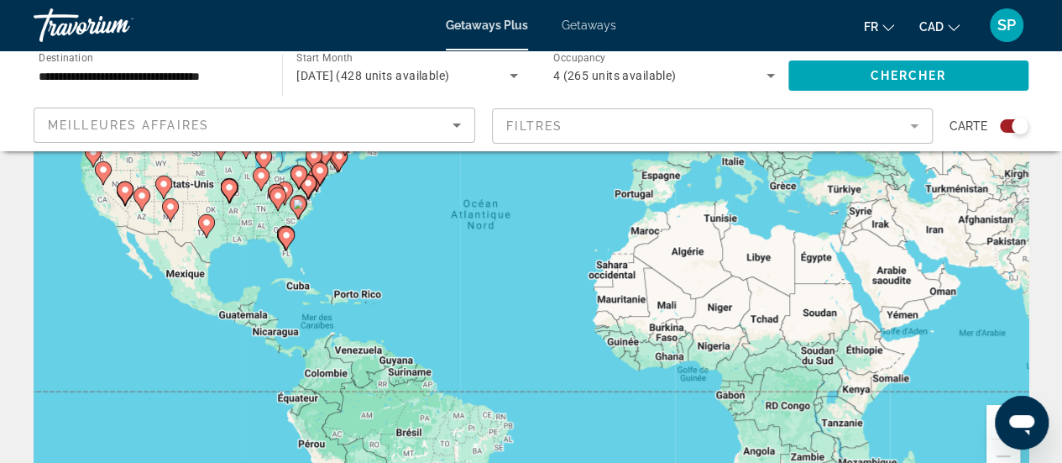
click at [284, 236] on image "Main content" at bounding box center [286, 235] width 10 height 10
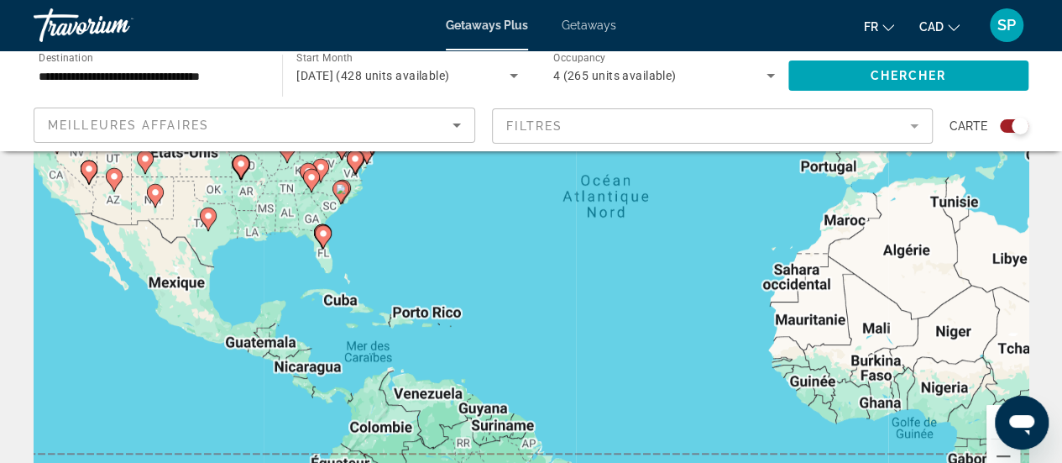
click at [284, 236] on div "Pour activer le glissement avec le clavier, appuyez sur Alt+Entrée. Une fois ce…" at bounding box center [531, 241] width 995 height 504
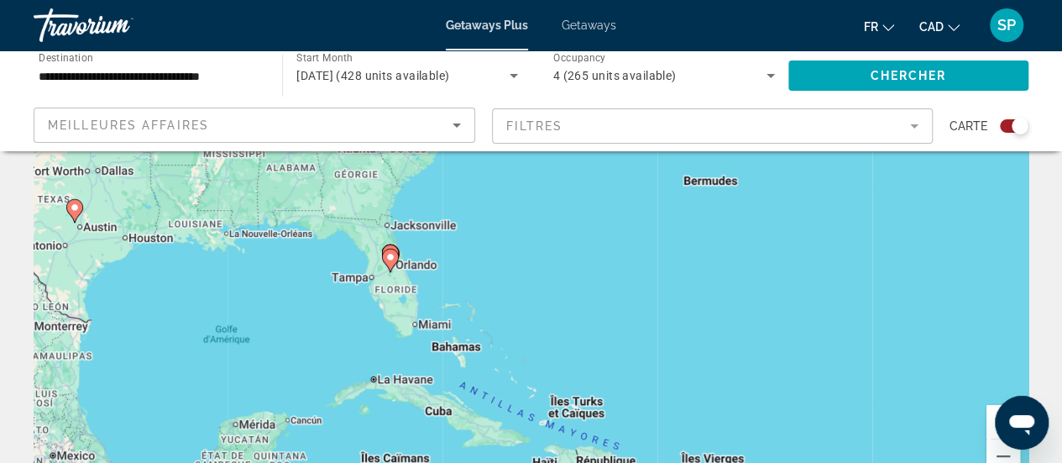
click at [383, 280] on div "Pour activer le glissement avec le clavier, appuyez sur Alt+Entrée. Une fois ce…" at bounding box center [531, 241] width 995 height 504
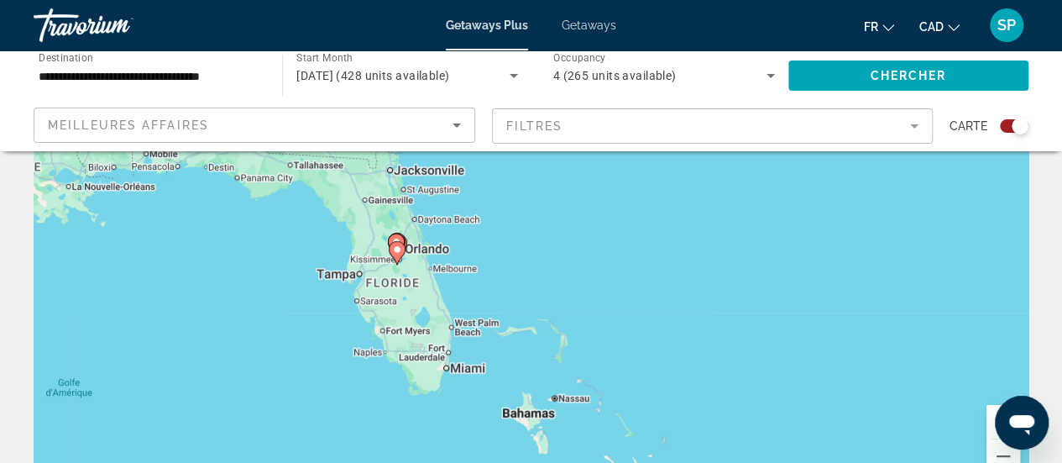
click at [383, 280] on div "Pour activer le glissement avec le clavier, appuyez sur Alt+Entrée. Une fois ce…" at bounding box center [531, 241] width 995 height 504
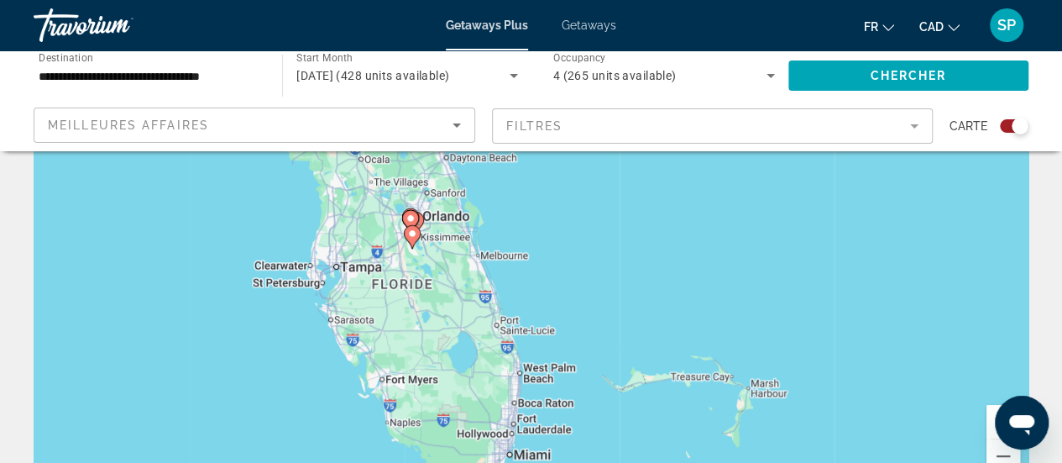
click at [383, 280] on div "Pour activer le glissement avec le clavier, appuyez sur Alt+Entrée. Une fois ce…" at bounding box center [531, 241] width 995 height 504
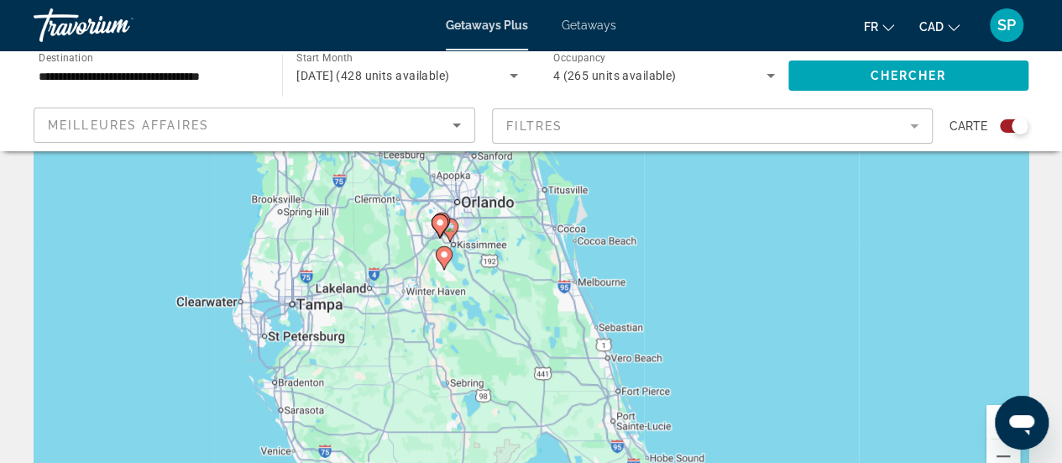
drag, startPoint x: 495, startPoint y: 233, endPoint x: 499, endPoint y: 290, distance: 57.2
click at [499, 290] on div "Pour activer le glissement avec le clavier, appuyez sur Alt+Entrée. Une fois ce…" at bounding box center [531, 241] width 995 height 504
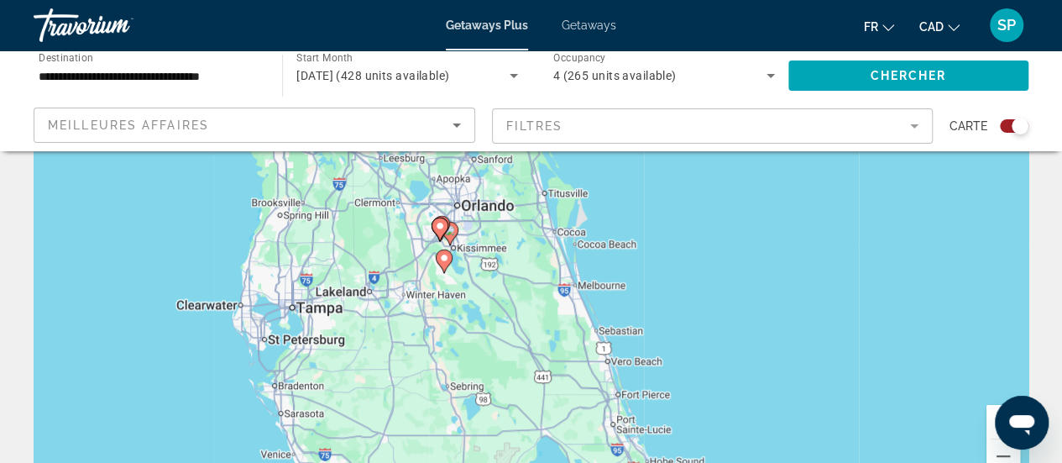
click at [447, 248] on div "Pour activer le glissement avec le clavier, appuyez sur Alt+Entrée. Une fois ce…" at bounding box center [531, 241] width 995 height 504
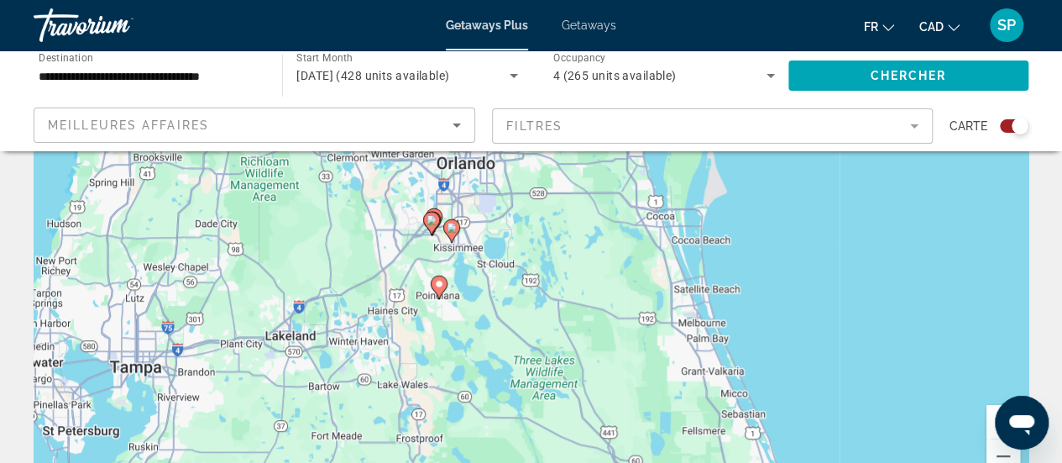
click at [447, 248] on div "Pour activer le glissement avec le clavier, appuyez sur Alt+Entrée. Une fois ce…" at bounding box center [531, 241] width 995 height 504
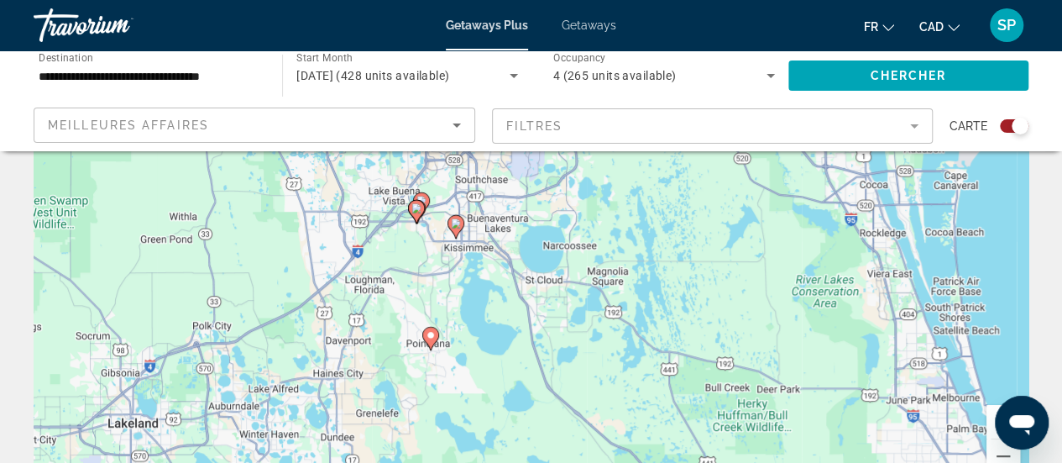
click at [447, 248] on div "Pour activer le glissement avec le clavier, appuyez sur Alt+Entrée. Une fois ce…" at bounding box center [531, 241] width 995 height 504
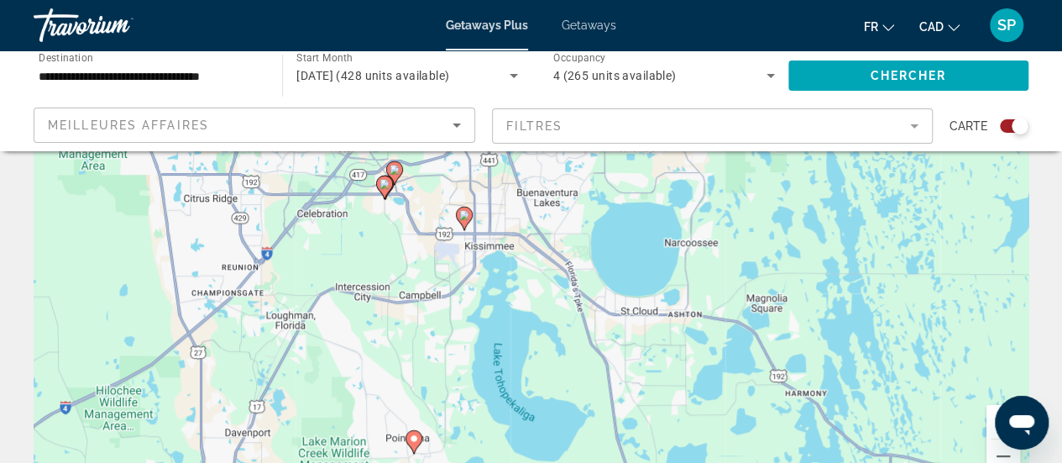
click at [396, 167] on image "Main content" at bounding box center [395, 170] width 10 height 10
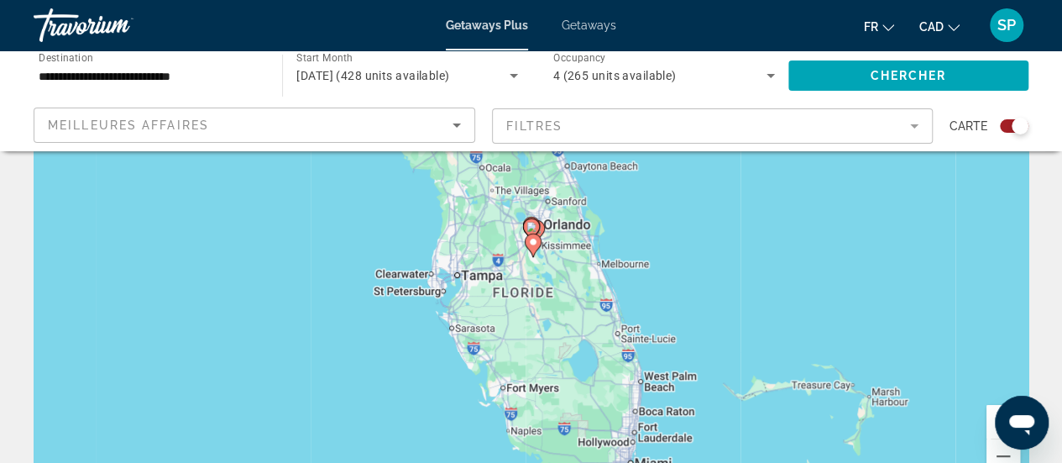
click at [531, 228] on image "Main content" at bounding box center [531, 227] width 10 height 10
type input "**********"
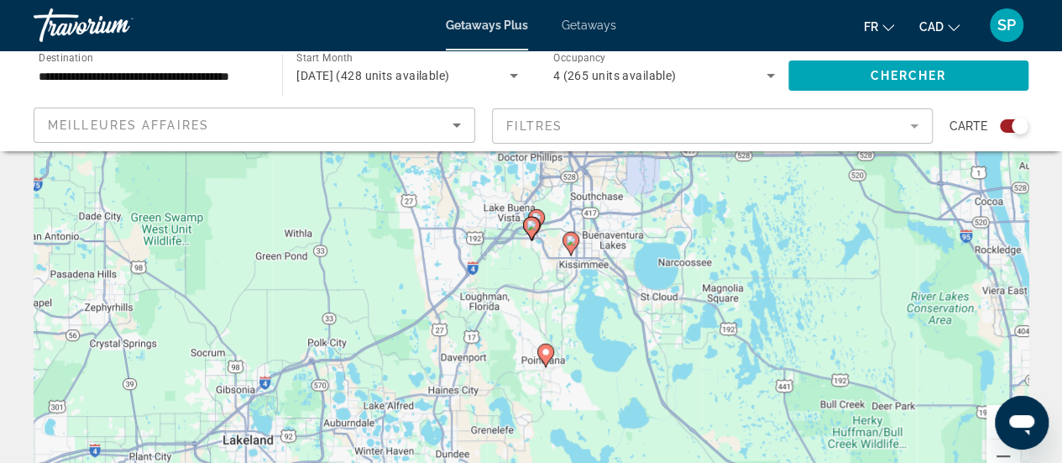
click at [531, 228] on image "Main content" at bounding box center [531, 225] width 10 height 10
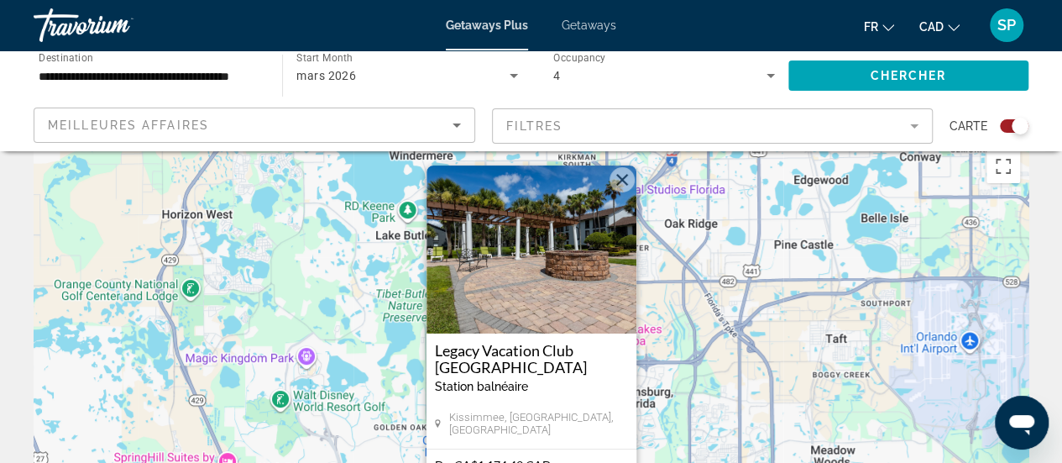
scroll to position [13, 0]
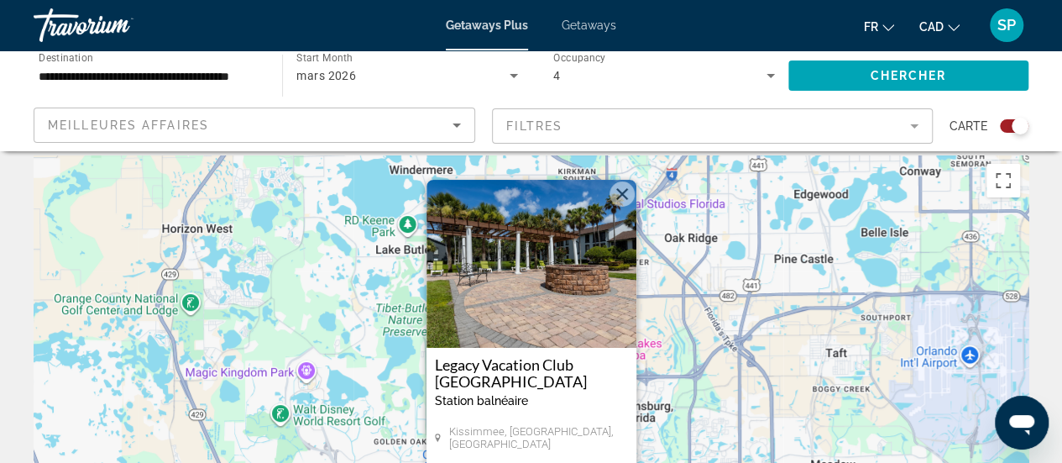
click at [621, 201] on button "Fermer" at bounding box center [622, 193] width 25 height 25
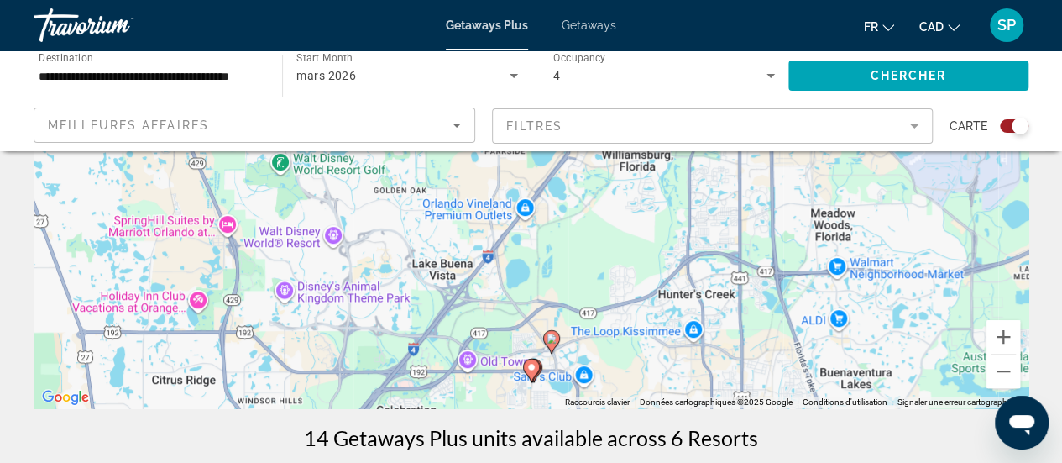
scroll to position [267, 0]
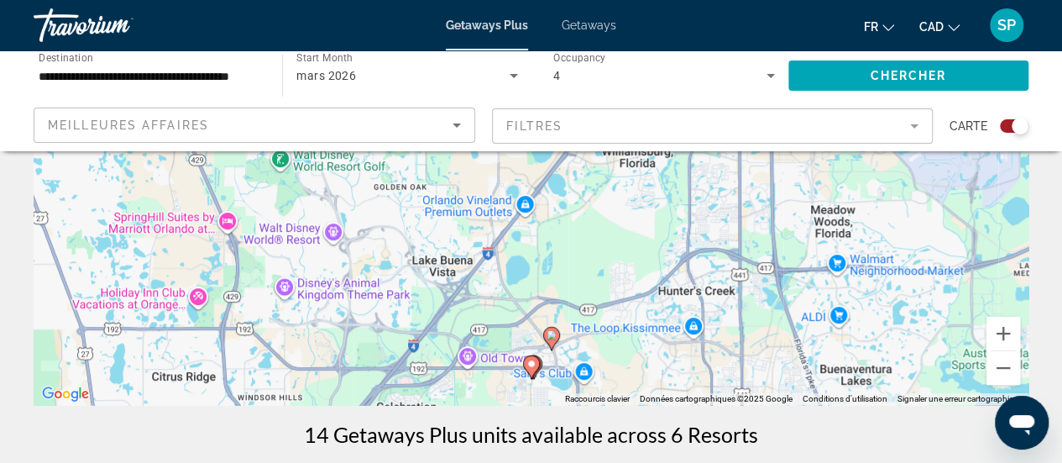
click at [552, 335] on image "Main content" at bounding box center [552, 335] width 10 height 10
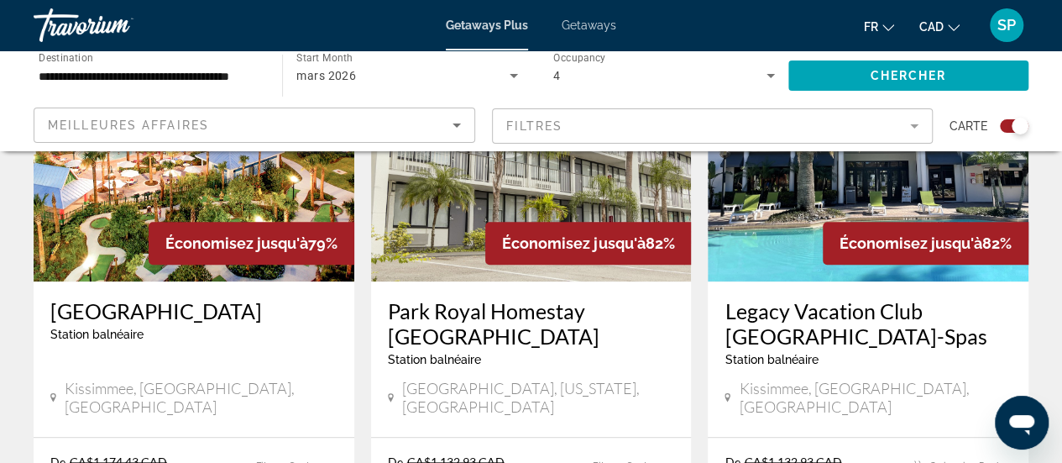
scroll to position [706, 0]
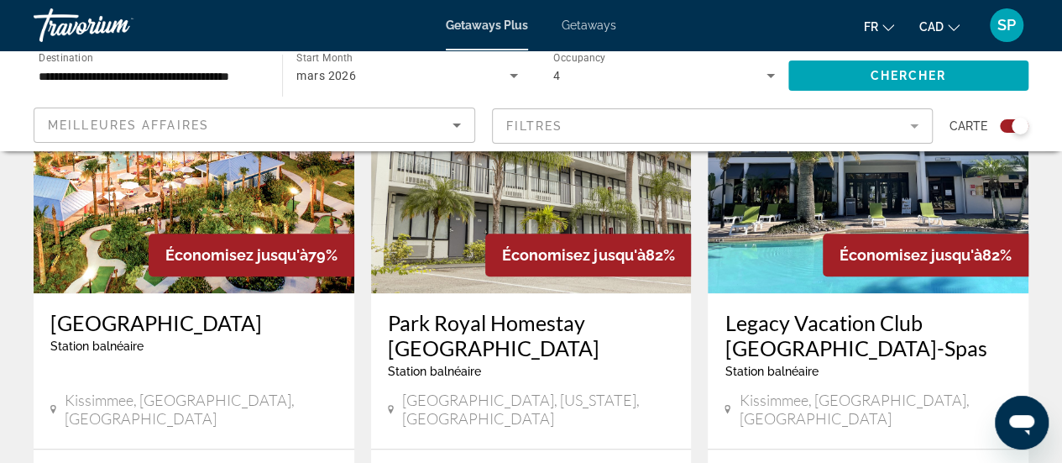
click at [861, 325] on h3 "Legacy Vacation Club [GEOGRAPHIC_DATA]-Spas" at bounding box center [868, 335] width 287 height 50
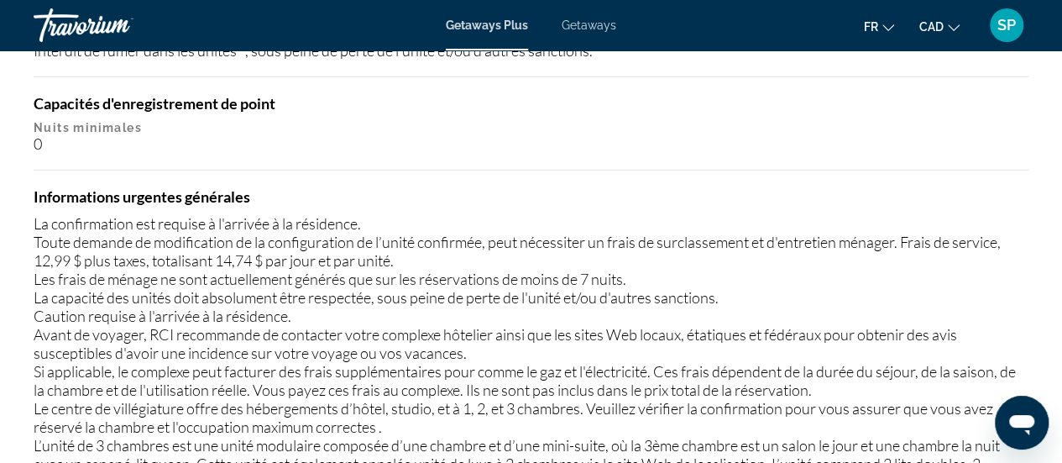
scroll to position [2398, 0]
